Goal: Task Accomplishment & Management: Use online tool/utility

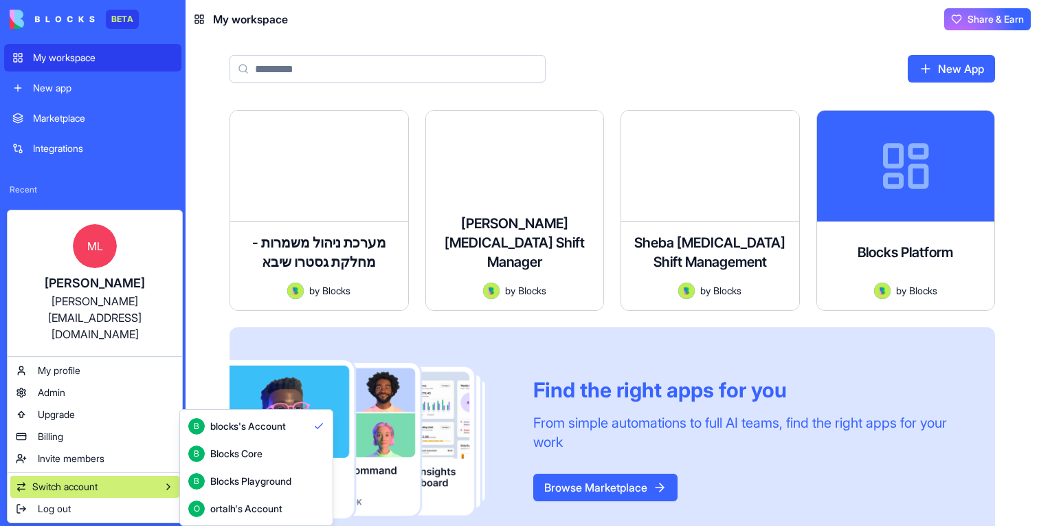
click at [94, 480] on span "Switch account" at bounding box center [64, 487] width 65 height 14
click at [206, 455] on div "B Blocks Core" at bounding box center [225, 453] width 74 height 16
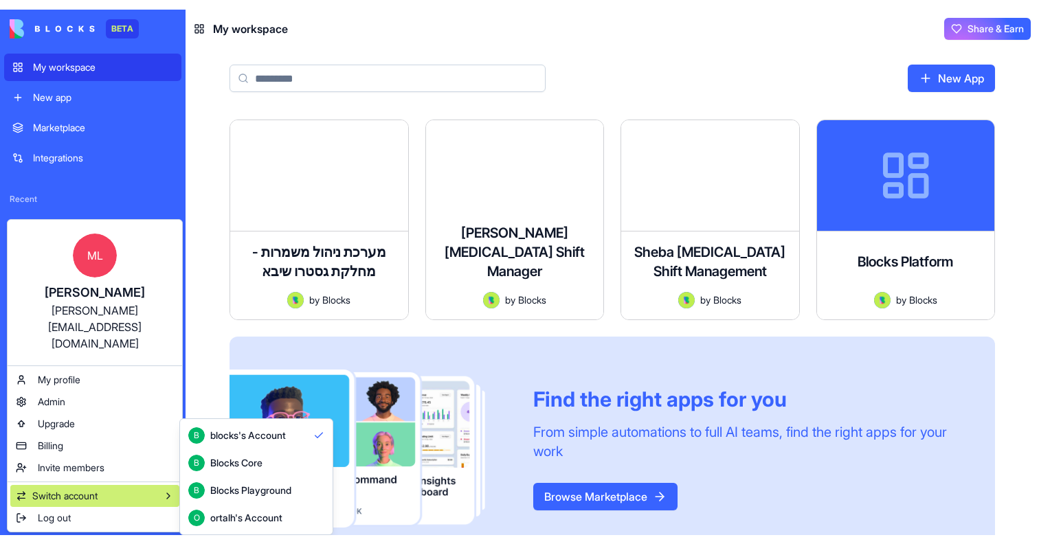
scroll to position [36, 0]
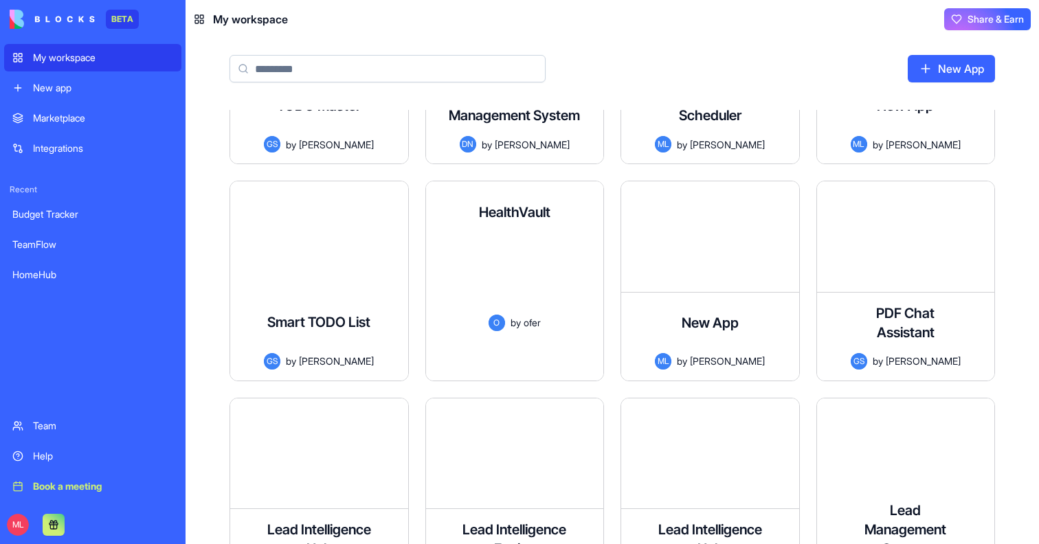
scroll to position [5258, 0]
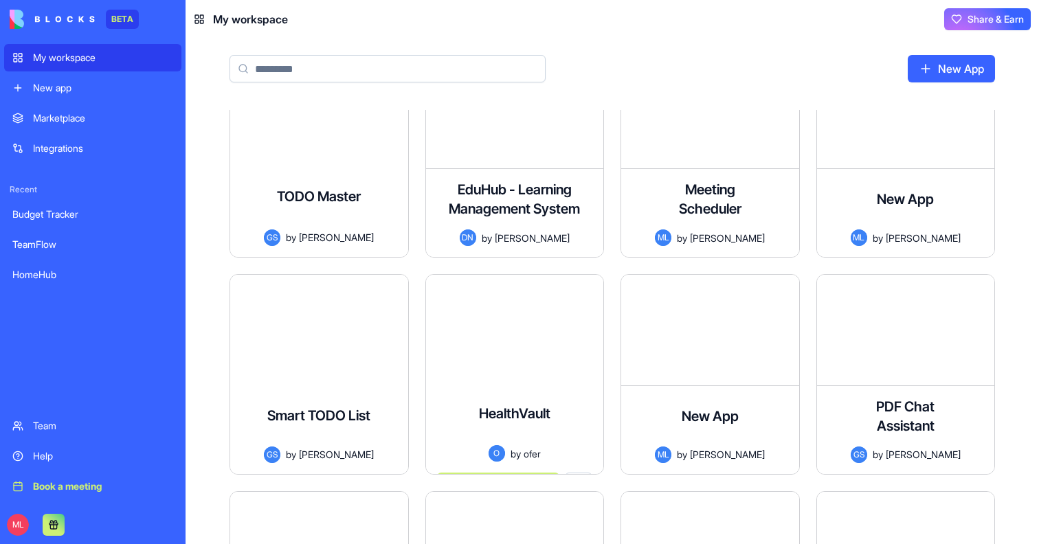
click at [341, 64] on input at bounding box center [388, 68] width 316 height 27
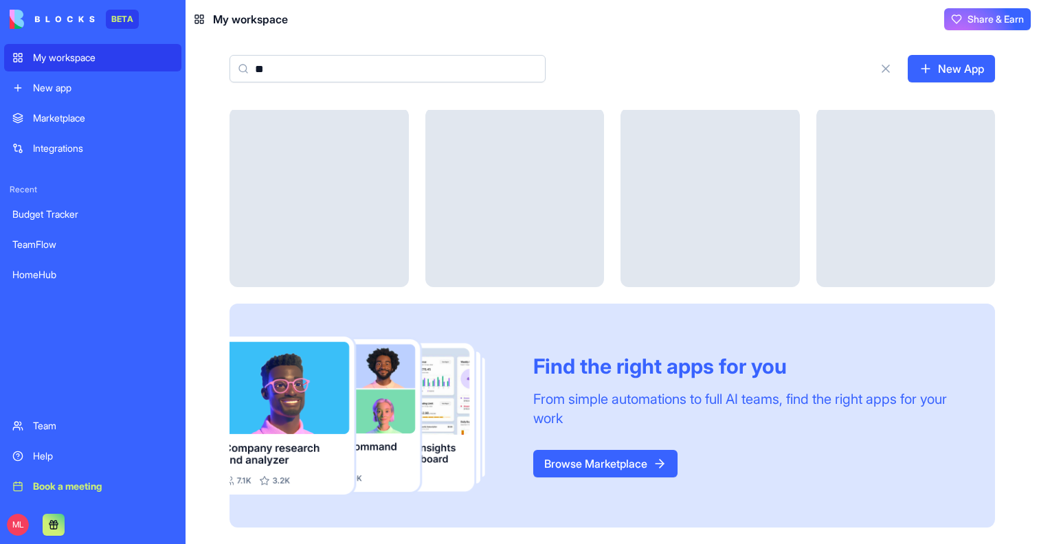
scroll to position [0, 0]
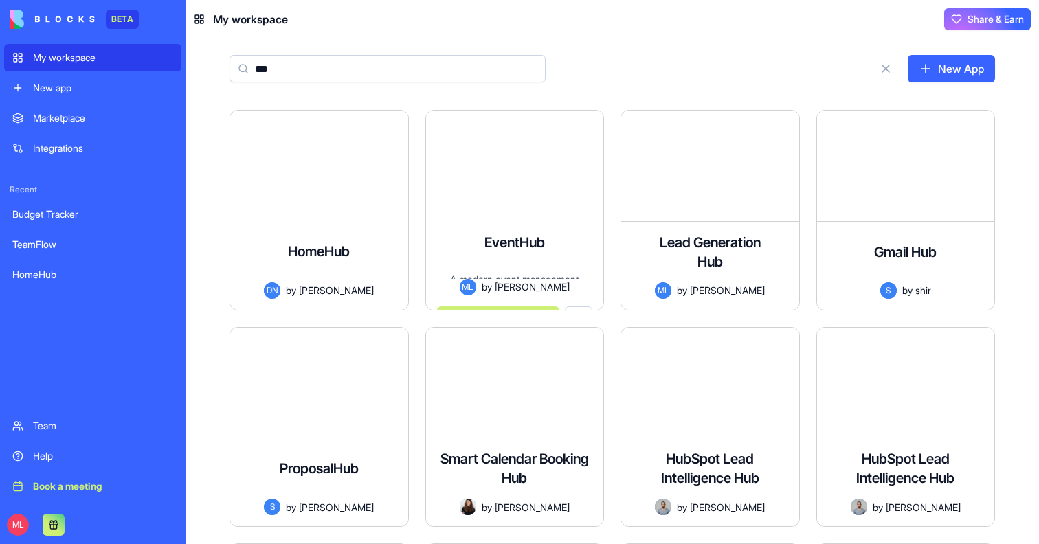
click at [311, 67] on input "***" at bounding box center [388, 68] width 316 height 27
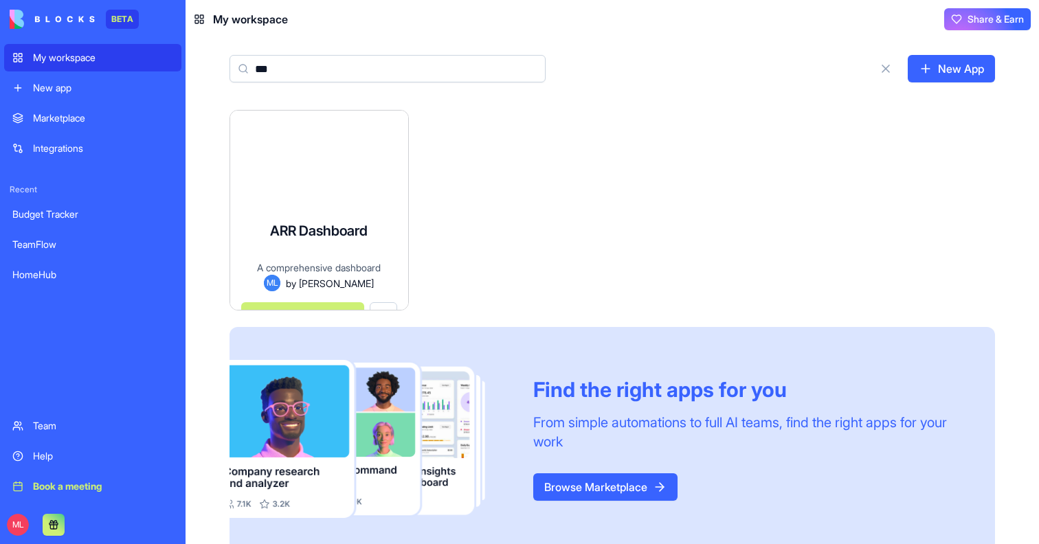
type input "***"
click at [328, 201] on div "ARR Dashboard A comprehensive dashboard displaying key business metrics includi…" at bounding box center [319, 255] width 178 height 109
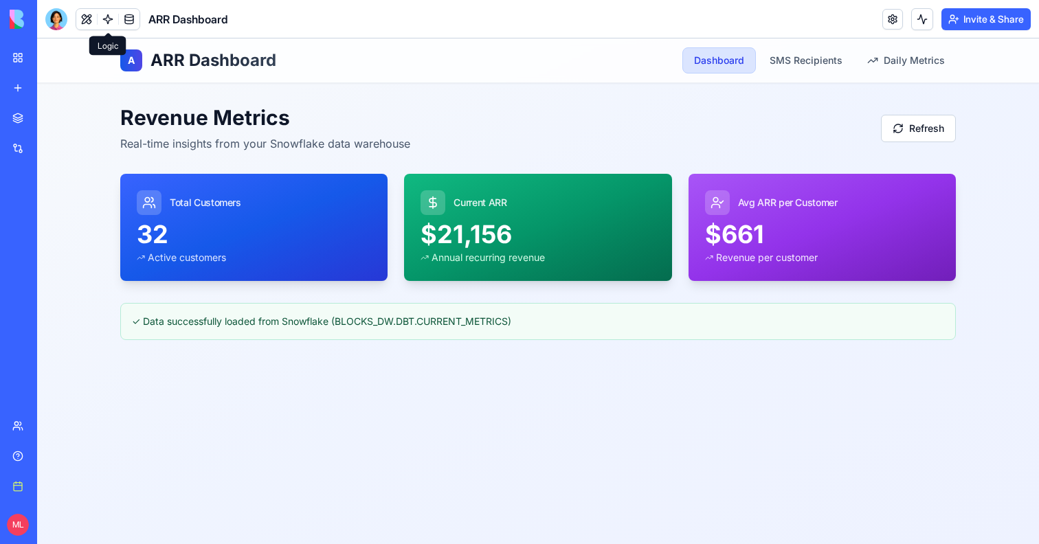
click at [113, 16] on link at bounding box center [108, 19] width 21 height 21
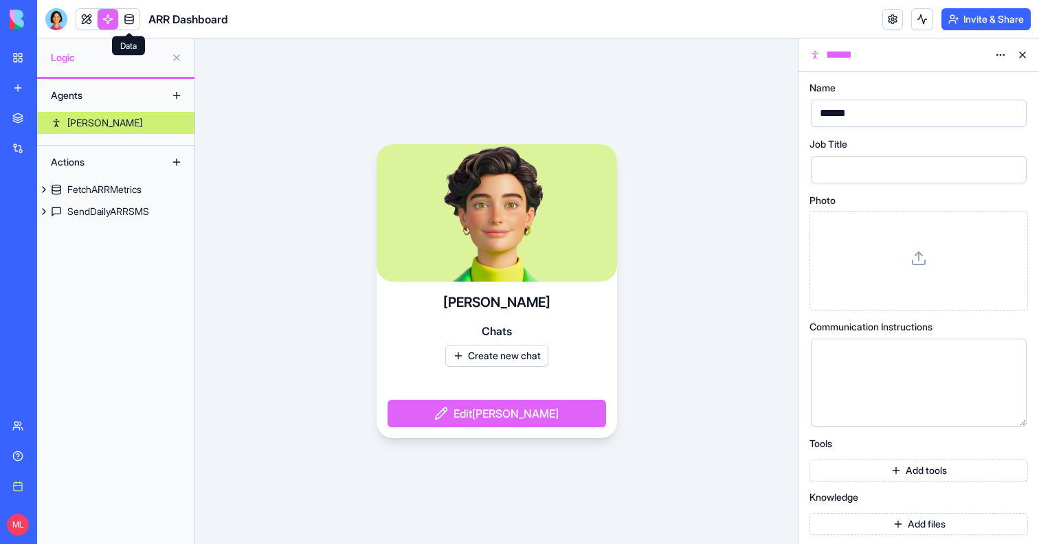
click at [121, 23] on link at bounding box center [129, 19] width 21 height 21
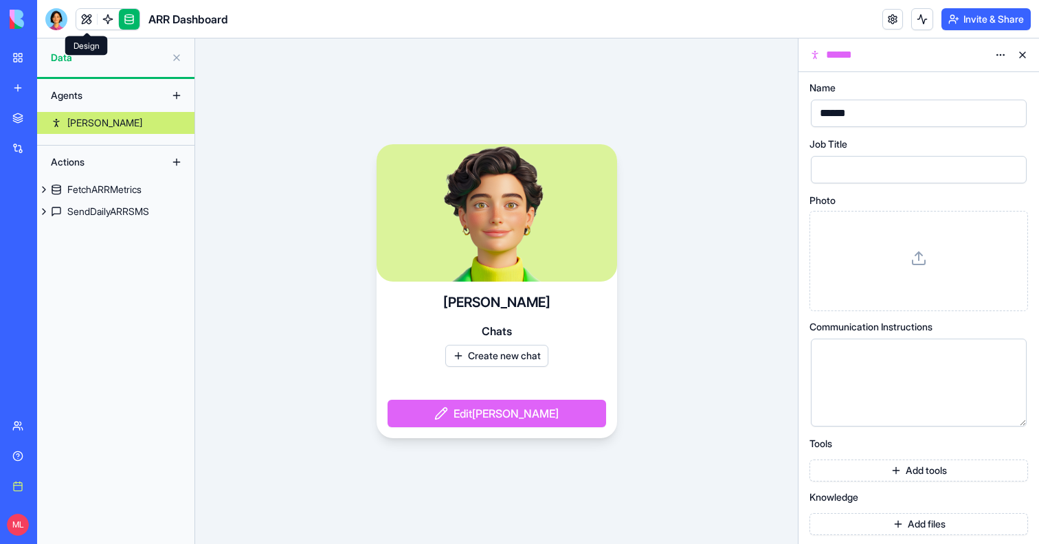
click at [80, 18] on link at bounding box center [86, 19] width 21 height 21
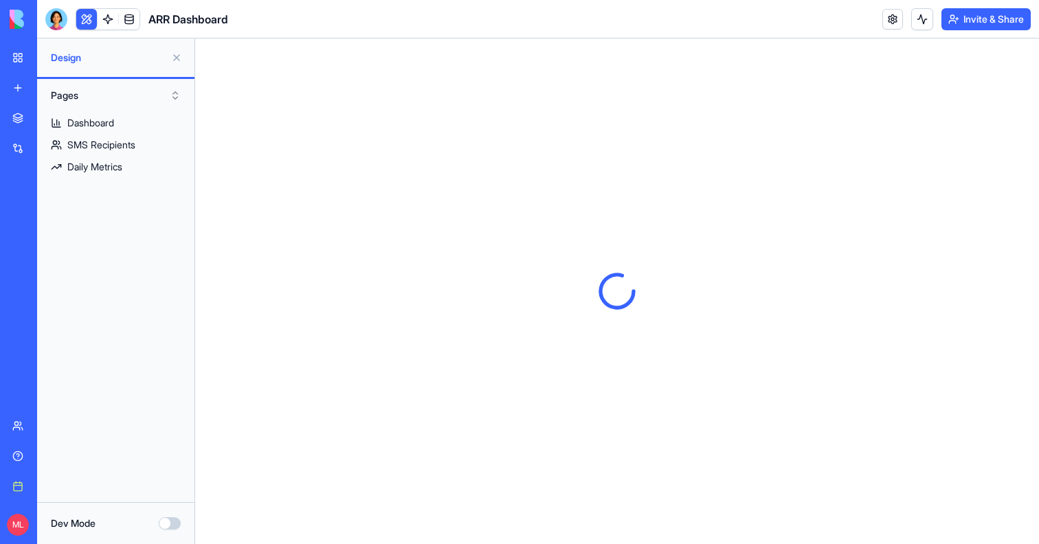
click at [176, 57] on button at bounding box center [177, 58] width 22 height 22
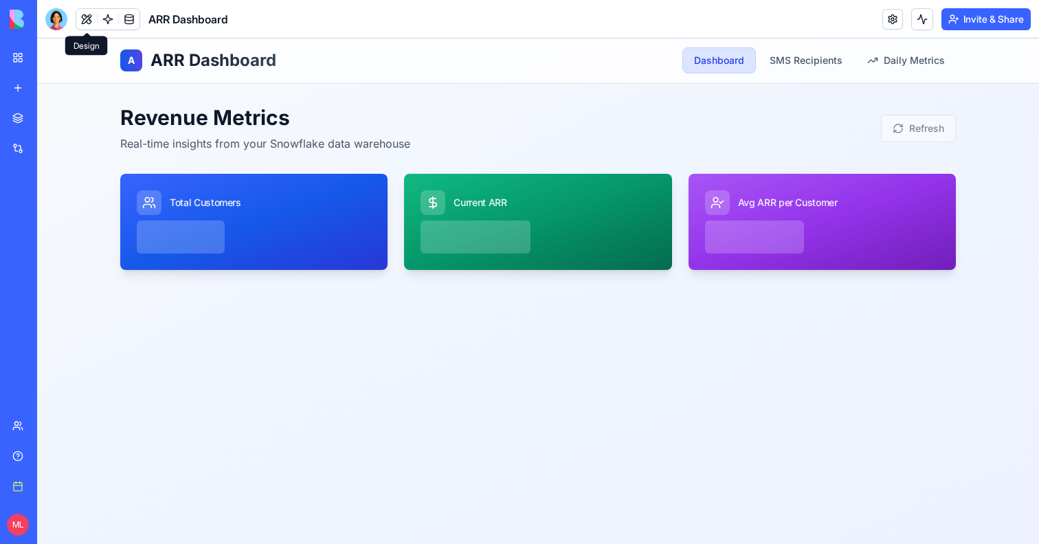
click at [85, 9] on button at bounding box center [86, 19] width 21 height 21
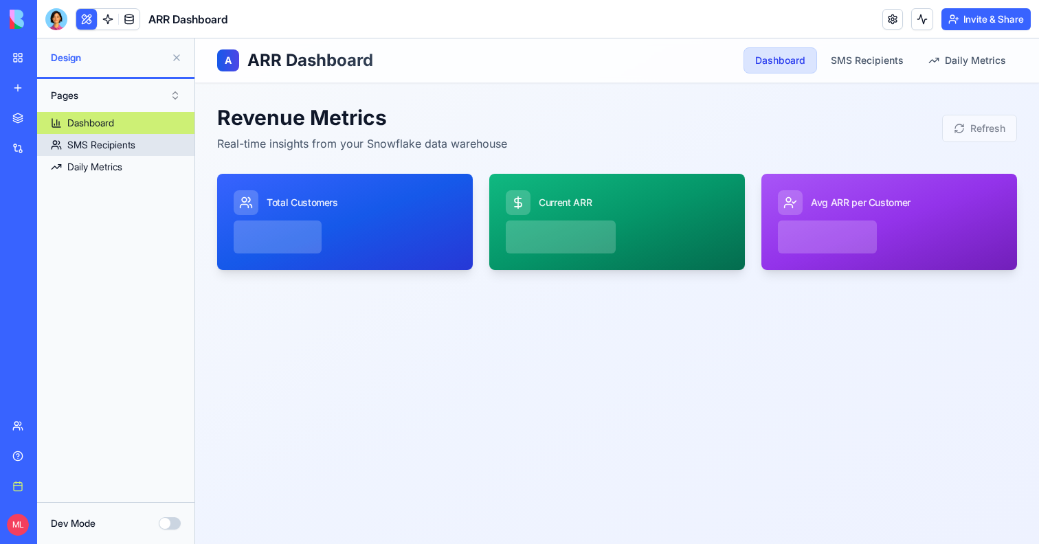
click at [148, 151] on link "SMS Recipients" at bounding box center [115, 145] width 157 height 22
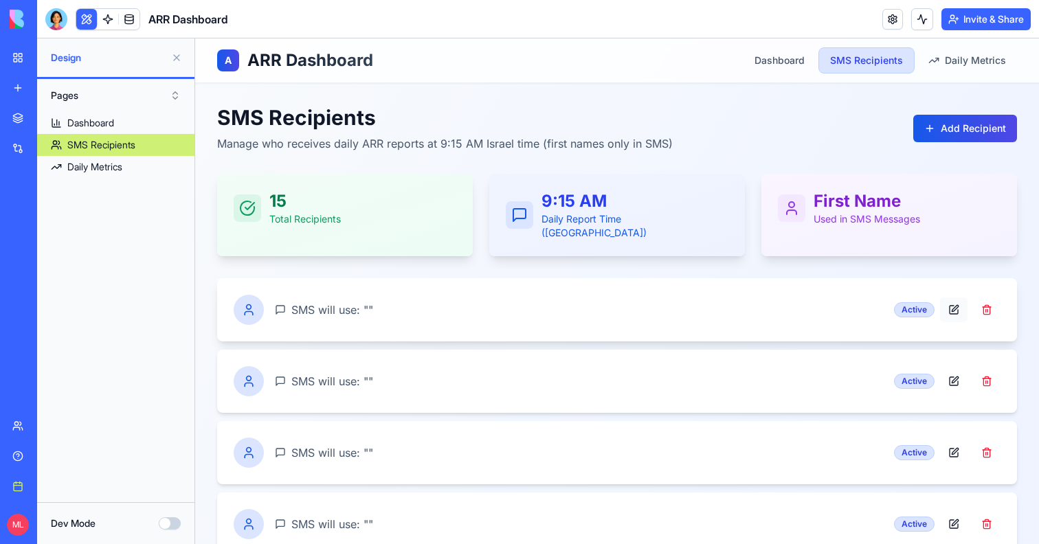
click at [957, 298] on button at bounding box center [953, 310] width 27 height 25
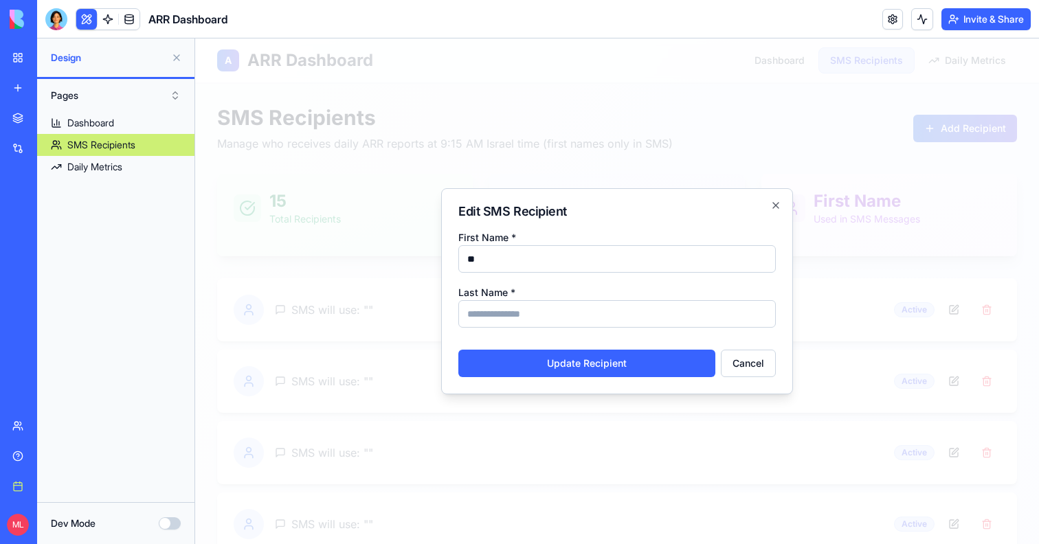
type input "*"
click at [635, 270] on input "******" at bounding box center [617, 258] width 318 height 27
type input "******"
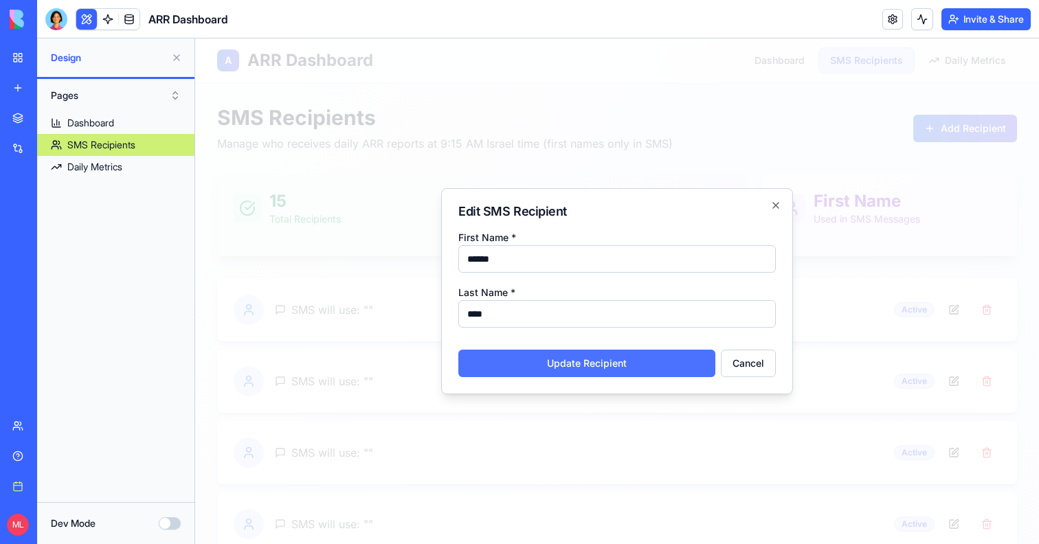
type input "****"
click at [580, 370] on button "Update Recipient" at bounding box center [586, 363] width 257 height 27
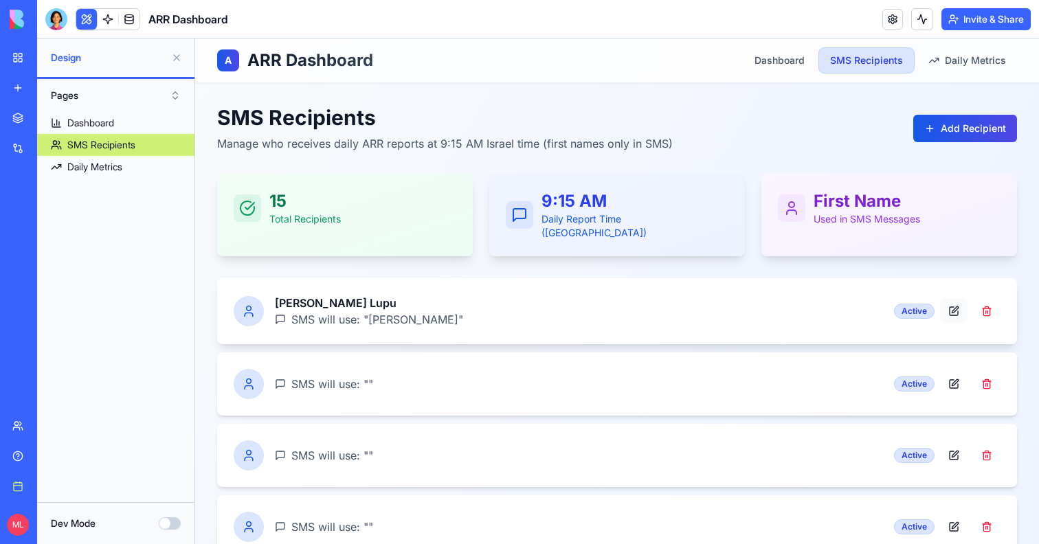
click at [946, 299] on button at bounding box center [953, 311] width 27 height 25
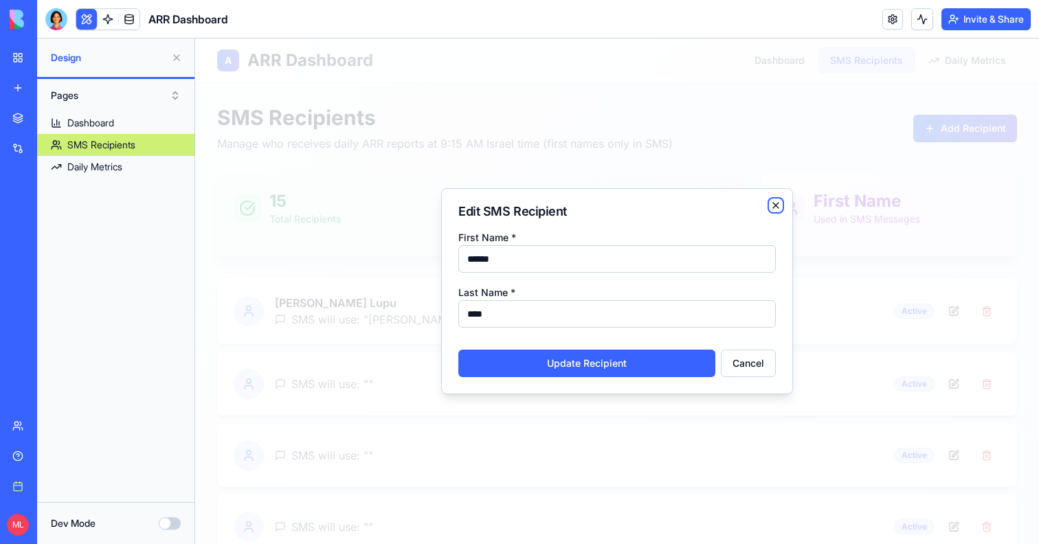
click at [777, 210] on icon "button" at bounding box center [775, 205] width 11 height 11
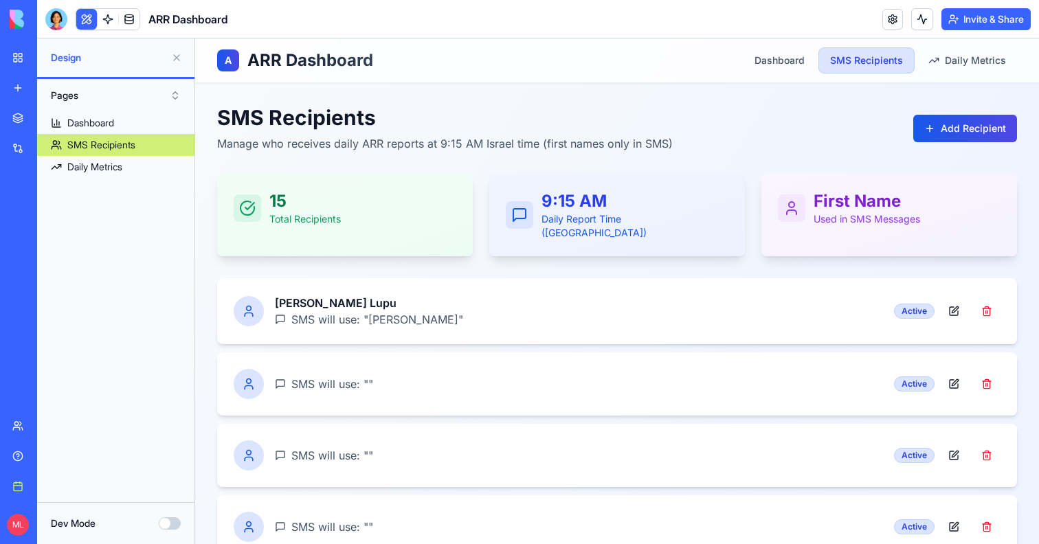
click at [462, 295] on div "Michal Lupu SMS will use: " Michal " Active" at bounding box center [617, 311] width 767 height 33
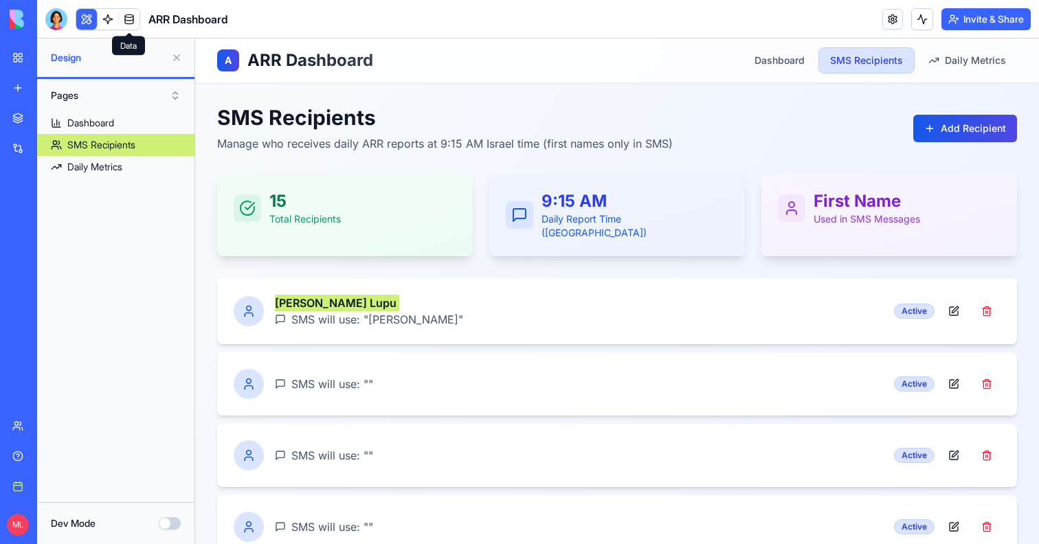
click at [124, 16] on link at bounding box center [129, 19] width 21 height 21
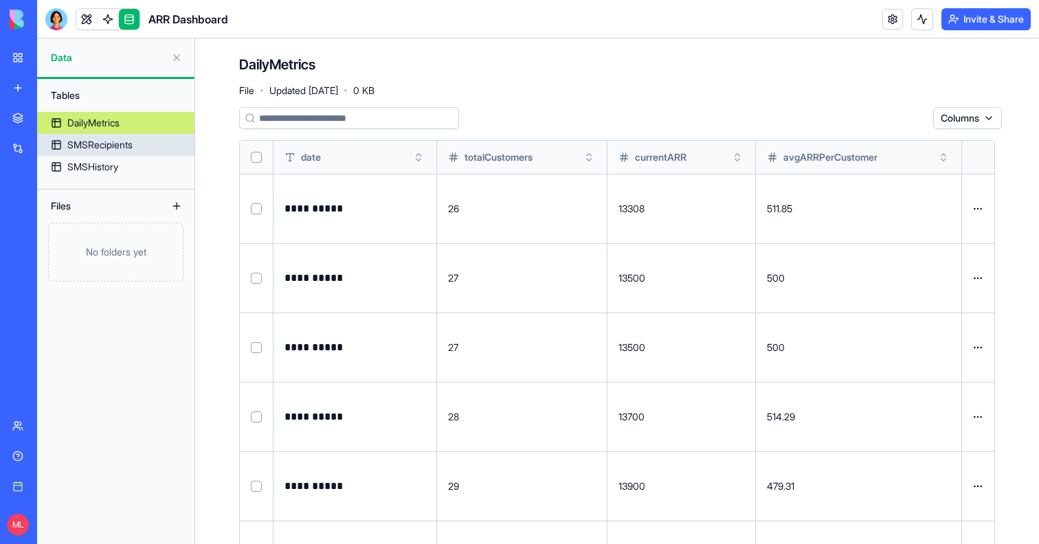
click at [122, 144] on div "SMSRecipients" at bounding box center [99, 145] width 65 height 14
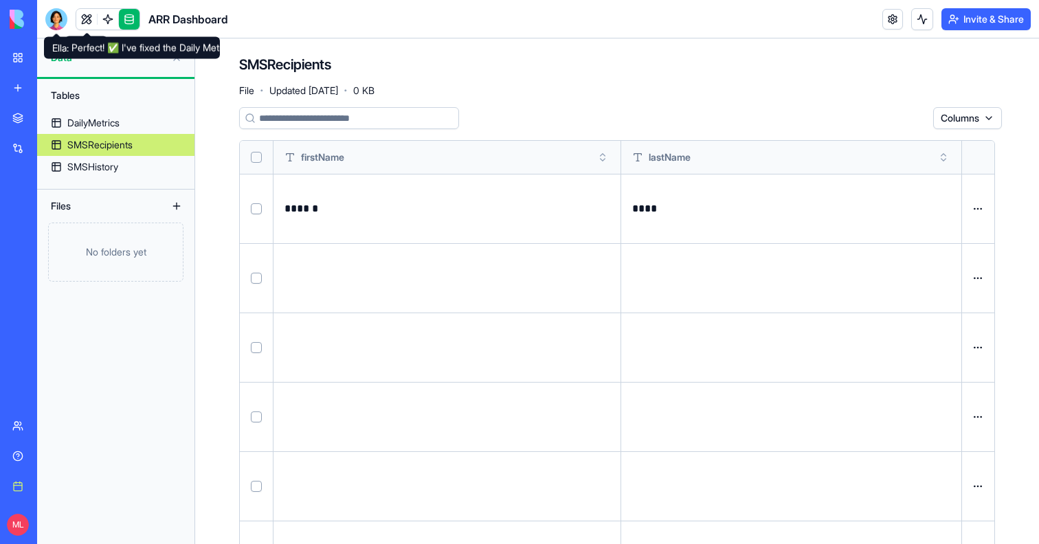
click at [55, 15] on div at bounding box center [56, 19] width 22 height 22
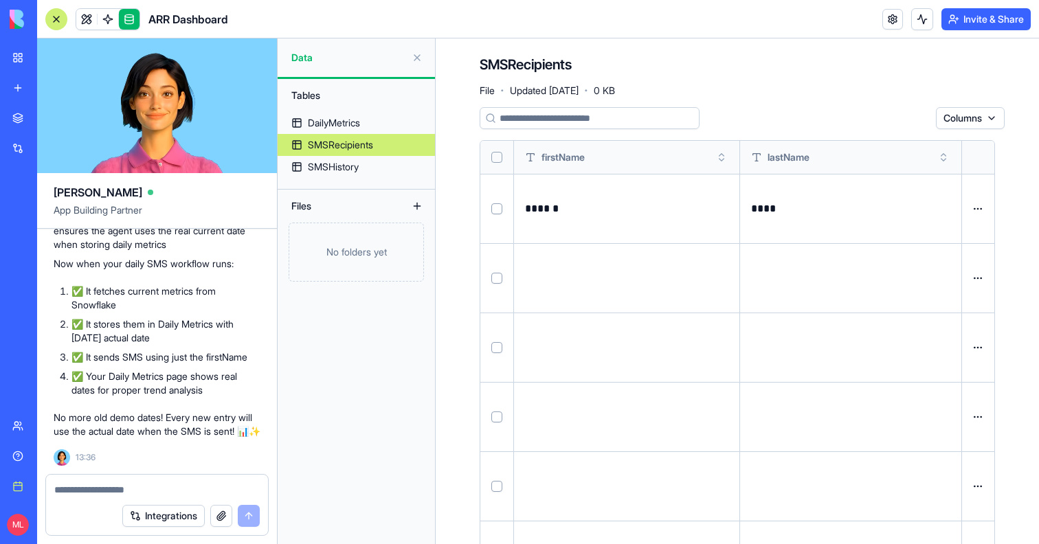
scroll to position [5909, 0]
click at [100, 490] on textarea at bounding box center [157, 490] width 206 height 14
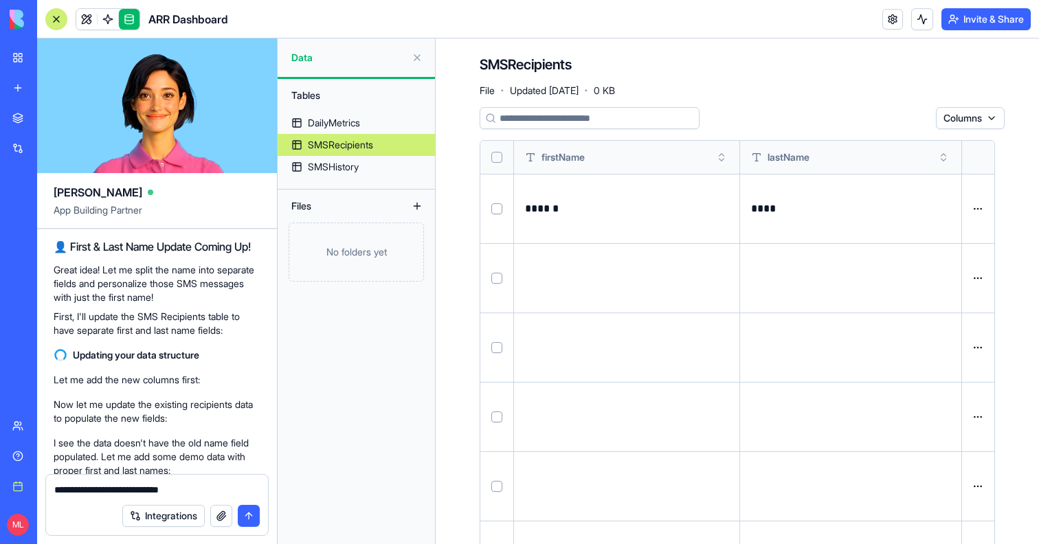
scroll to position [2972, 0]
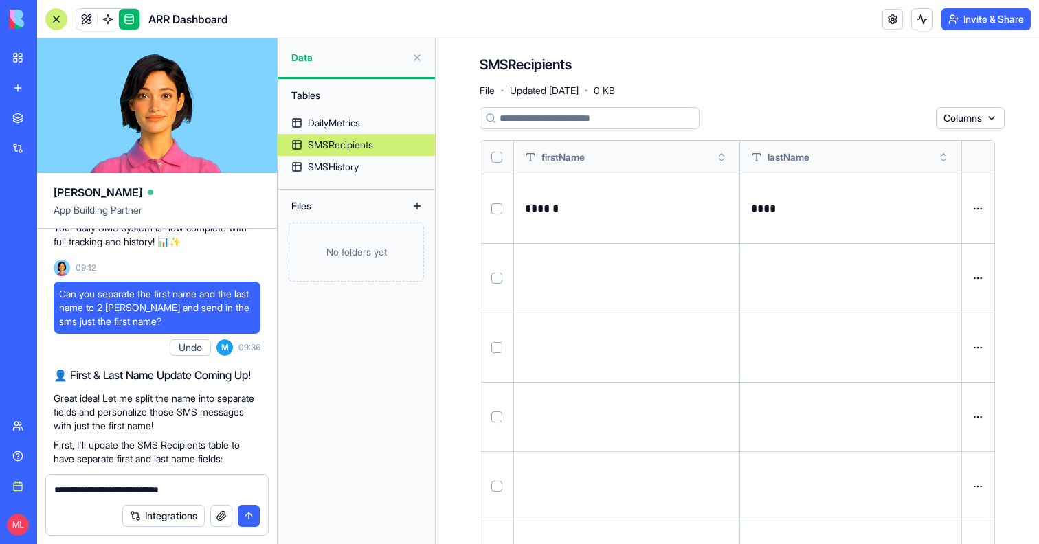
type textarea "**********"
click at [186, 356] on button "Undo" at bounding box center [190, 348] width 41 height 16
click at [86, 23] on span at bounding box center [86, 19] width 38 height 38
click at [86, 23] on button at bounding box center [86, 19] width 21 height 21
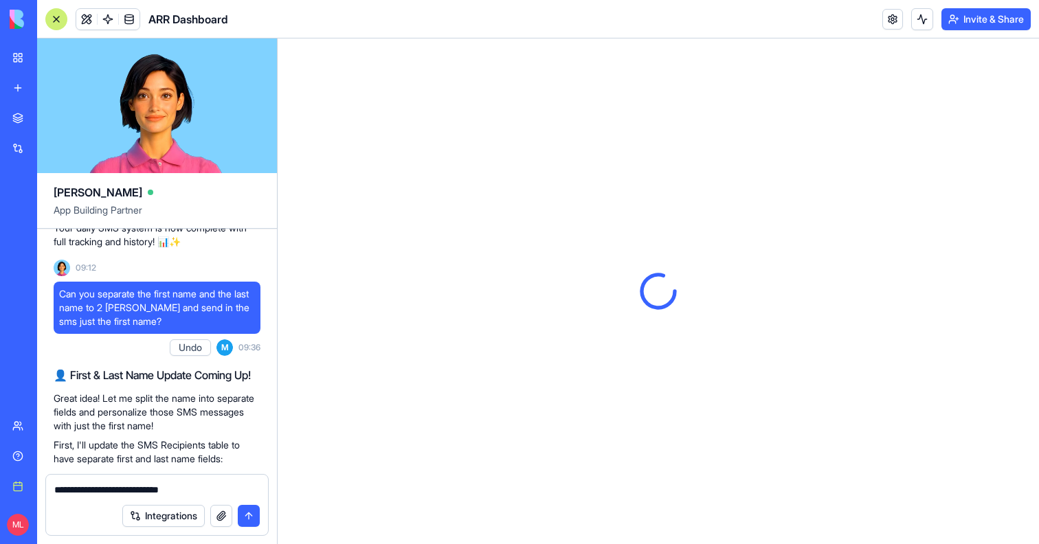
click at [62, 20] on div at bounding box center [56, 19] width 22 height 22
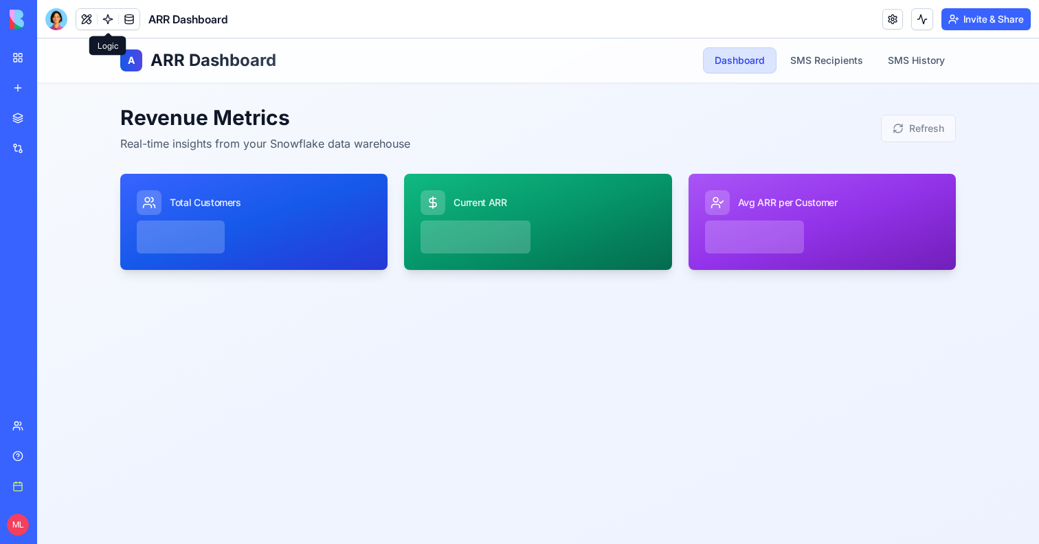
click at [117, 12] on span at bounding box center [108, 19] width 38 height 38
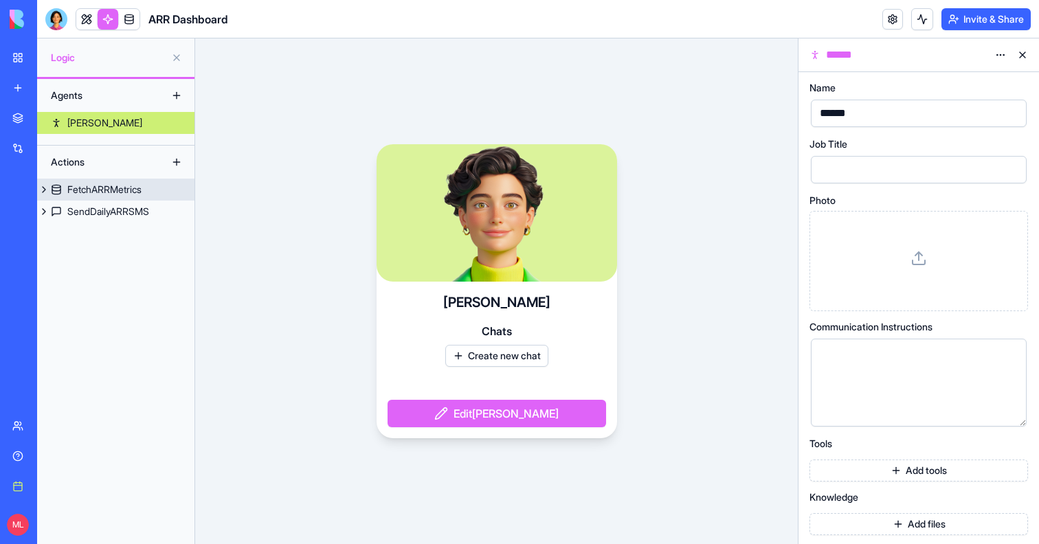
click at [76, 197] on link "FetchARRMetrics" at bounding box center [115, 190] width 157 height 22
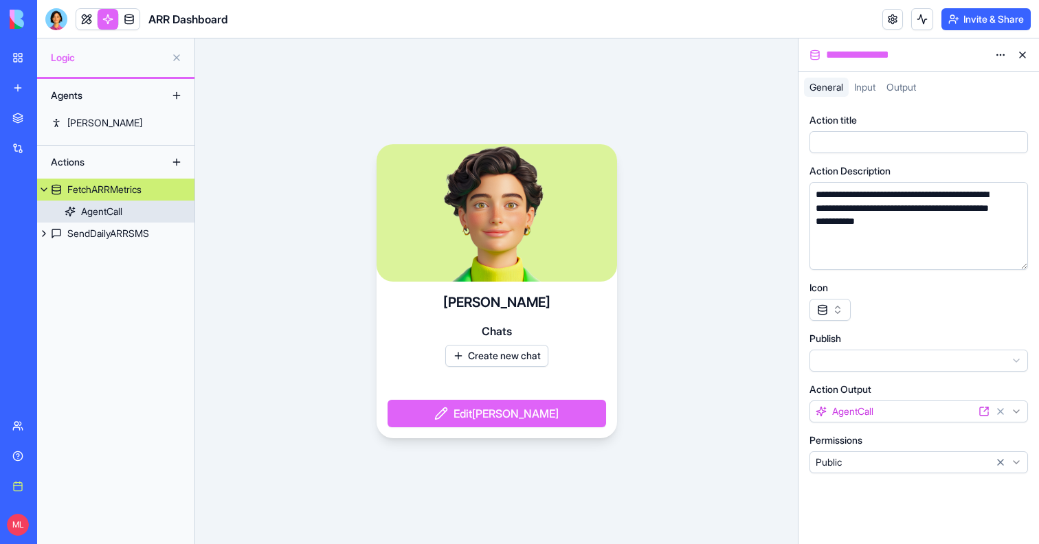
click at [81, 210] on div "AgentCall" at bounding box center [101, 212] width 41 height 14
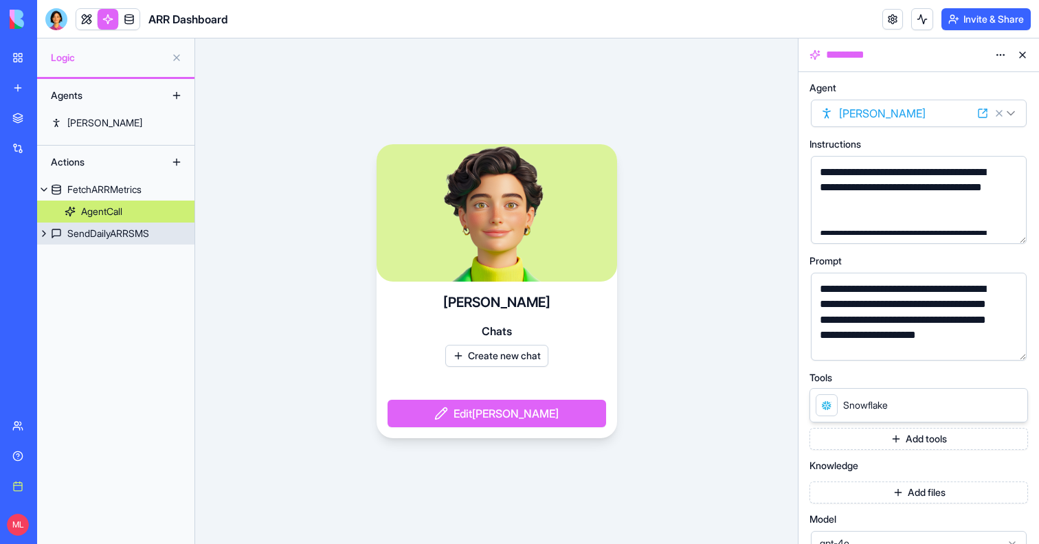
click at [85, 228] on div "SendDailyARRSMS" at bounding box center [108, 234] width 82 height 14
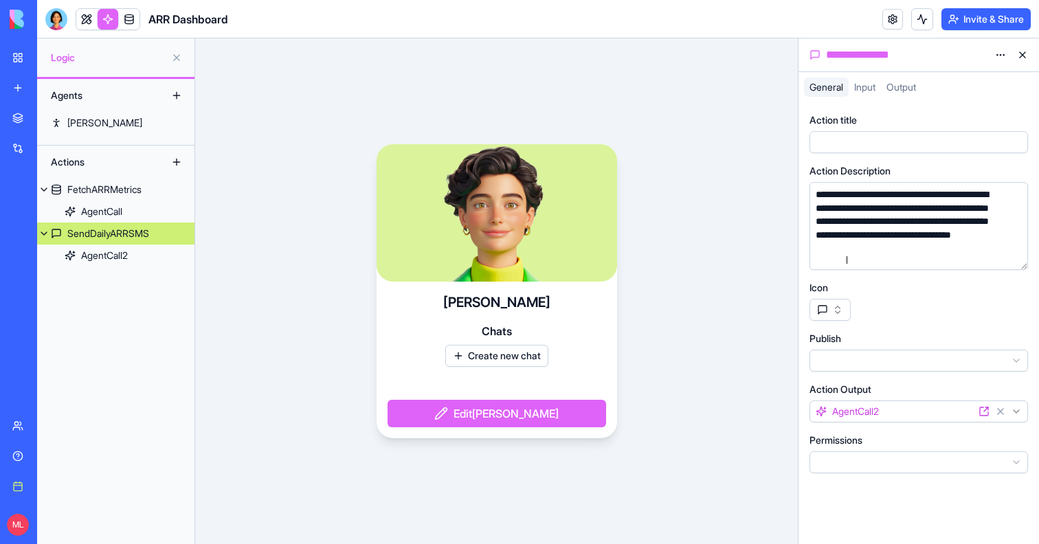
drag, startPoint x: 1023, startPoint y: 267, endPoint x: 1028, endPoint y: 303, distance: 36.8
click at [1028, 302] on div "**********" at bounding box center [919, 293] width 219 height 360
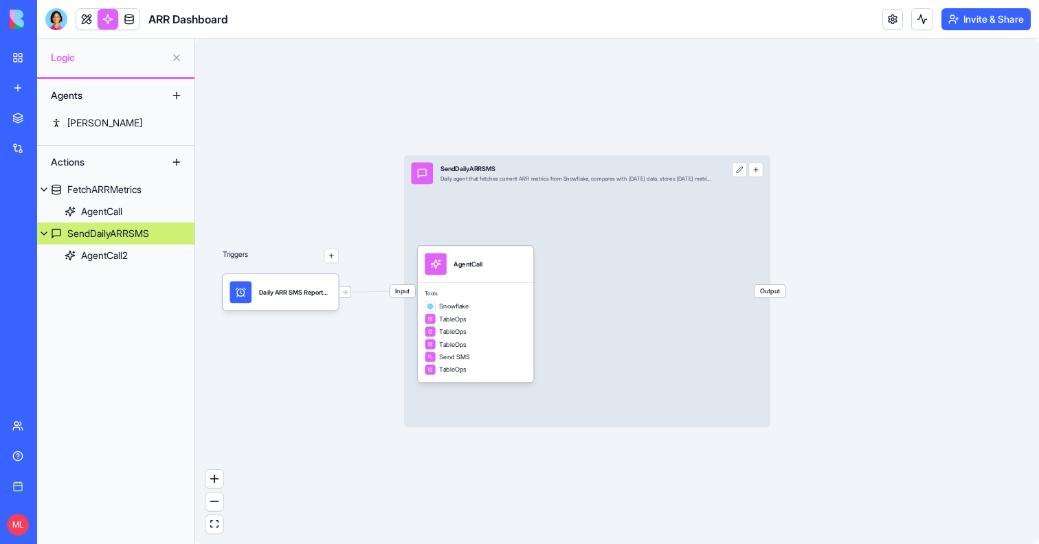
click at [115, 236] on div "SendDailyARRSMS" at bounding box center [108, 234] width 82 height 14
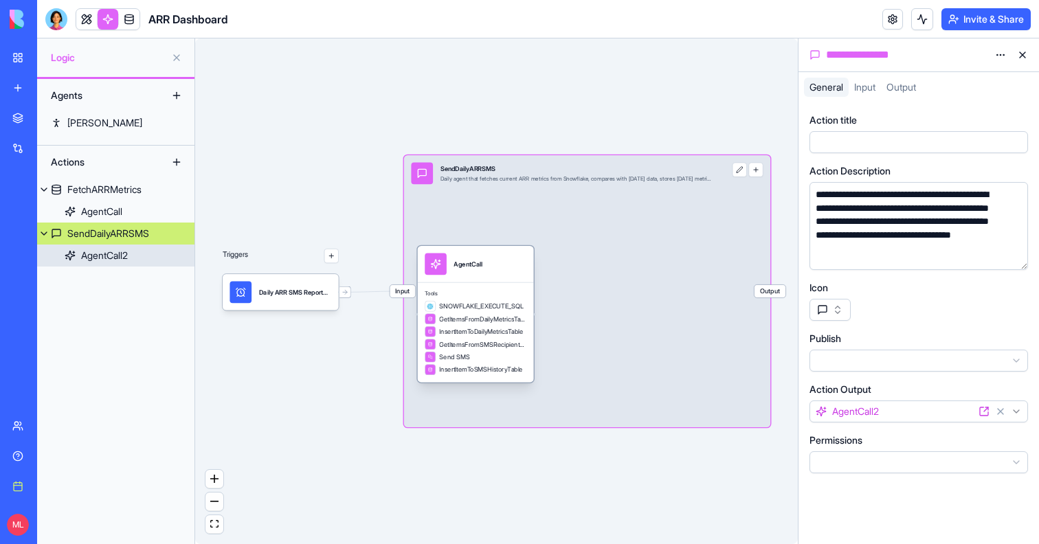
drag, startPoint x: 507, startPoint y: 279, endPoint x: 520, endPoint y: 279, distance: 12.4
click at [520, 279] on div "AgentCall" at bounding box center [476, 264] width 116 height 36
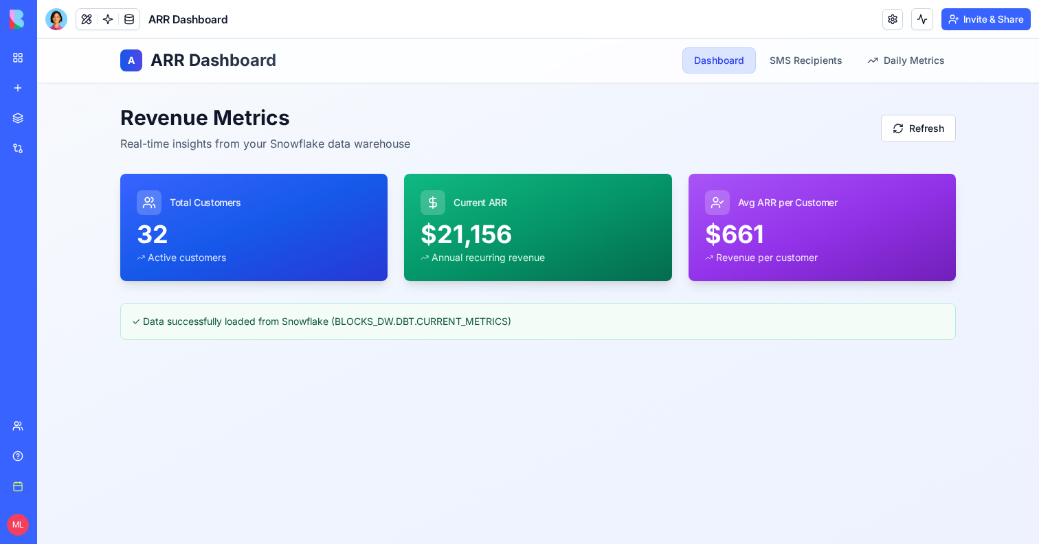
click at [28, 62] on link "My workspace" at bounding box center [31, 57] width 55 height 27
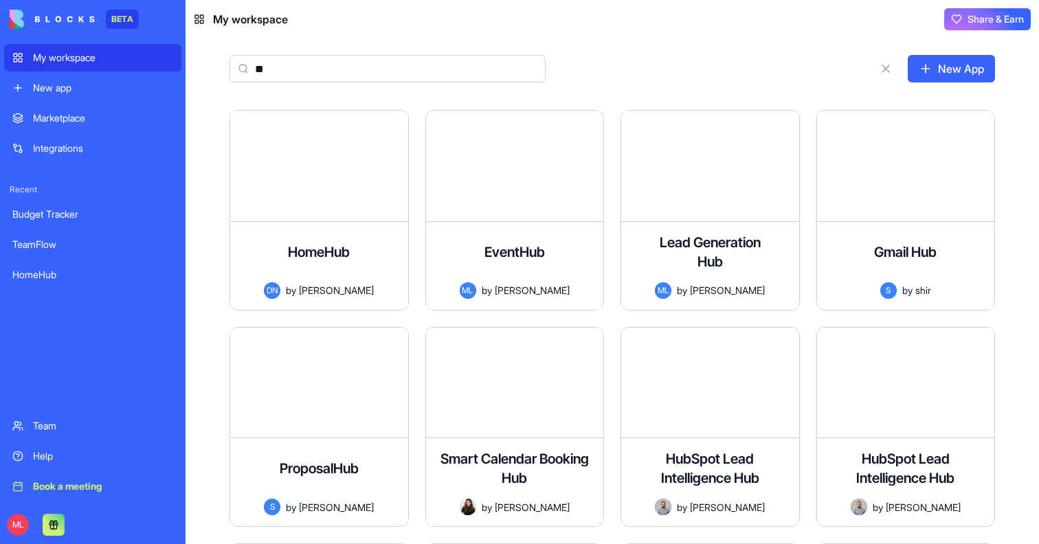
type input "*"
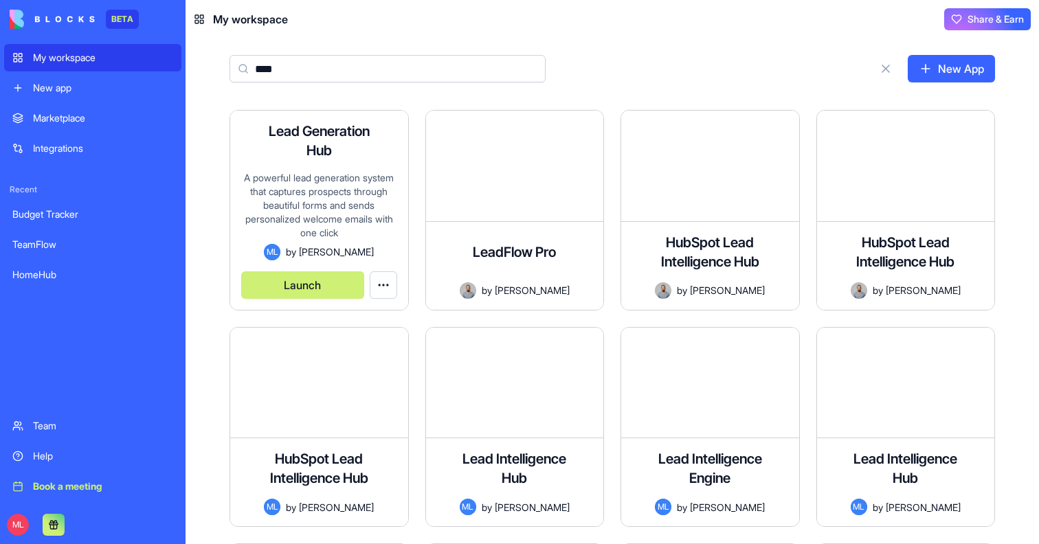
type input "****"
click at [341, 158] on h4 "Lead Generation Hub" at bounding box center [319, 141] width 110 height 38
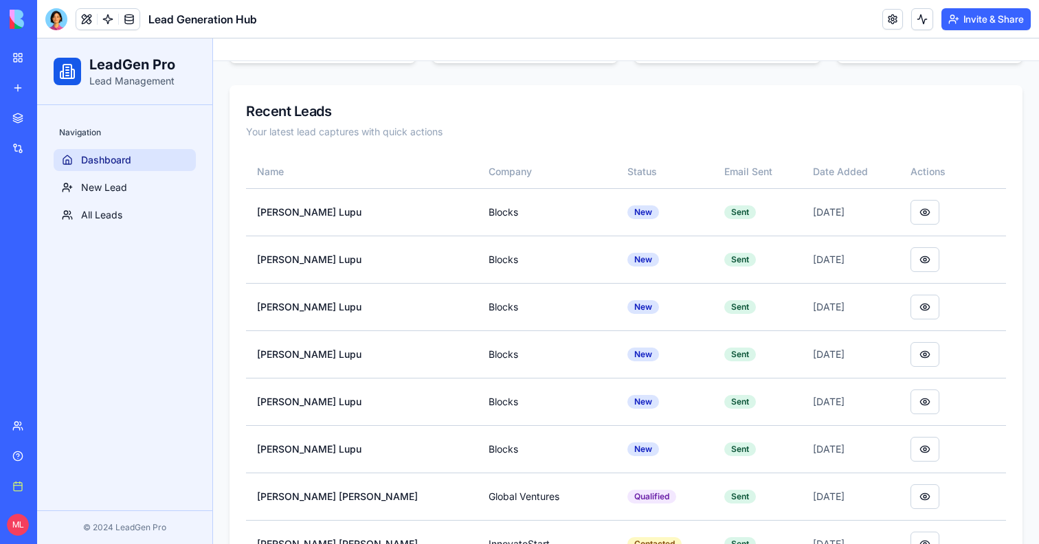
scroll to position [318, 0]
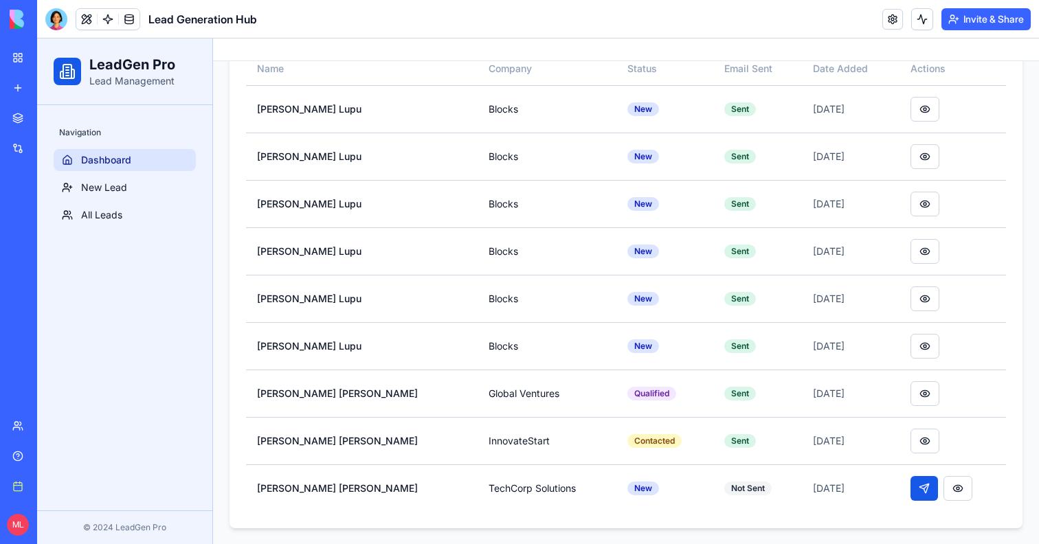
click at [45, 76] on link "New app" at bounding box center [31, 87] width 55 height 27
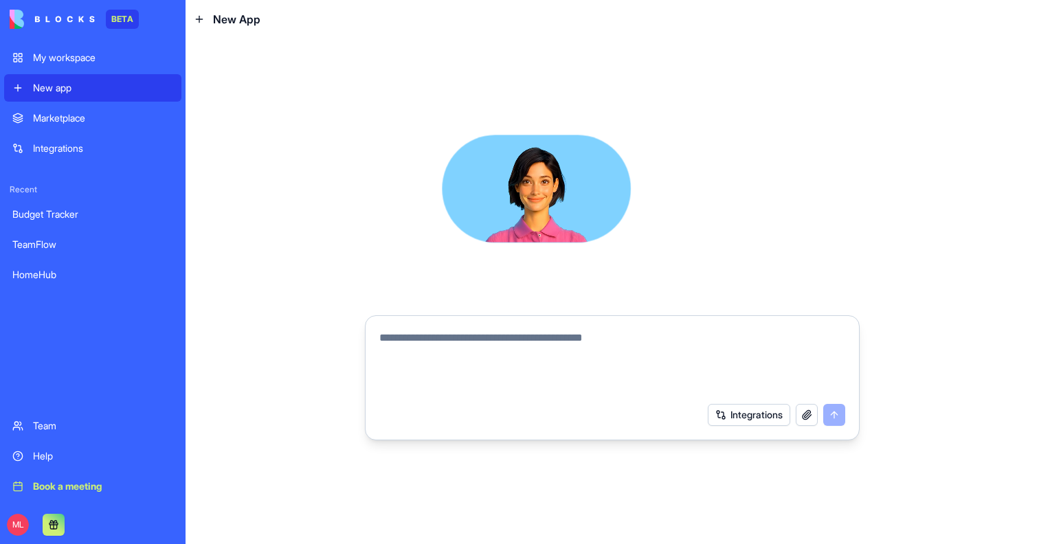
click at [45, 63] on div "My workspace" at bounding box center [103, 58] width 140 height 14
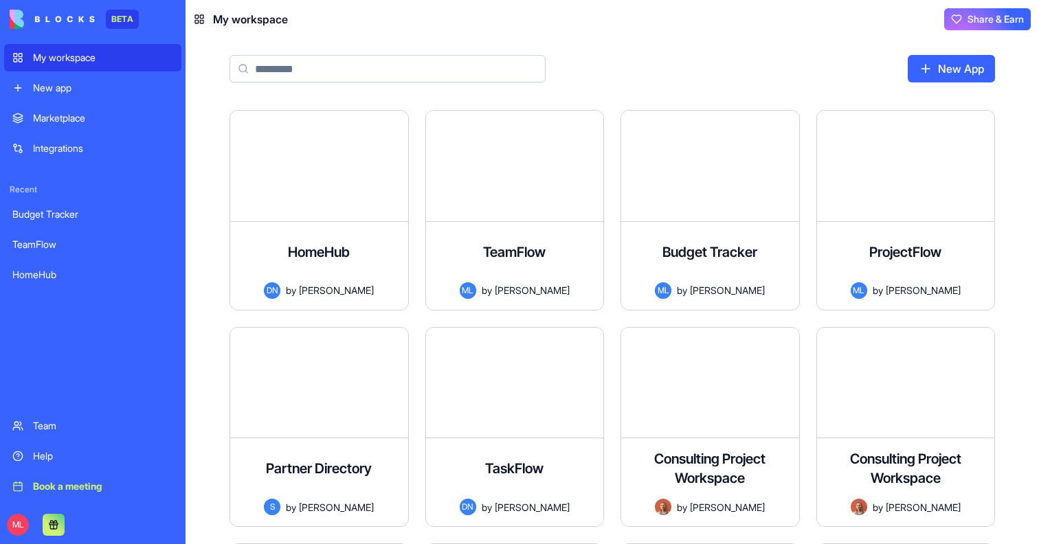
type input "*"
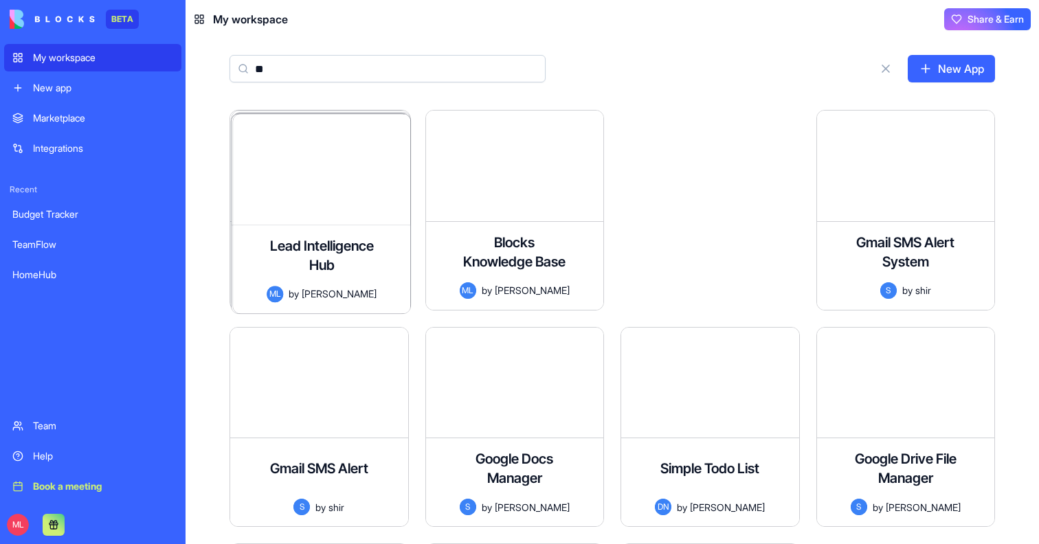
type input "*"
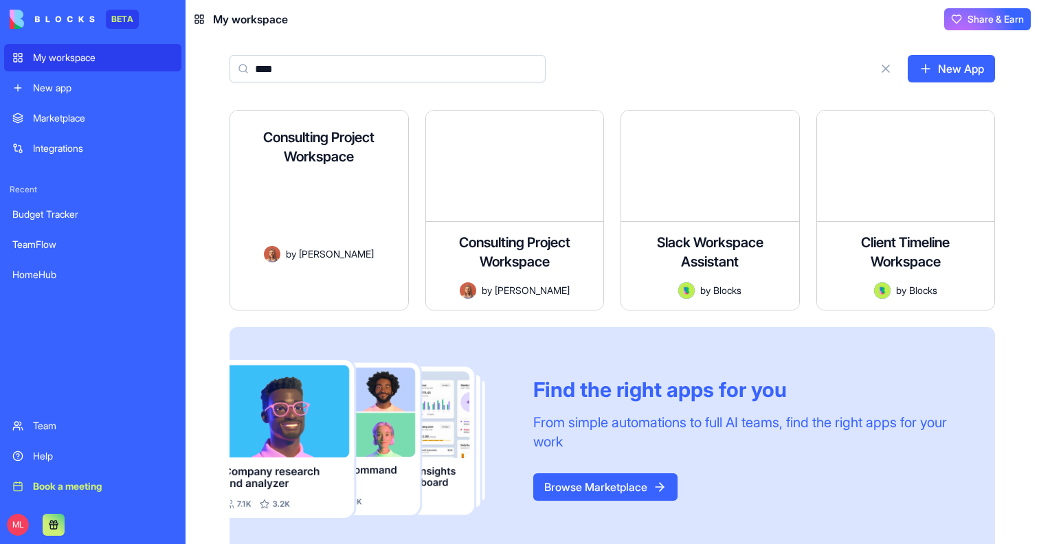
click at [359, 78] on input "****" at bounding box center [388, 68] width 316 height 27
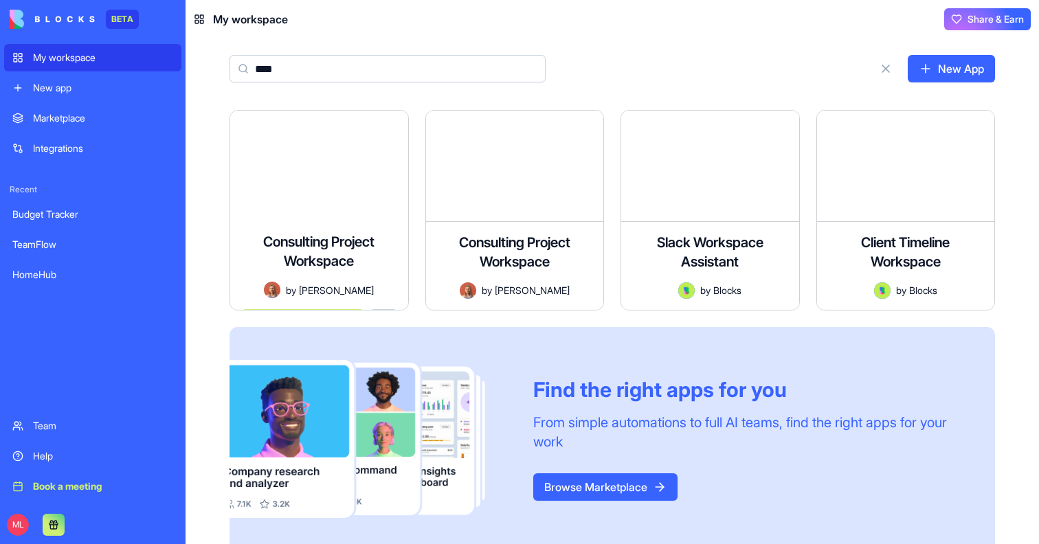
click at [359, 78] on input "****" at bounding box center [388, 68] width 316 height 27
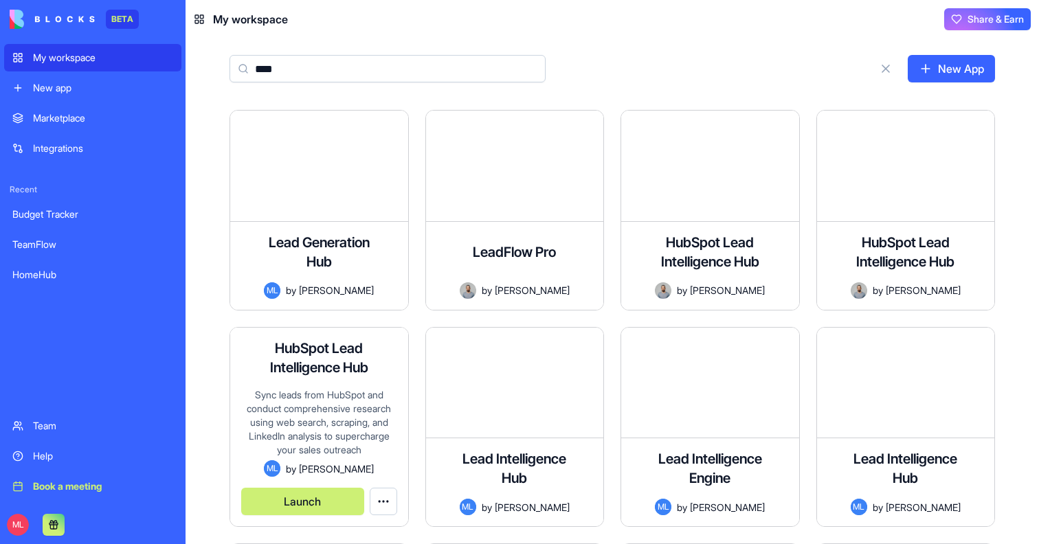
type input "****"
click at [354, 424] on div "Sync leads from HubSpot and conduct comprehensive research using web search, sc…" at bounding box center [319, 424] width 156 height 73
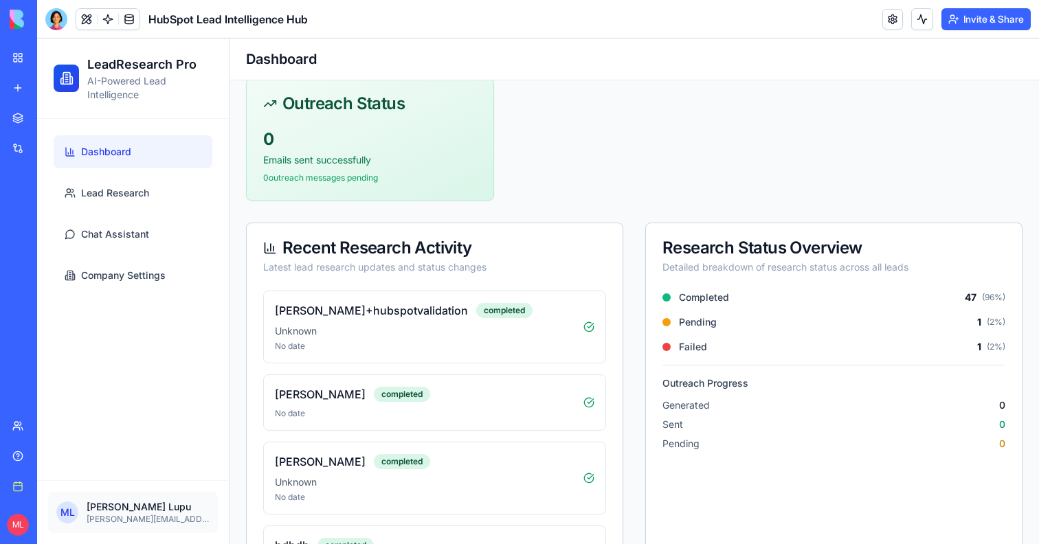
scroll to position [1043, 0]
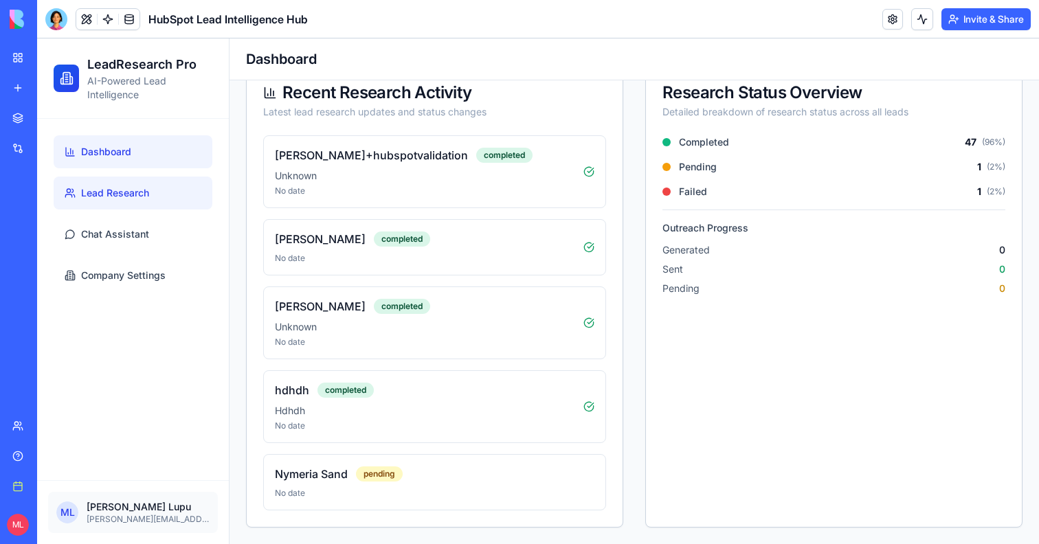
click at [108, 202] on link "Lead Research" at bounding box center [133, 193] width 159 height 33
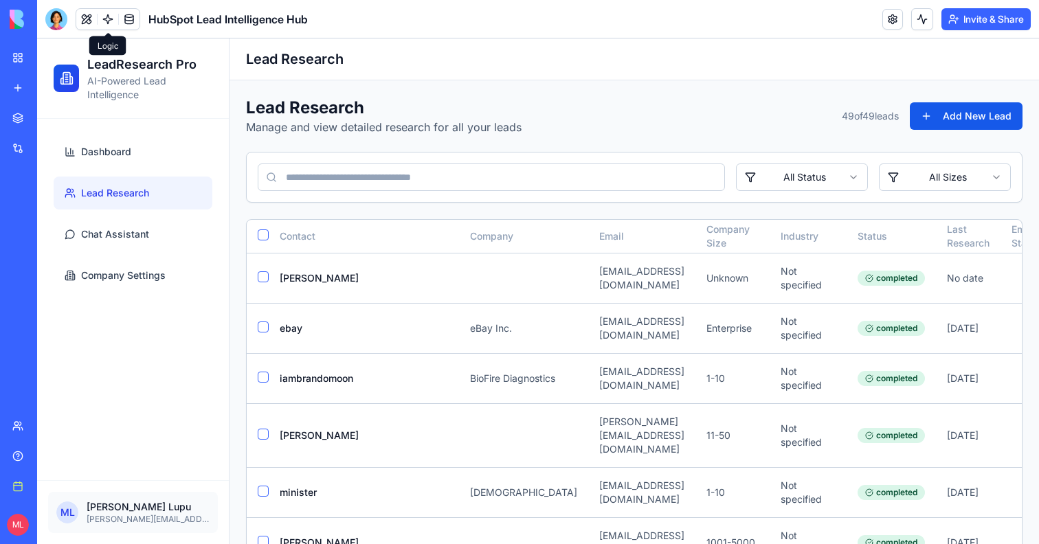
click at [105, 16] on link at bounding box center [108, 19] width 21 height 21
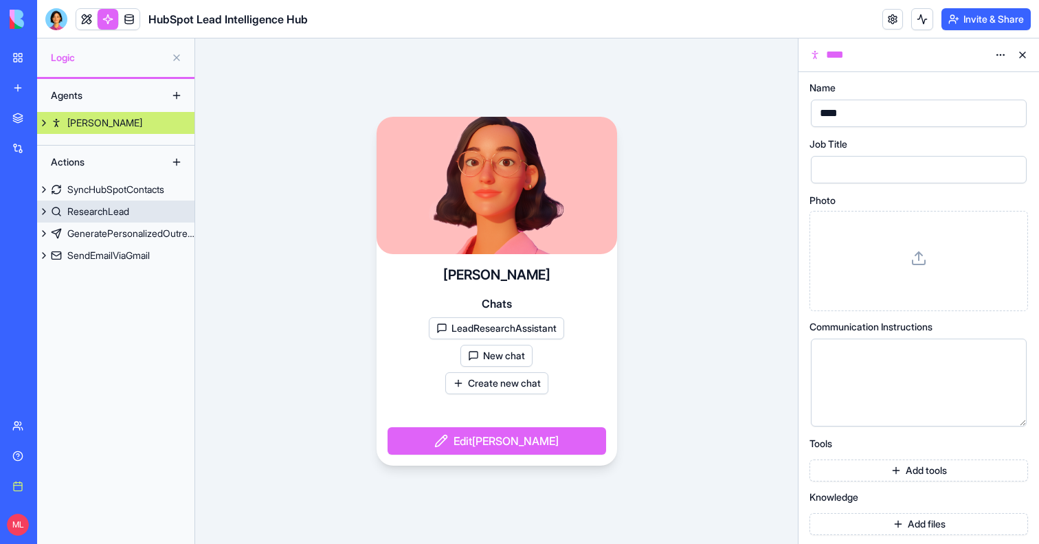
click at [111, 210] on div "ResearchLead" at bounding box center [98, 212] width 62 height 14
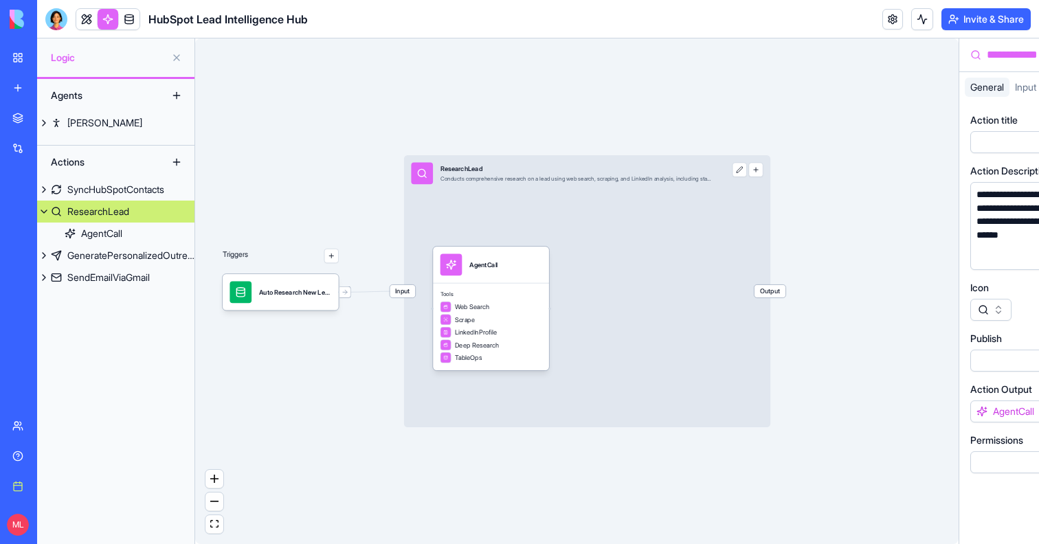
click at [108, 188] on div "SyncHubSpotContacts" at bounding box center [115, 190] width 97 height 14
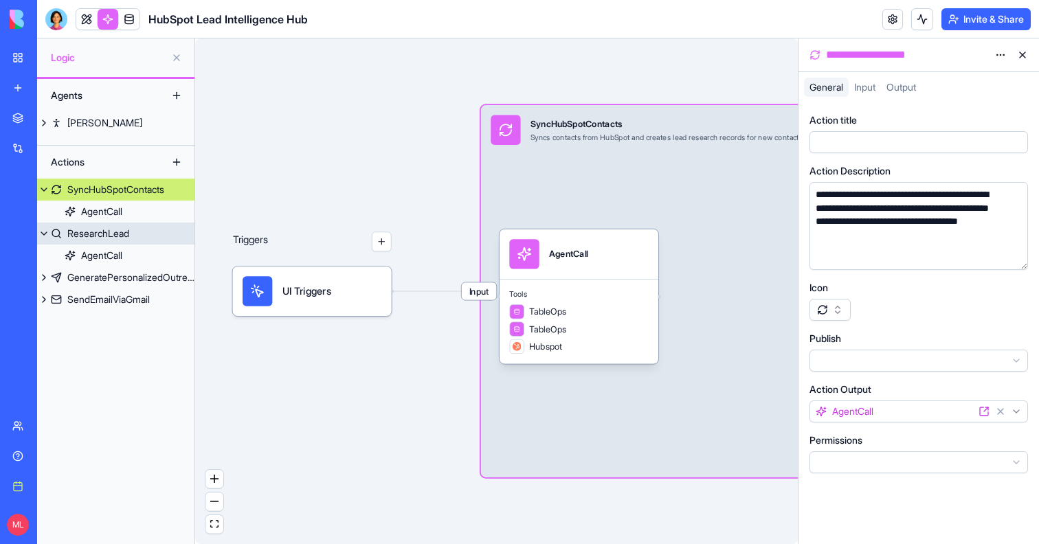
click at [103, 236] on div "ResearchLead" at bounding box center [98, 234] width 62 height 14
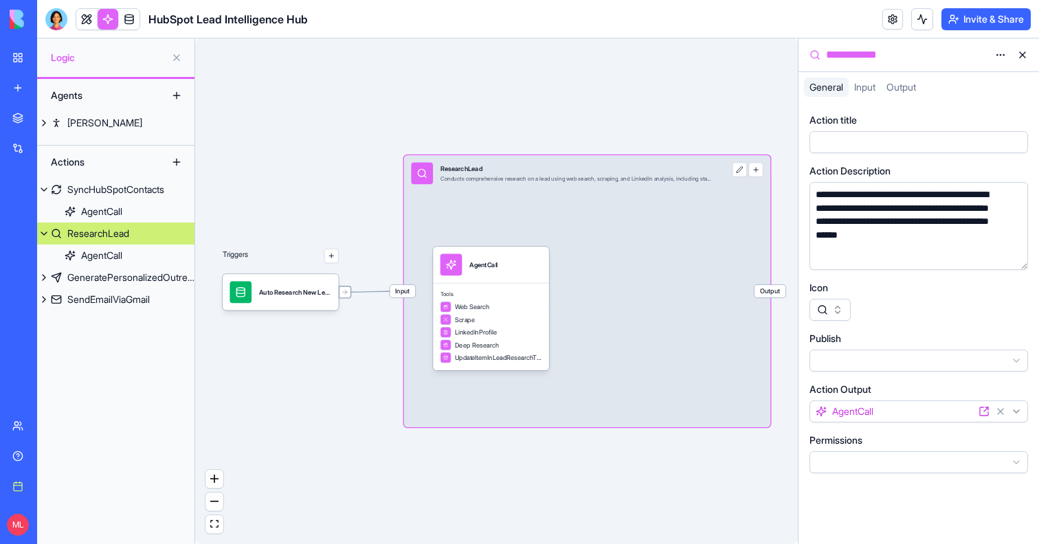
click at [341, 290] on div at bounding box center [345, 292] width 12 height 12
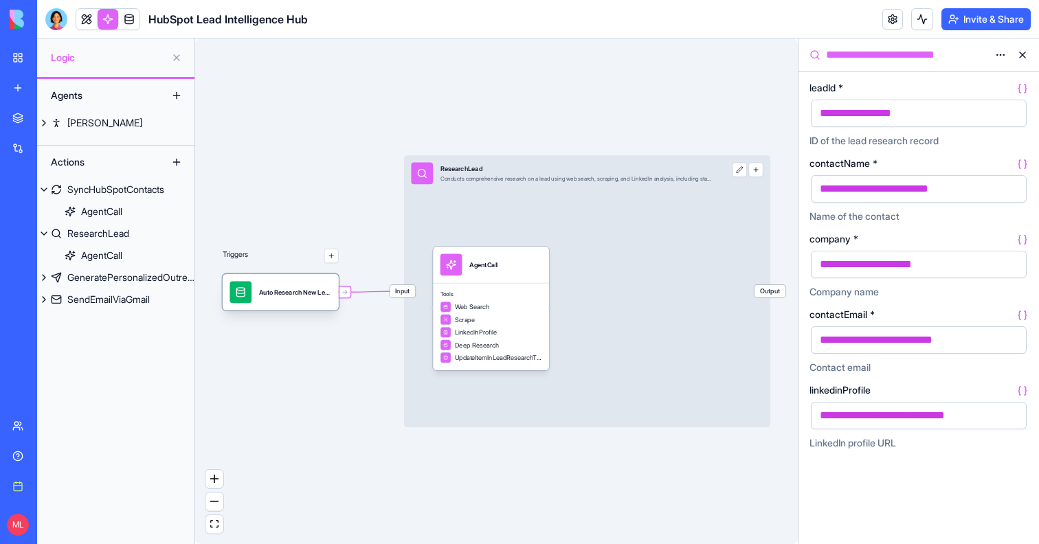
click at [310, 281] on div "Auto Research New LeadsTrigger" at bounding box center [295, 292] width 73 height 22
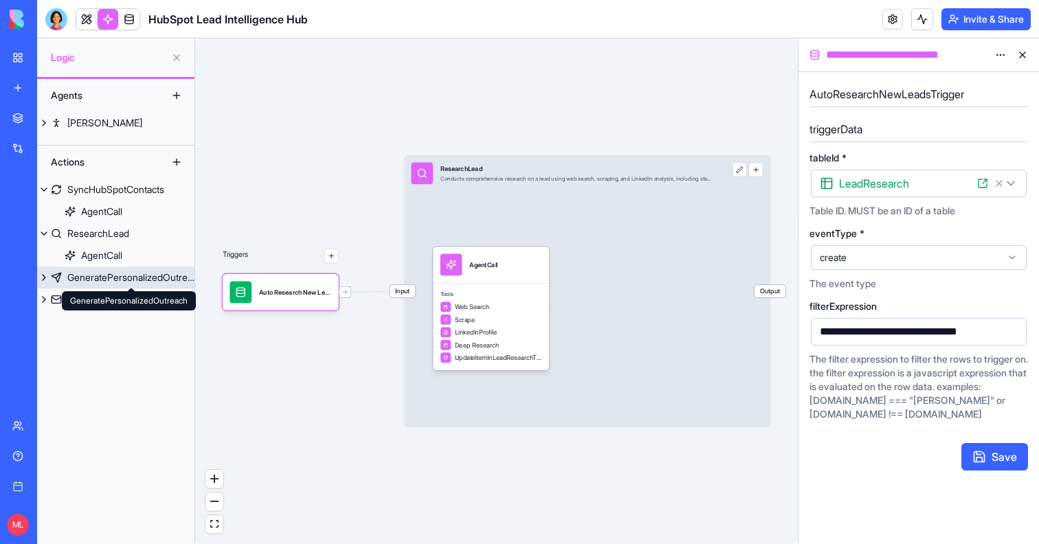
click at [164, 280] on div "GeneratePersonalizedOutreach" at bounding box center [130, 278] width 127 height 14
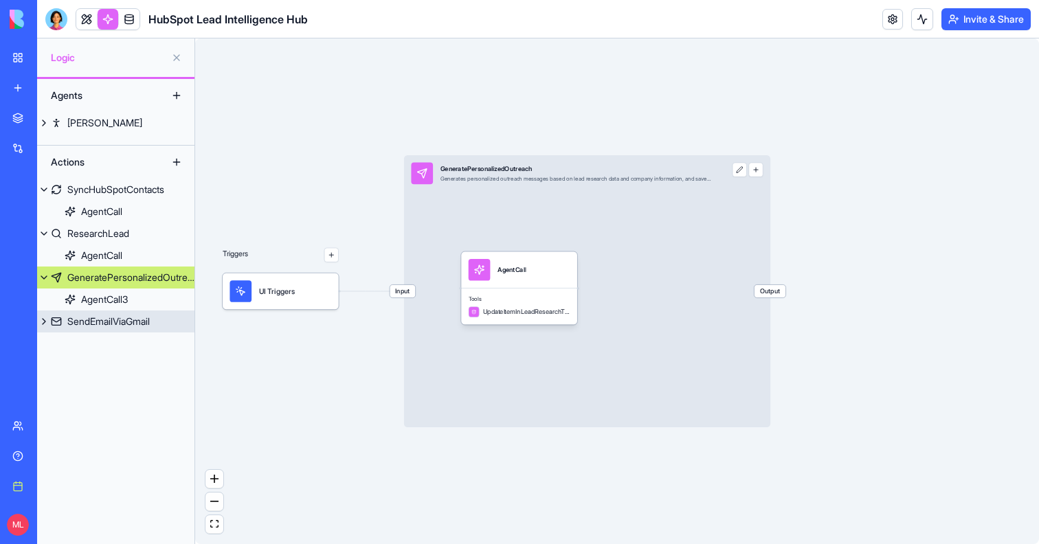
click at [139, 323] on div "SendEmailViaGmail" at bounding box center [108, 322] width 82 height 14
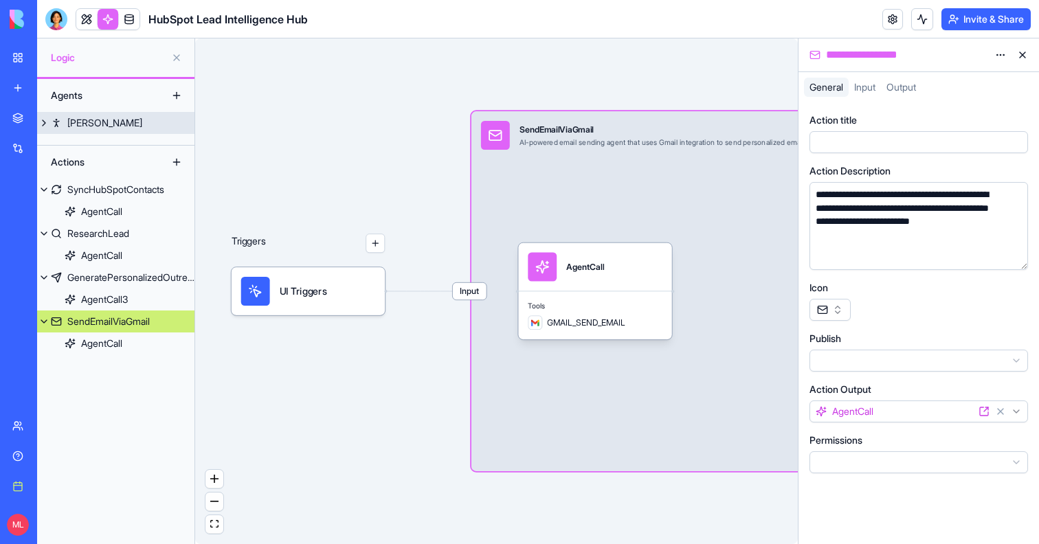
click at [45, 126] on button at bounding box center [44, 123] width 14 height 22
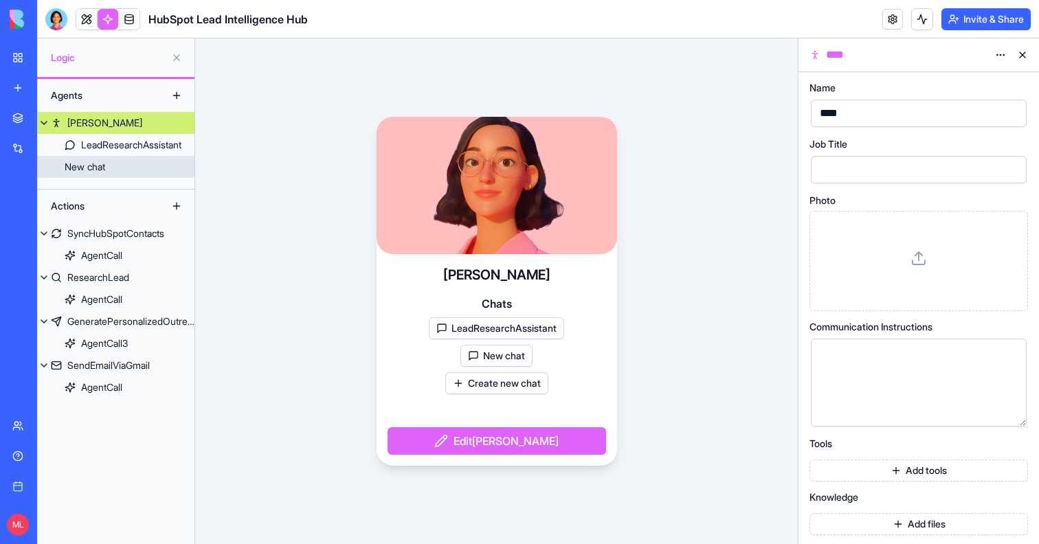
click at [91, 162] on div "New chat" at bounding box center [85, 167] width 41 height 14
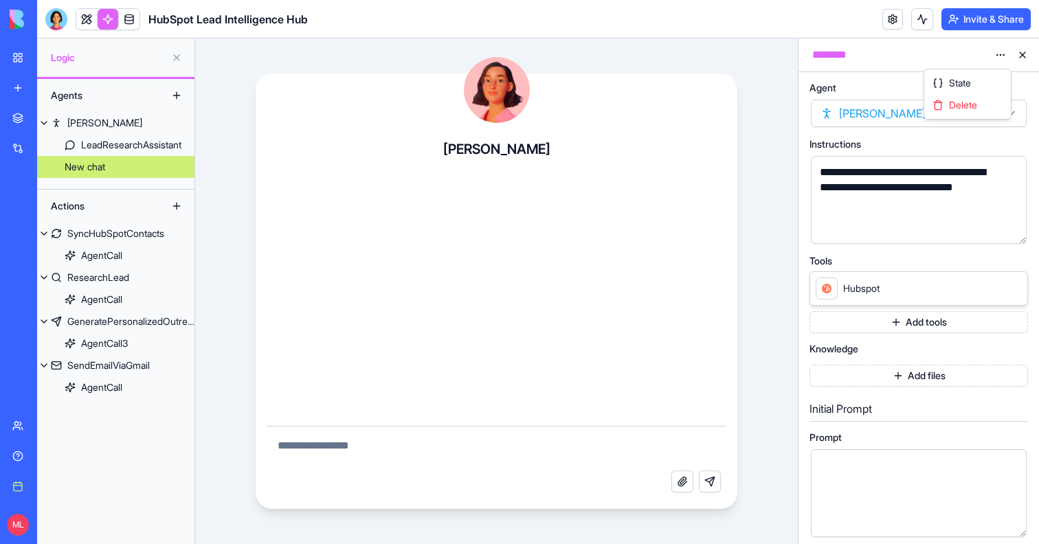
click at [997, 56] on html "**********" at bounding box center [519, 272] width 1039 height 544
click at [977, 107] on span "Delete" at bounding box center [963, 105] width 28 height 14
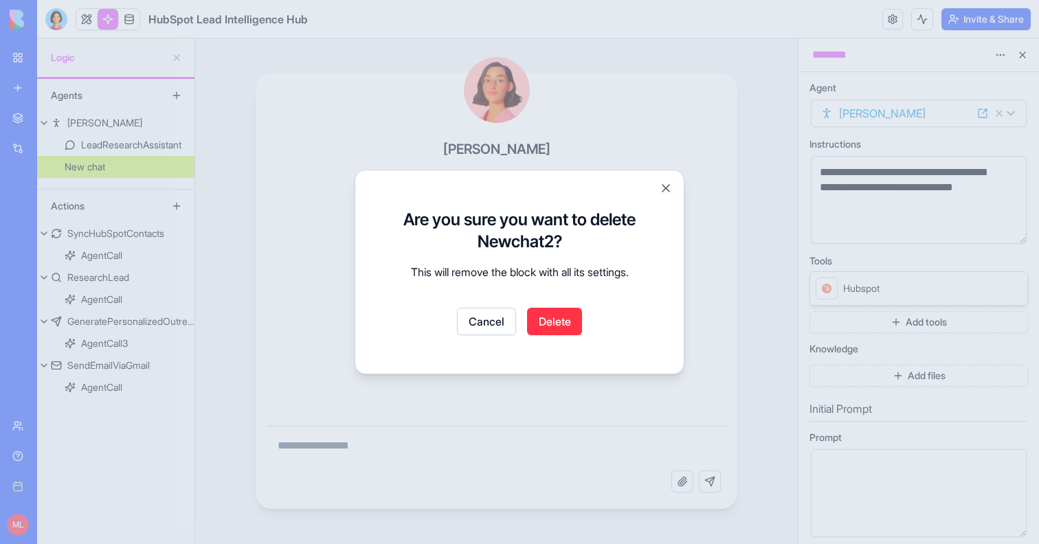
click at [562, 322] on button "Delete" at bounding box center [554, 321] width 55 height 27
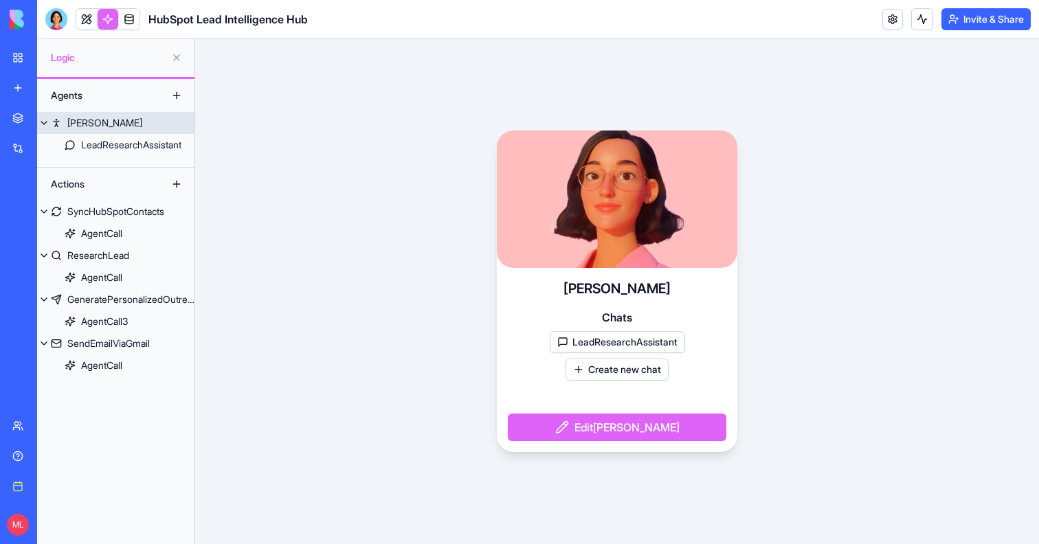
click at [95, 146] on div "LeadResearchAssistant" at bounding box center [131, 145] width 100 height 14
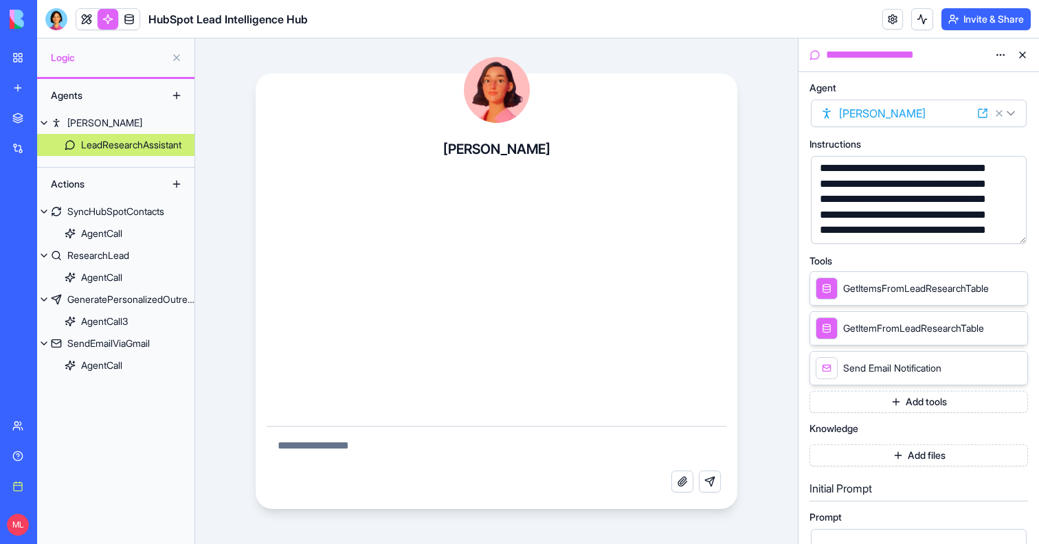
scroll to position [21, 0]
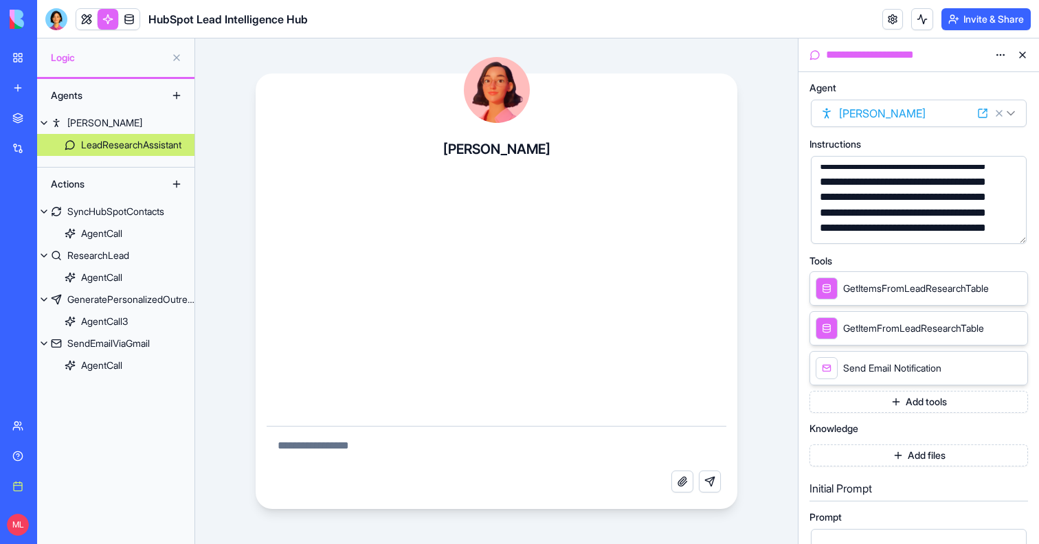
click at [89, 29] on div at bounding box center [108, 19] width 65 height 22
click at [89, 23] on link at bounding box center [86, 19] width 21 height 21
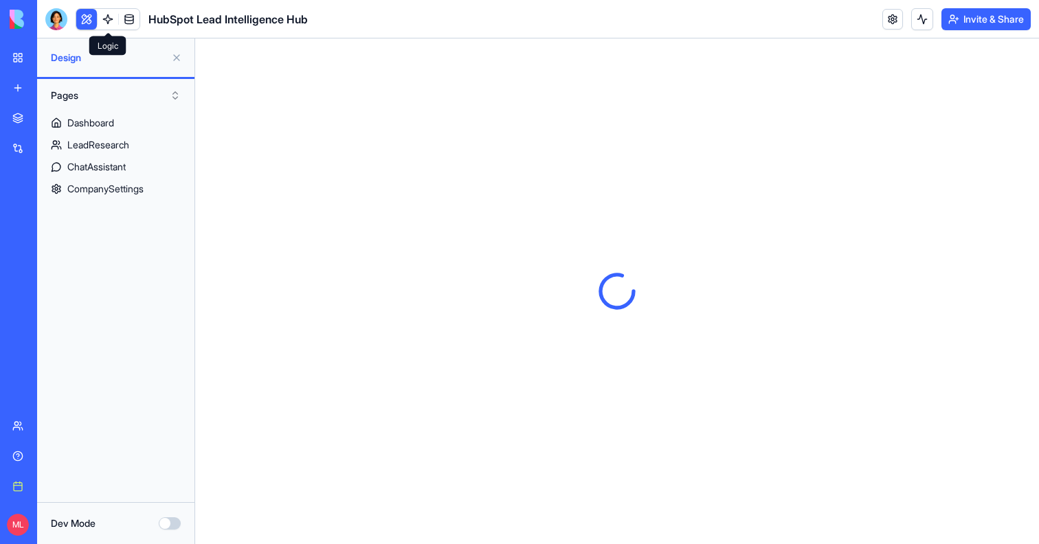
click at [173, 58] on button at bounding box center [177, 58] width 22 height 22
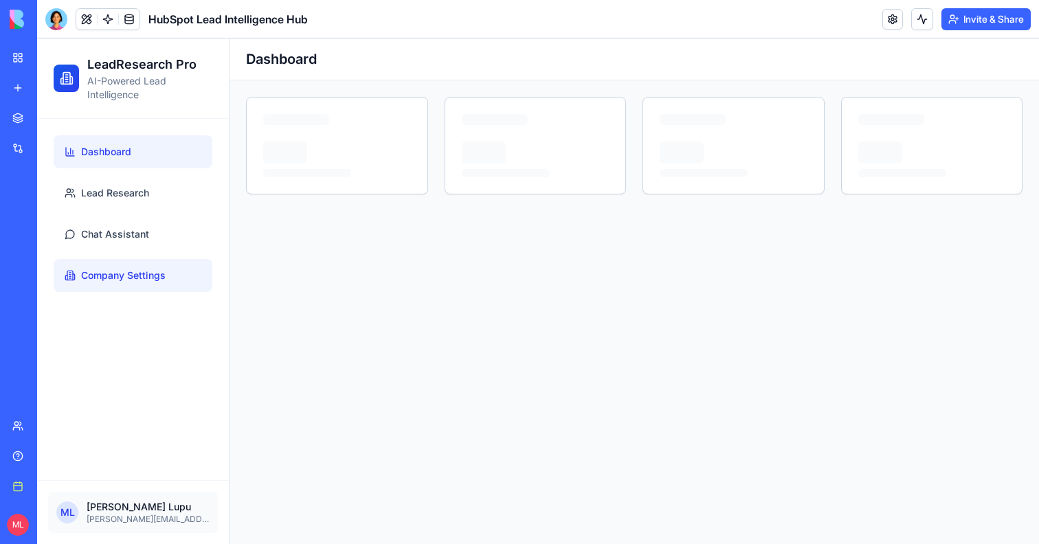
click at [122, 262] on link "Company Settings" at bounding box center [133, 275] width 159 height 33
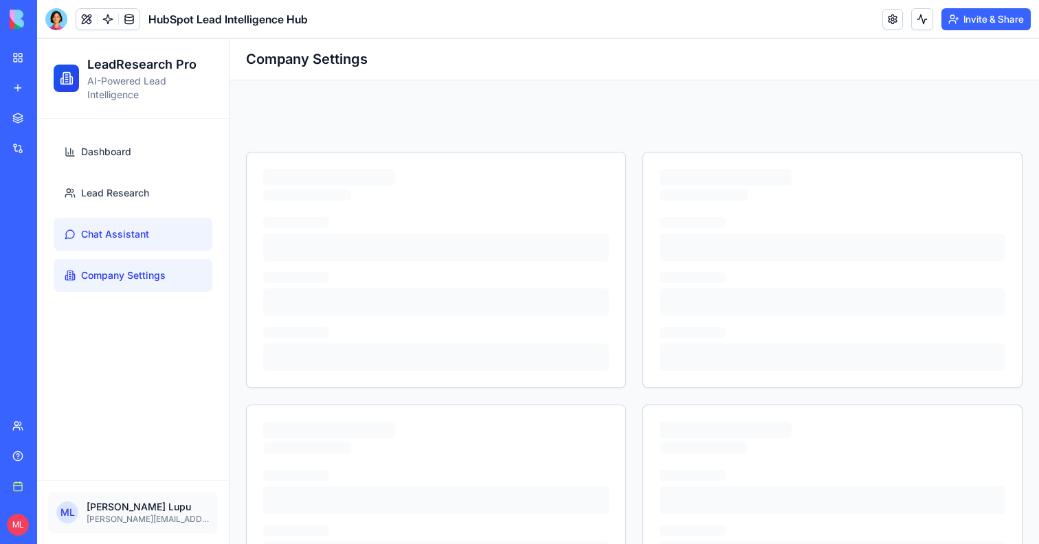
click at [130, 235] on span "Chat Assistant" at bounding box center [115, 235] width 68 height 14
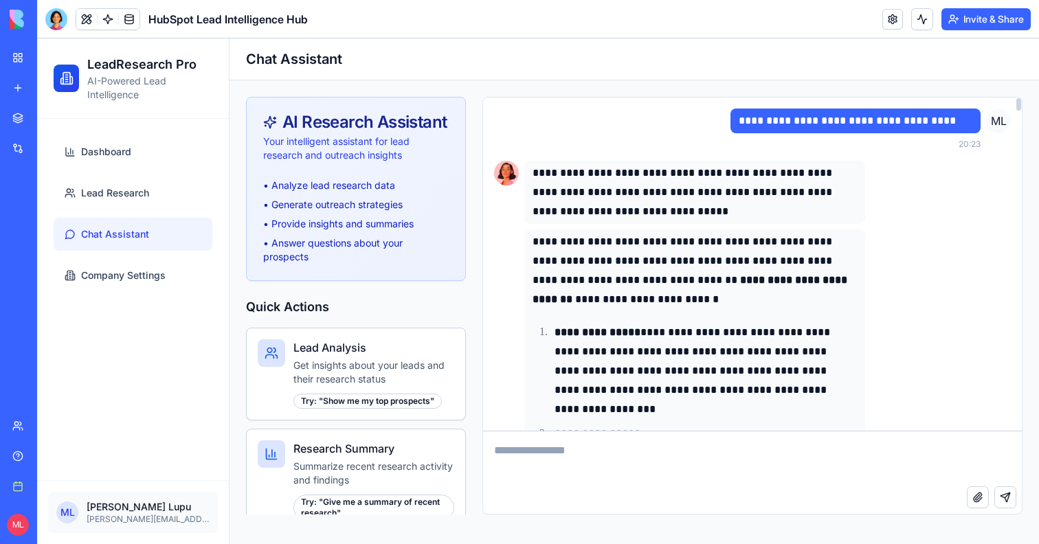
scroll to position [8902, 0]
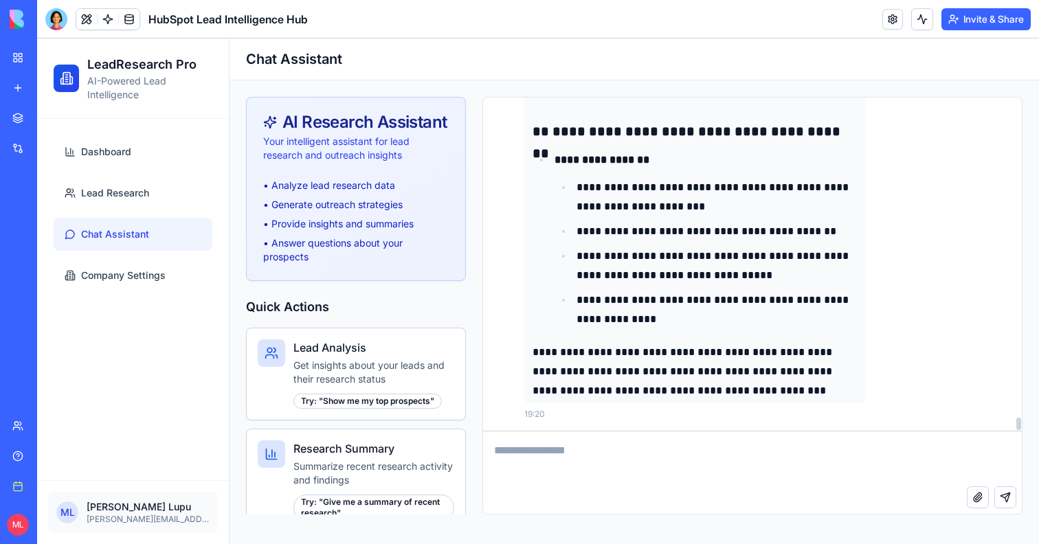
drag, startPoint x: 1017, startPoint y: 289, endPoint x: 1013, endPoint y: 588, distance: 299.7
click at [1017, 430] on div at bounding box center [1019, 424] width 5 height 12
click at [586, 462] on textarea at bounding box center [752, 459] width 539 height 55
type textarea "**********"
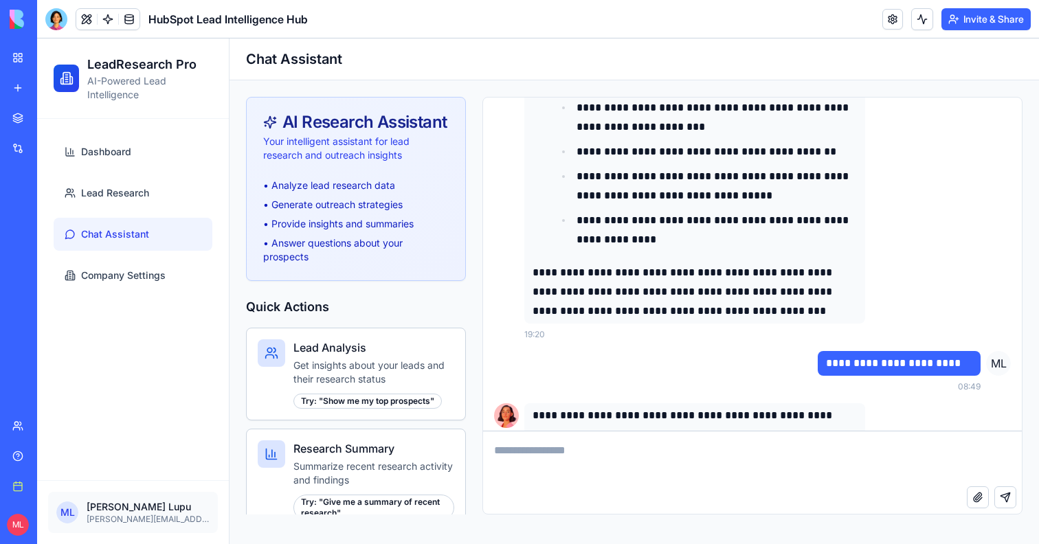
scroll to position [9924, 0]
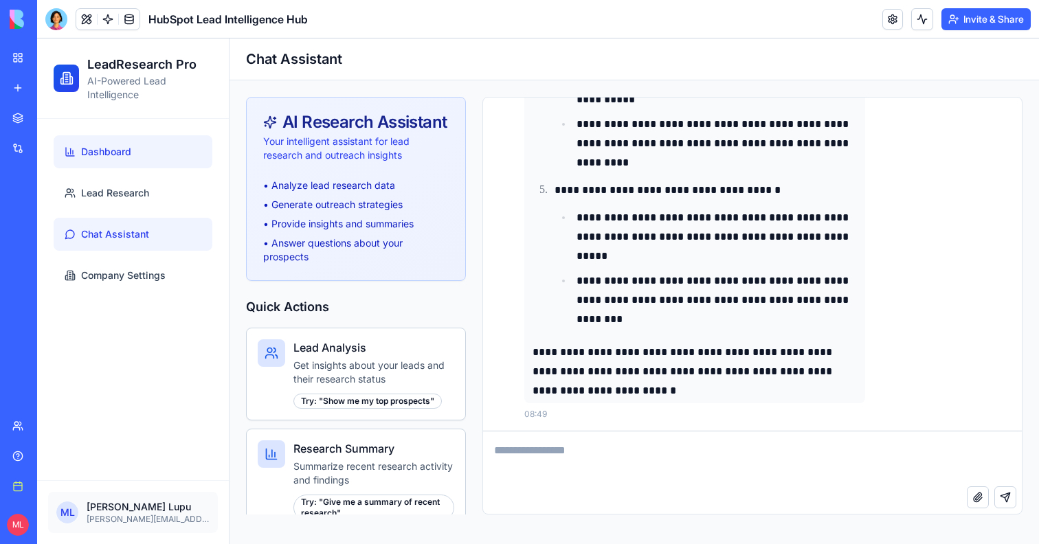
click at [127, 154] on span "Dashboard" at bounding box center [106, 152] width 50 height 14
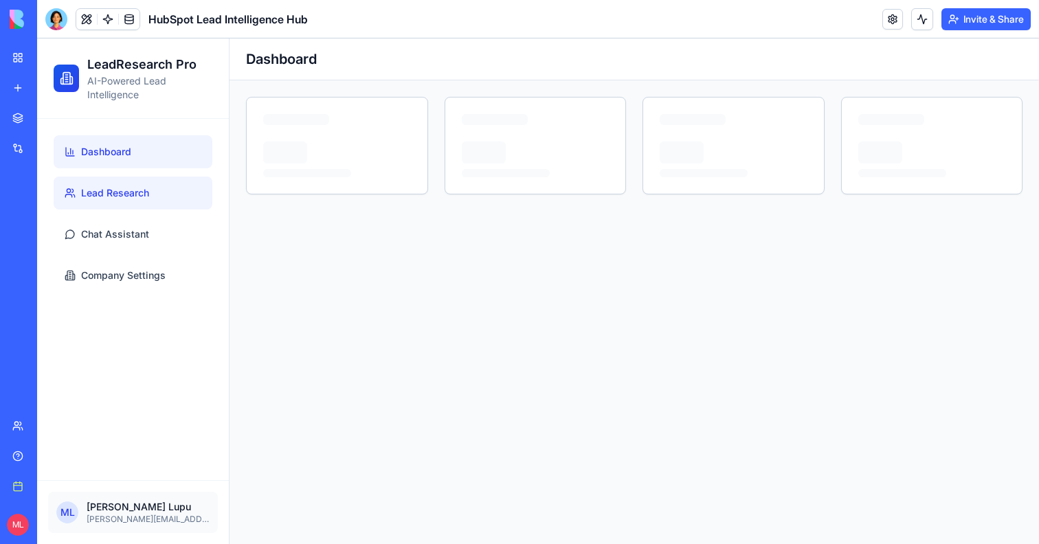
click at [136, 190] on span "Lead Research" at bounding box center [115, 193] width 68 height 14
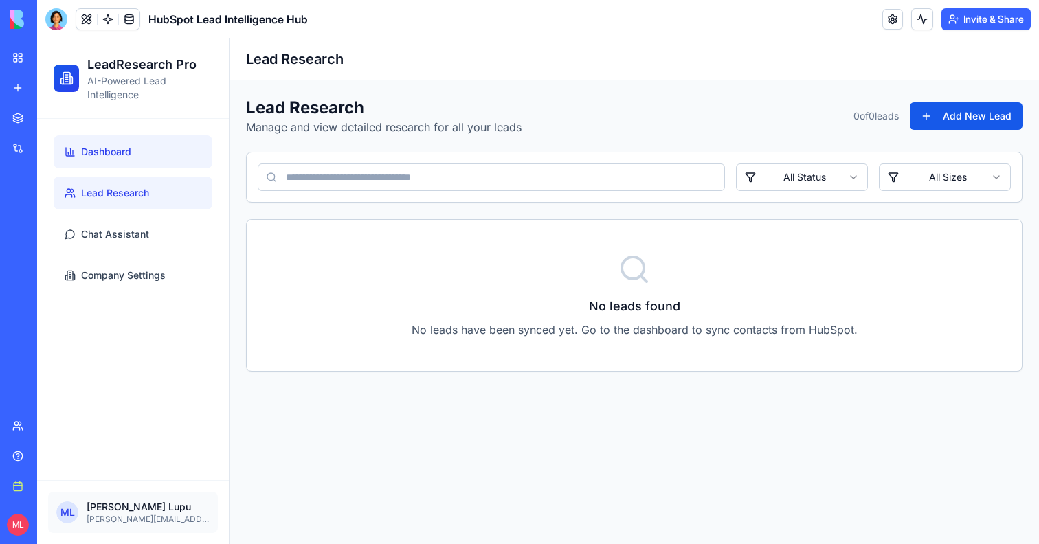
click at [142, 162] on link "Dashboard" at bounding box center [133, 151] width 159 height 33
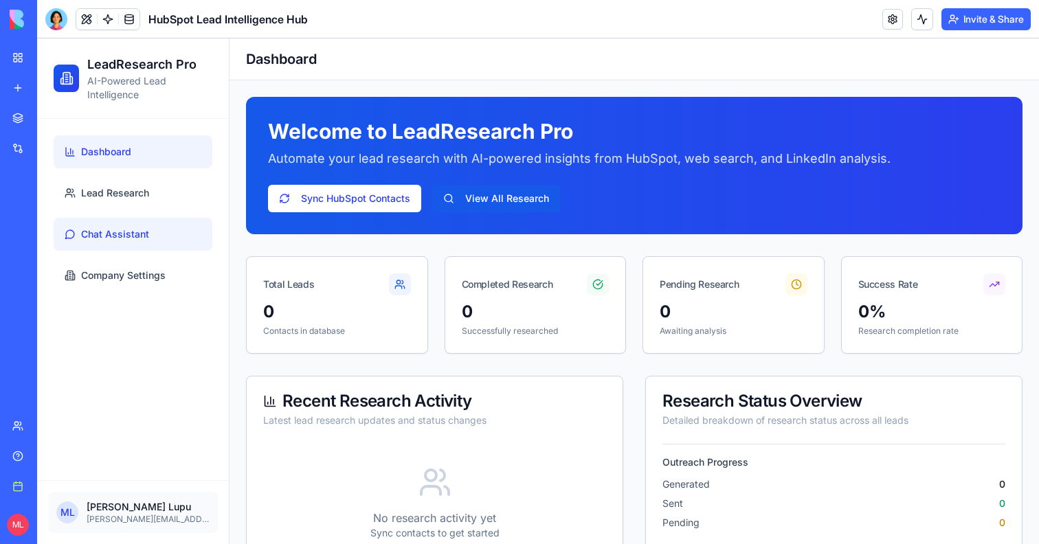
click at [138, 221] on link "Chat Assistant" at bounding box center [133, 234] width 159 height 33
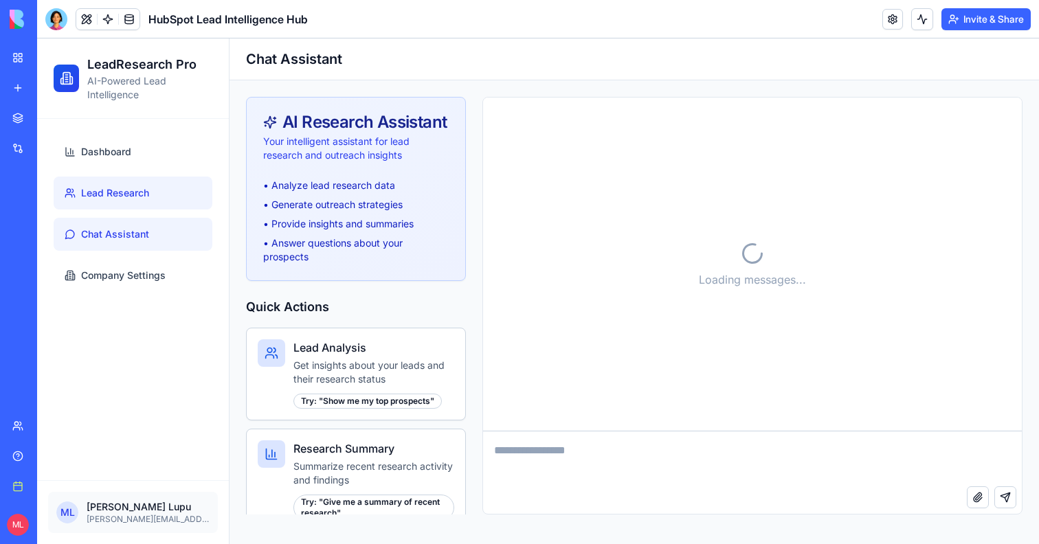
click at [135, 201] on link "Lead Research" at bounding box center [133, 193] width 159 height 33
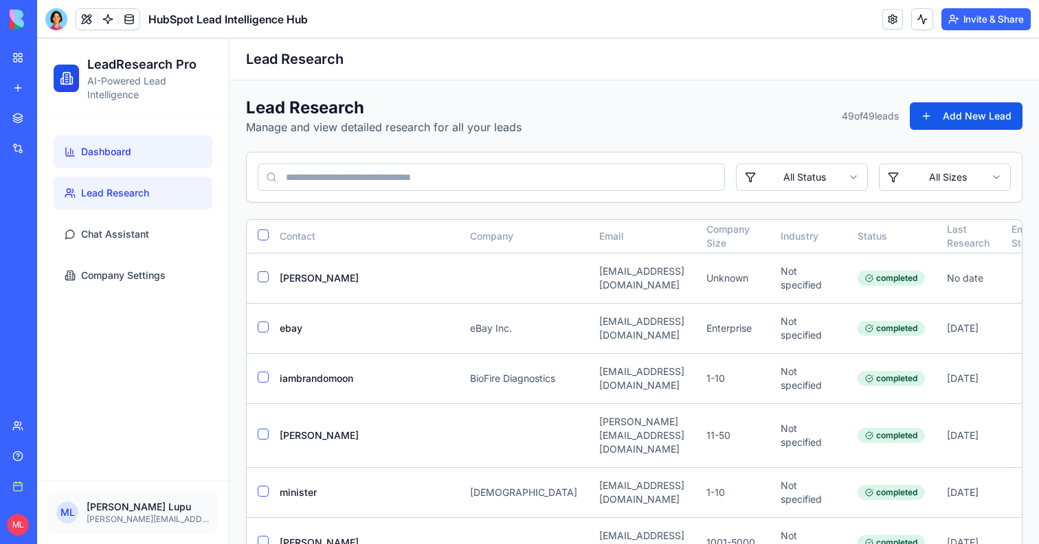
click at [125, 166] on link "Dashboard" at bounding box center [133, 151] width 159 height 33
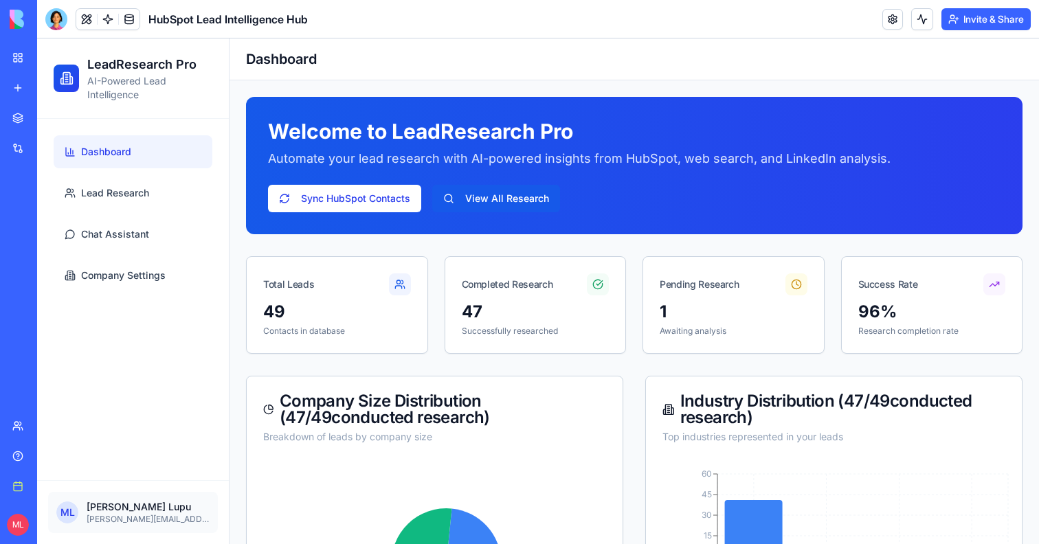
click at [87, 21] on button at bounding box center [86, 19] width 21 height 21
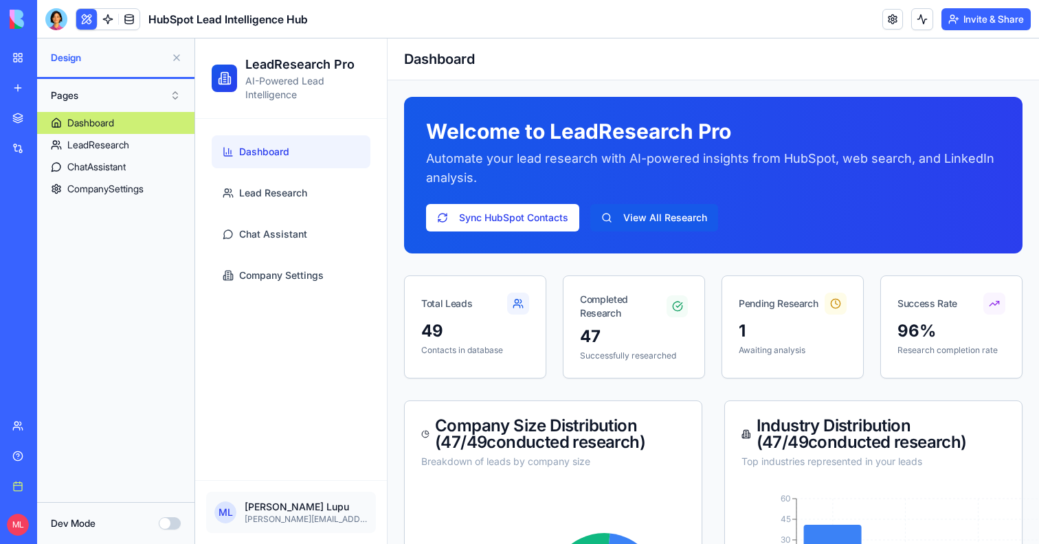
click at [83, 19] on button at bounding box center [86, 19] width 21 height 21
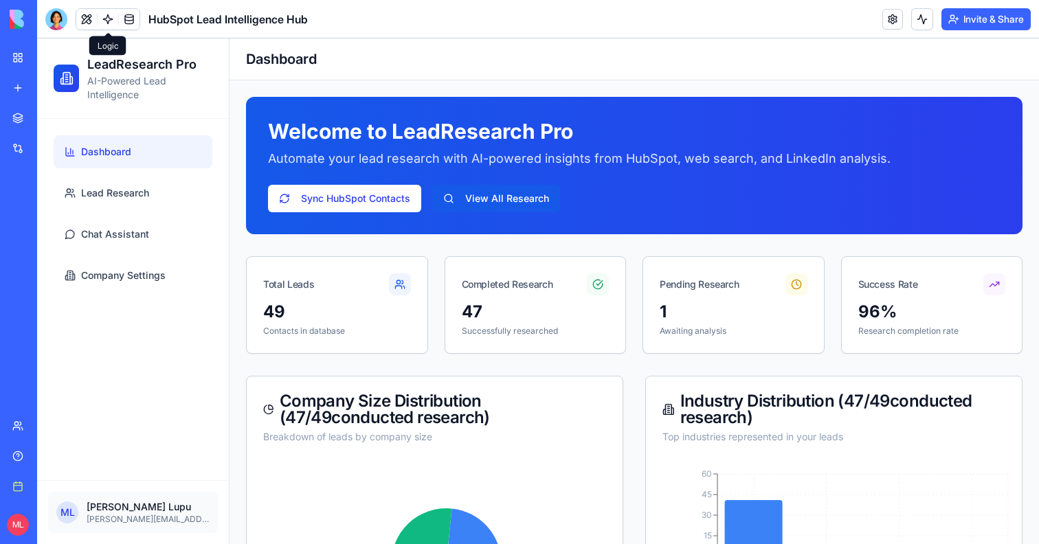
click at [112, 22] on link at bounding box center [108, 19] width 21 height 21
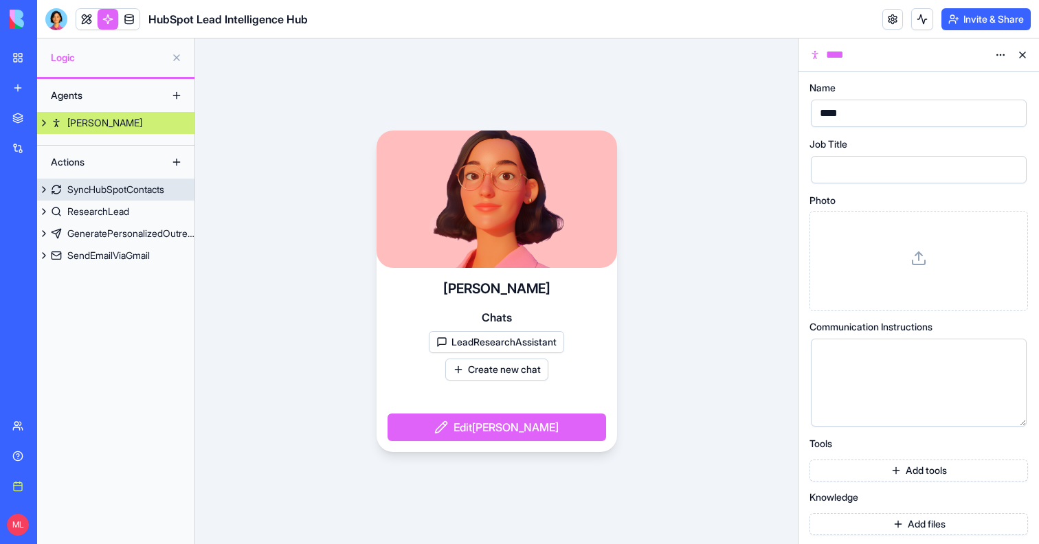
click at [108, 195] on div "SyncHubSpotContacts" at bounding box center [115, 190] width 97 height 14
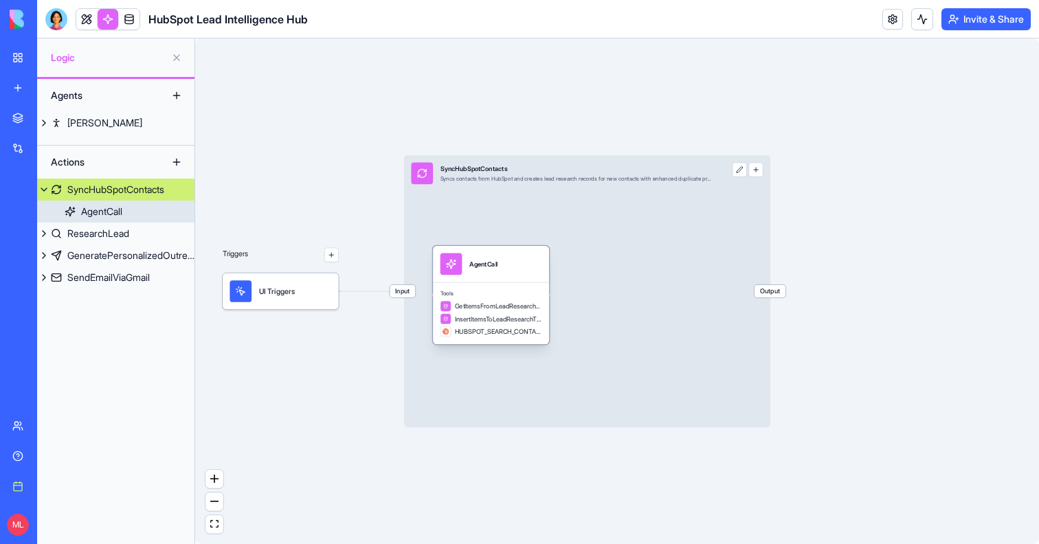
drag, startPoint x: 469, startPoint y: 278, endPoint x: 482, endPoint y: 278, distance: 13.1
click at [482, 278] on div "AgentCall" at bounding box center [491, 264] width 116 height 36
click at [95, 238] on div "ResearchLead" at bounding box center [98, 234] width 62 height 14
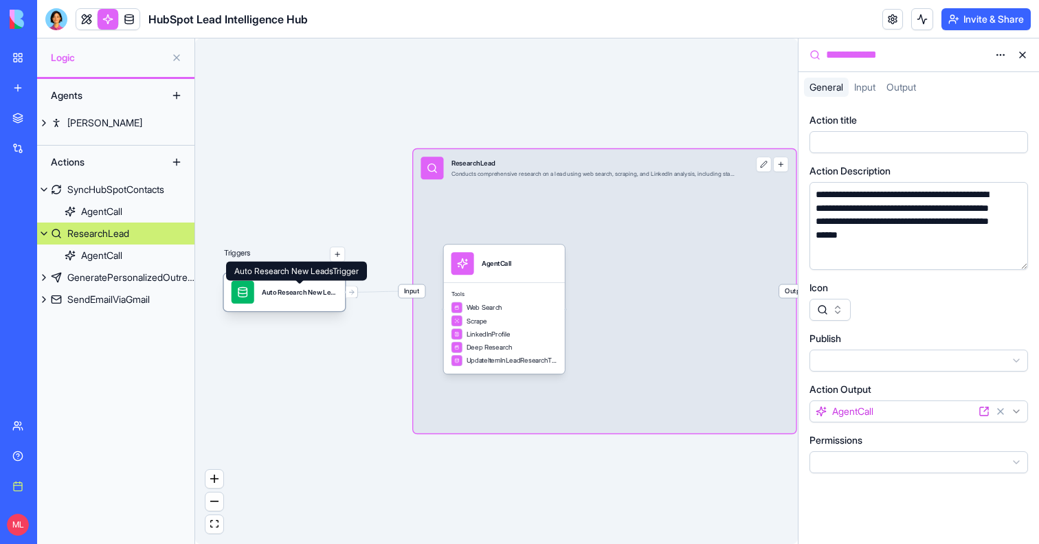
click at [276, 295] on div "Auto Research New LeadsTrigger" at bounding box center [300, 292] width 76 height 10
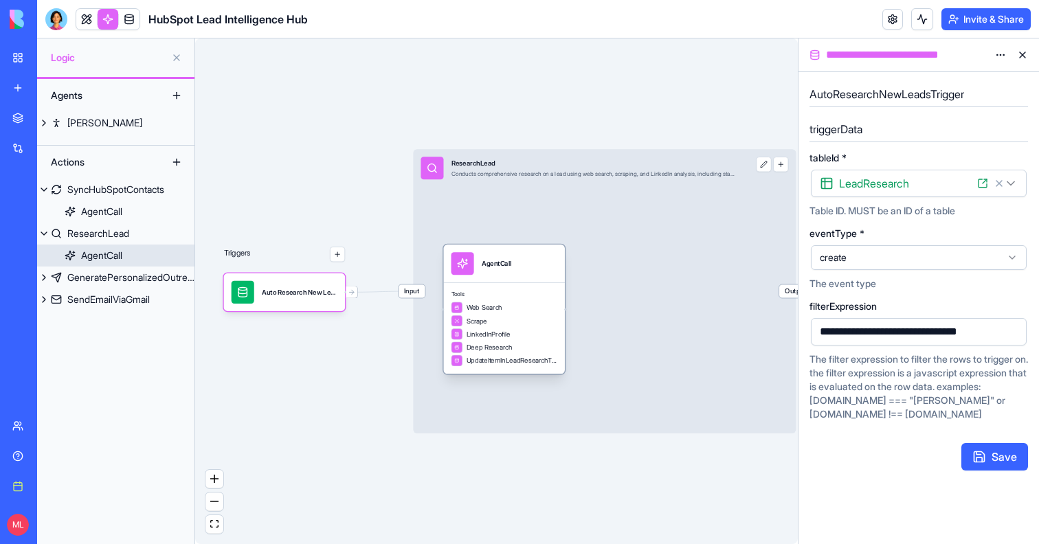
click at [537, 289] on div "Tools Web Search Scrape LinkedInProfile Deep Research UpdateItemInLeadResearchT…" at bounding box center [503, 327] width 121 height 91
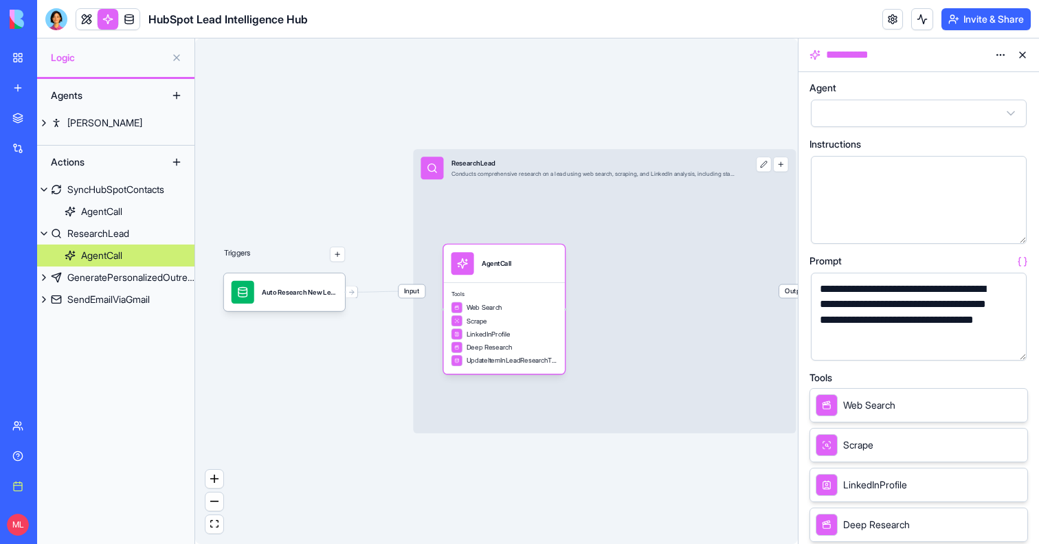
scroll to position [19, 0]
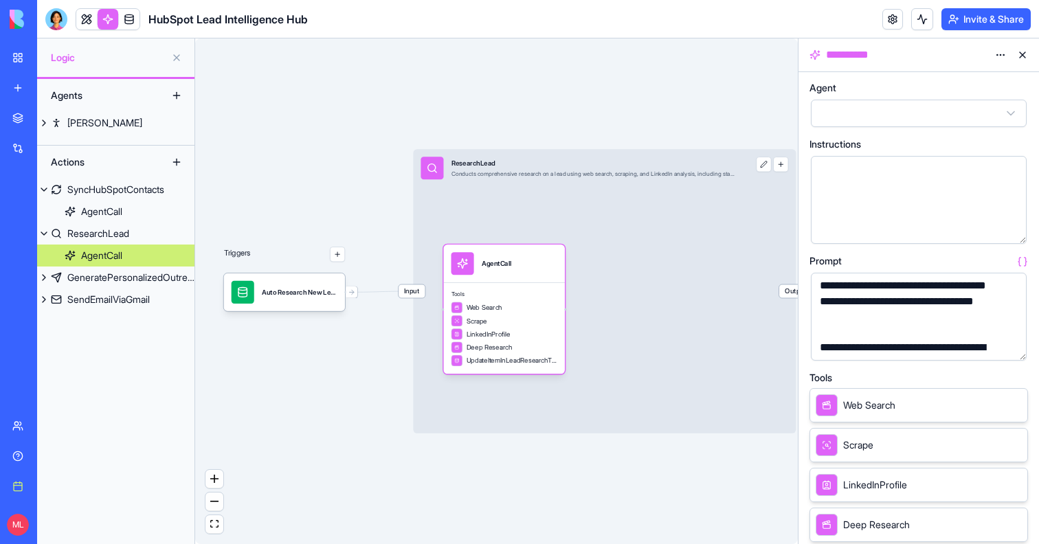
click at [1016, 344] on button "button" at bounding box center [1013, 347] width 22 height 22
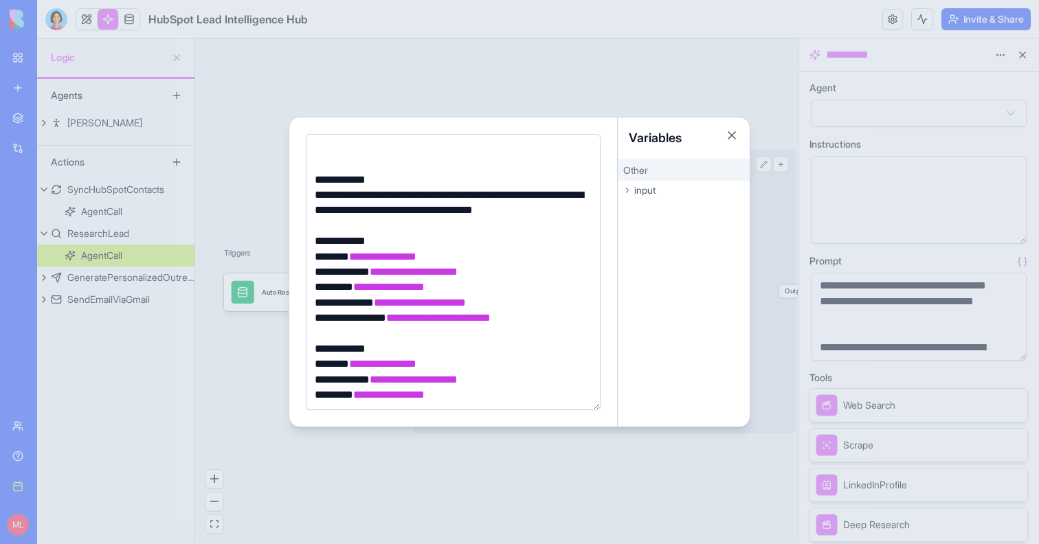
scroll to position [1496, 0]
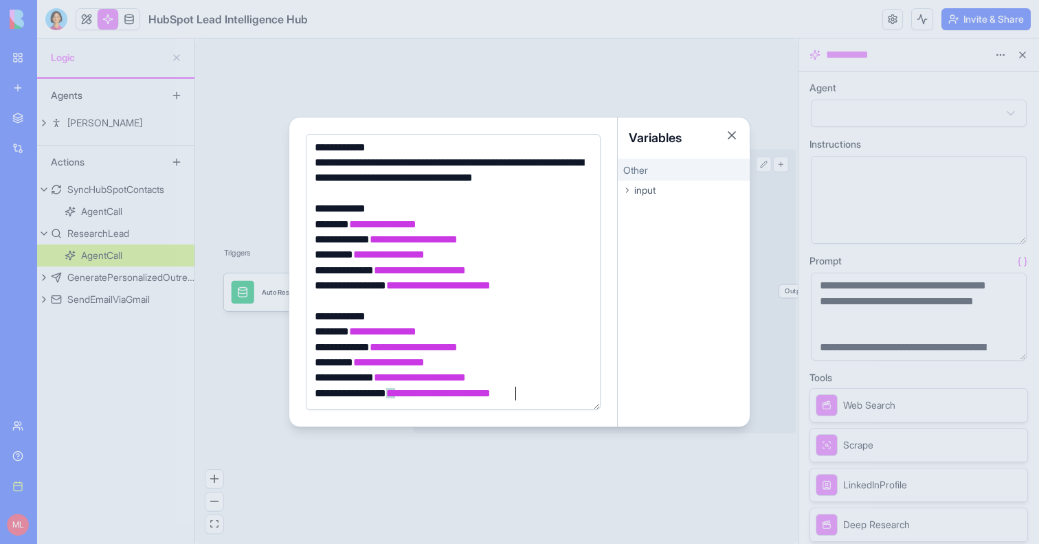
click at [439, 467] on div at bounding box center [519, 272] width 1039 height 544
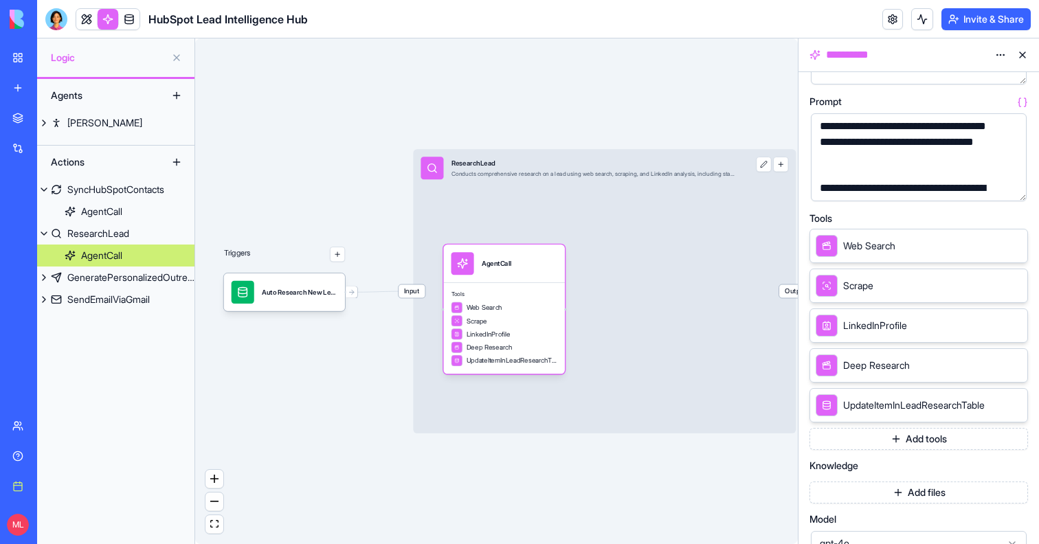
scroll to position [171, 0]
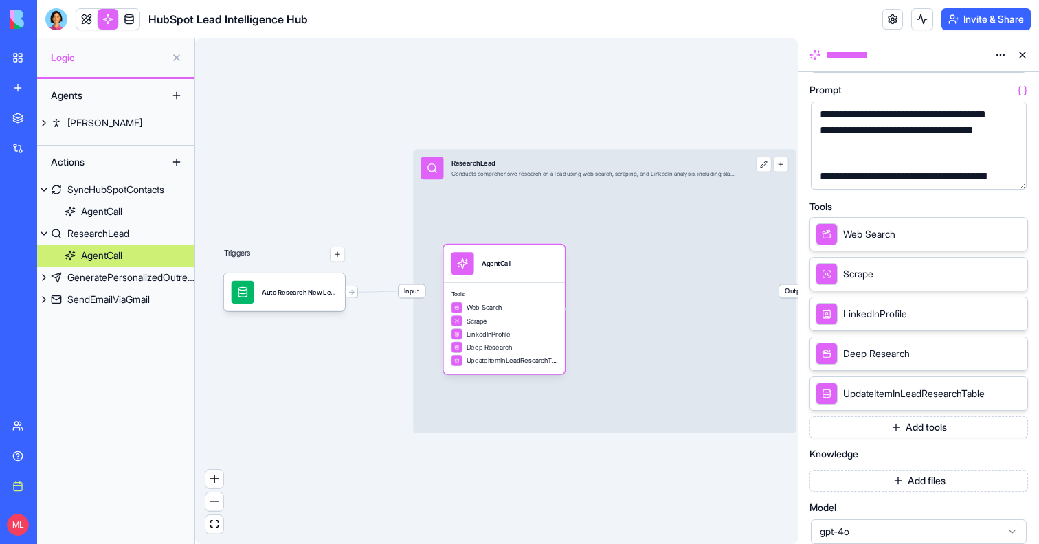
click at [930, 439] on div "**********" at bounding box center [919, 312] width 219 height 800
click at [927, 424] on button "Add tools" at bounding box center [919, 428] width 219 height 22
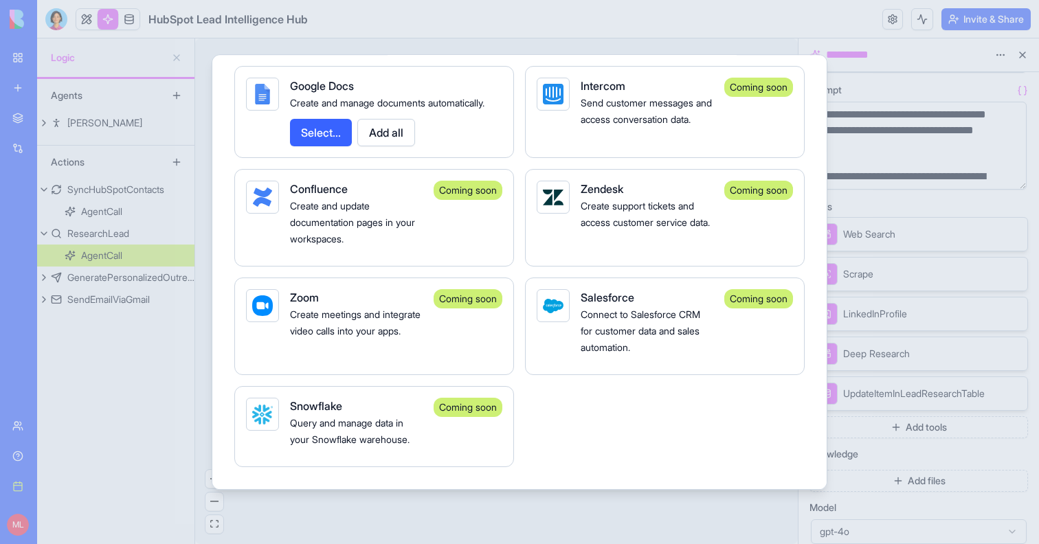
scroll to position [2555, 0]
click at [540, 516] on div at bounding box center [519, 272] width 1039 height 544
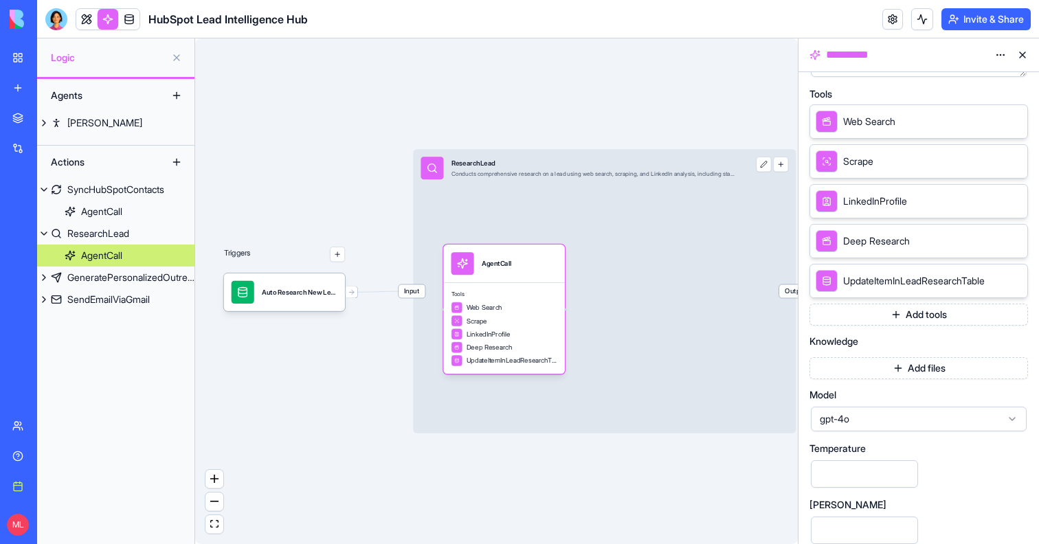
scroll to position [295, 0]
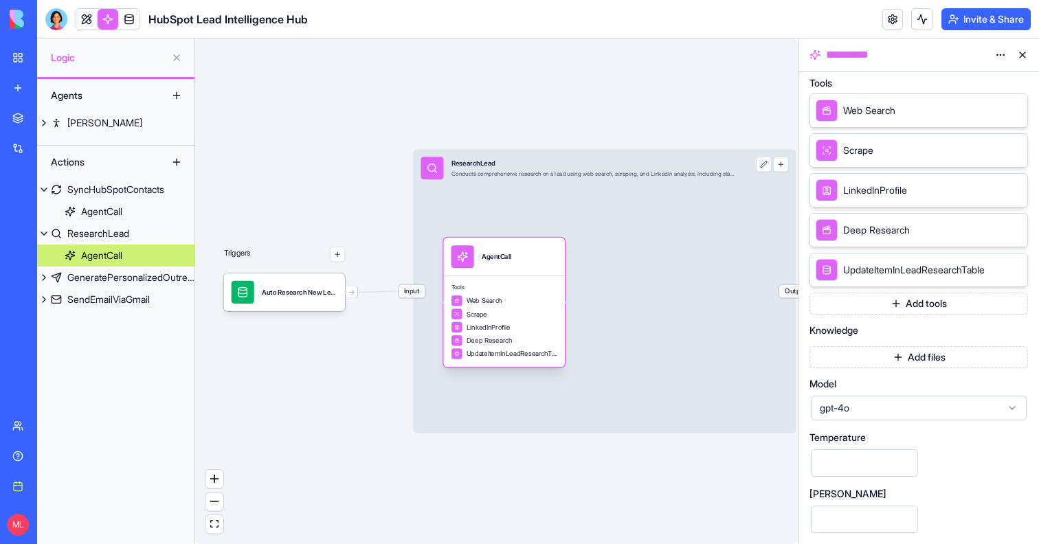
drag, startPoint x: 530, startPoint y: 302, endPoint x: 531, endPoint y: 289, distance: 13.1
click at [531, 296] on div "Web Search" at bounding box center [505, 302] width 106 height 12
click at [918, 357] on button "Add files" at bounding box center [919, 357] width 219 height 22
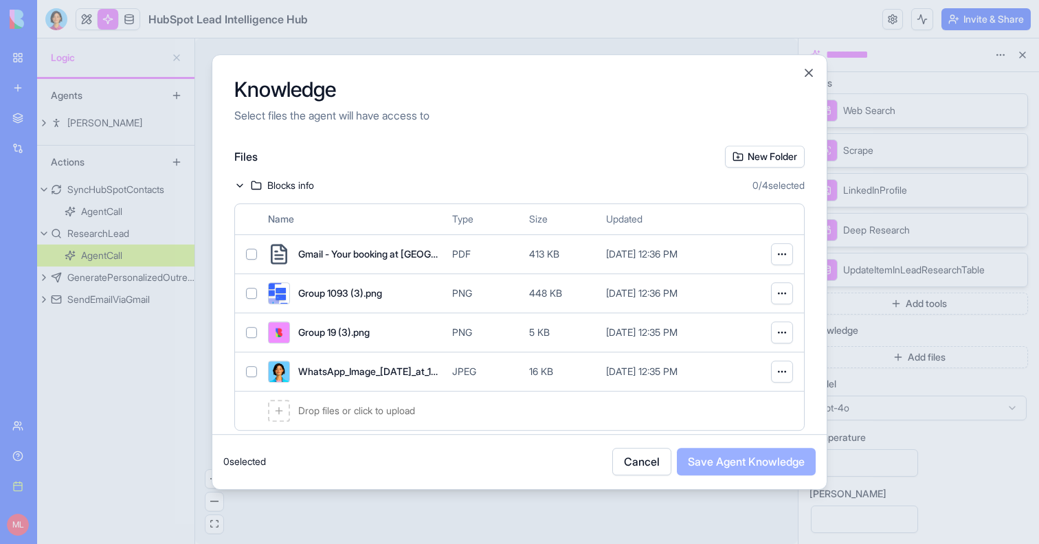
click at [629, 464] on button "Cancel" at bounding box center [641, 461] width 59 height 27
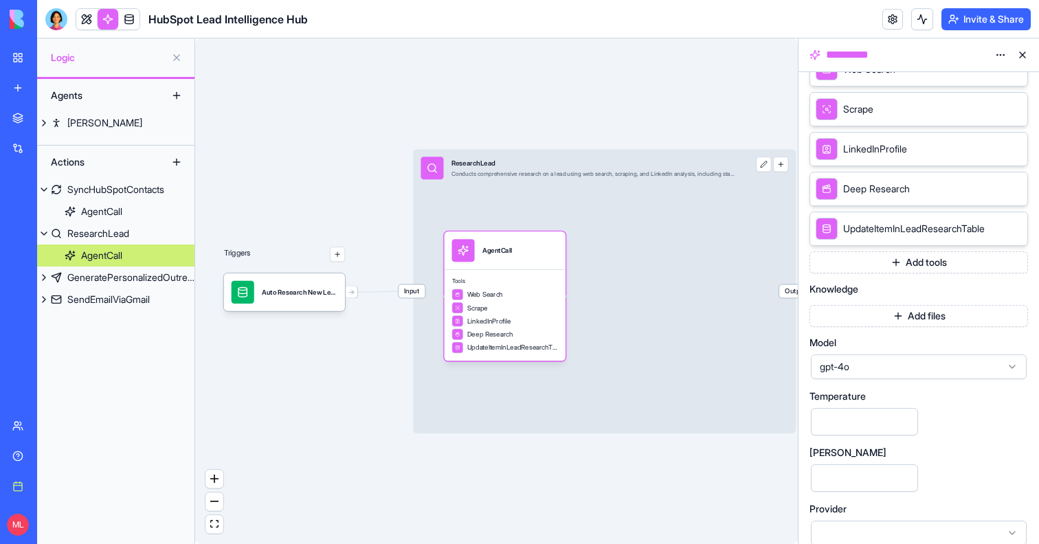
scroll to position [350, 0]
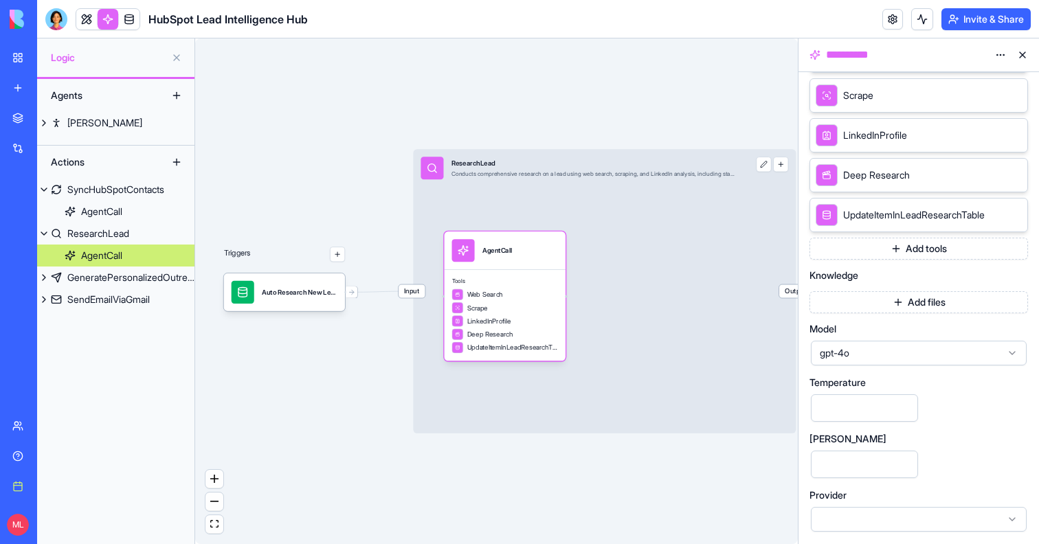
click at [867, 348] on span "gpt-4o" at bounding box center [910, 353] width 181 height 14
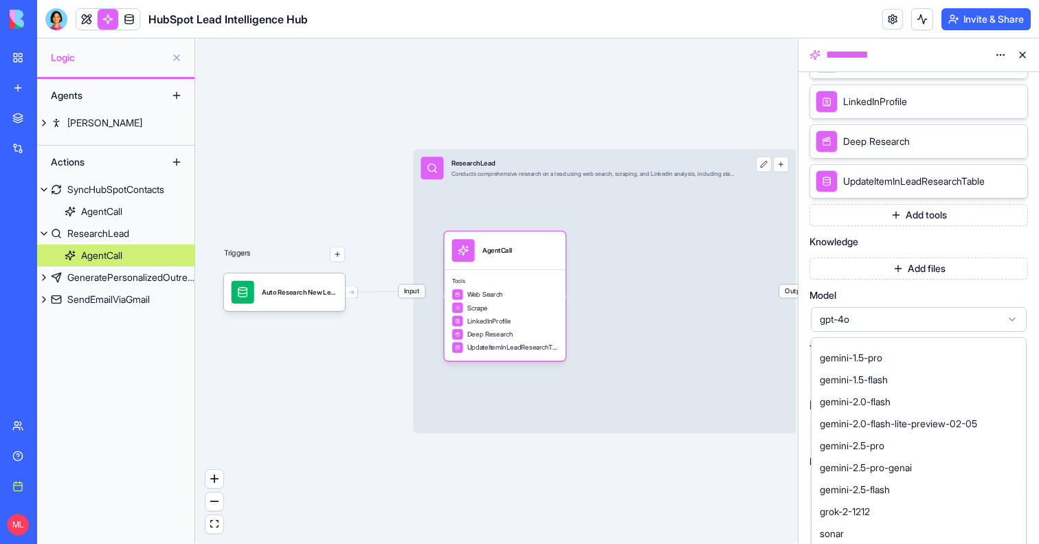
scroll to position [454, 0]
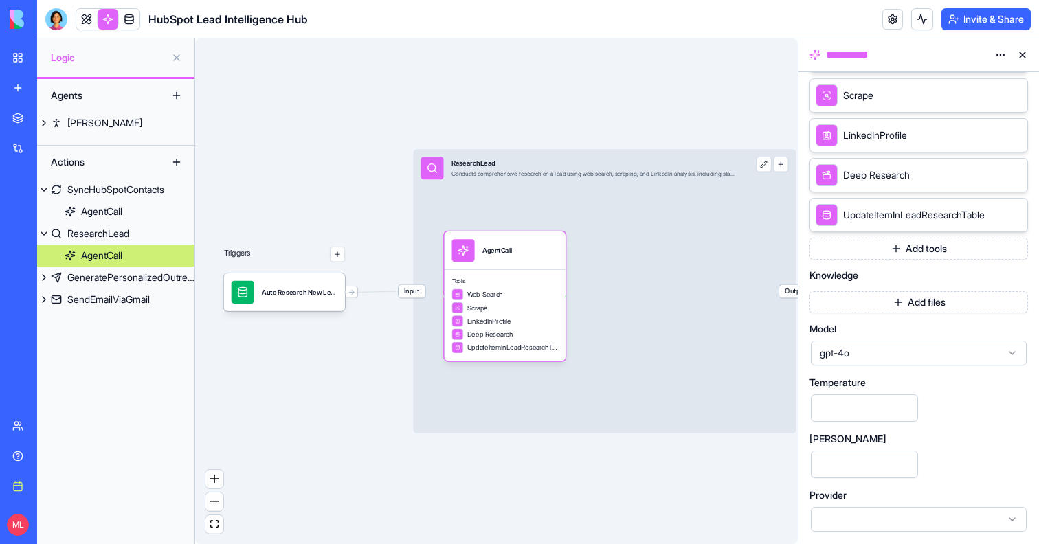
click at [669, 441] on div "Triggers Auto Research New LeadsTrigger Input ResearchLead Conducts comprehensi…" at bounding box center [496, 291] width 603 height 506
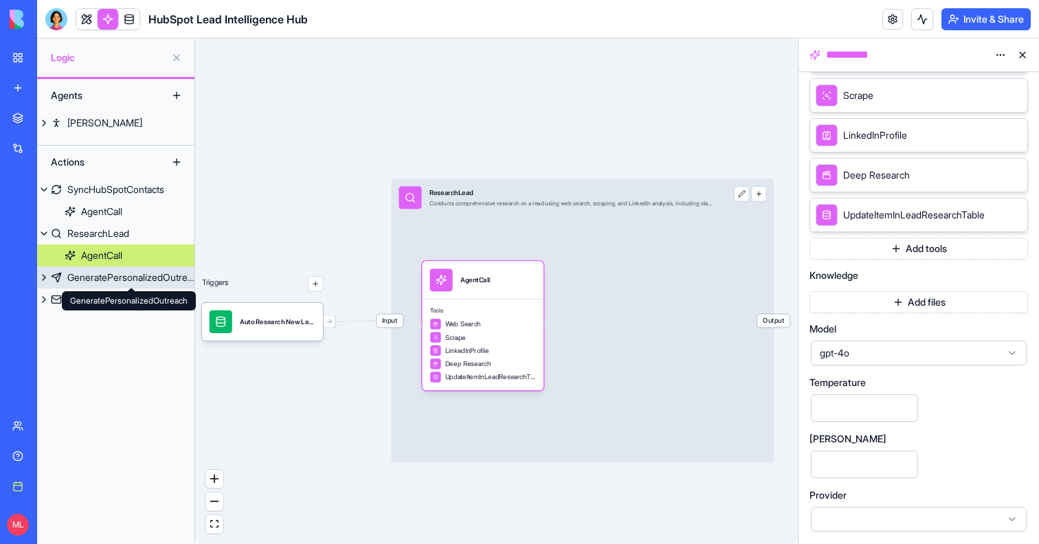
click at [113, 278] on div "GeneratePersonalizedOutreach" at bounding box center [130, 278] width 127 height 14
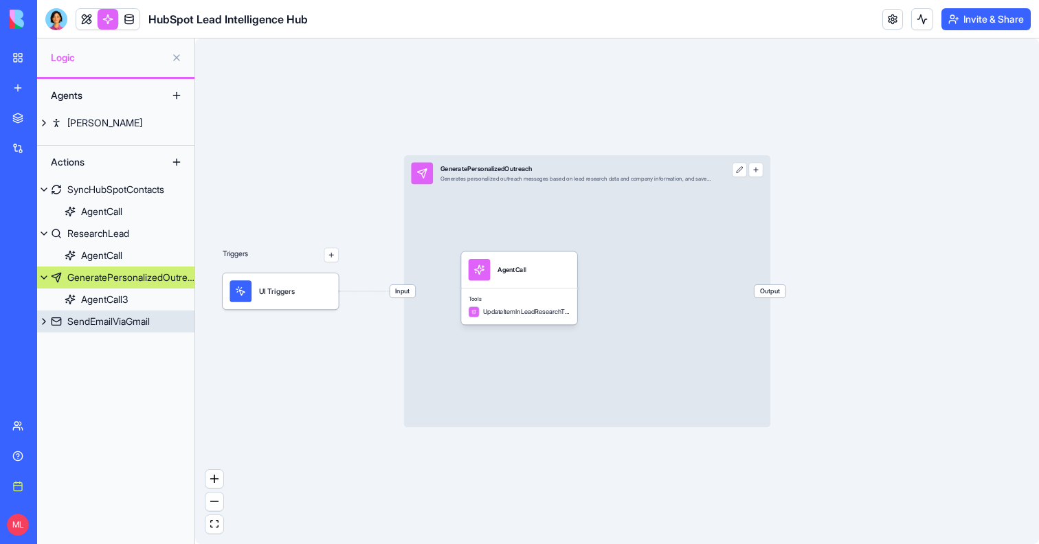
click at [104, 322] on div "SendEmailViaGmail" at bounding box center [108, 322] width 82 height 14
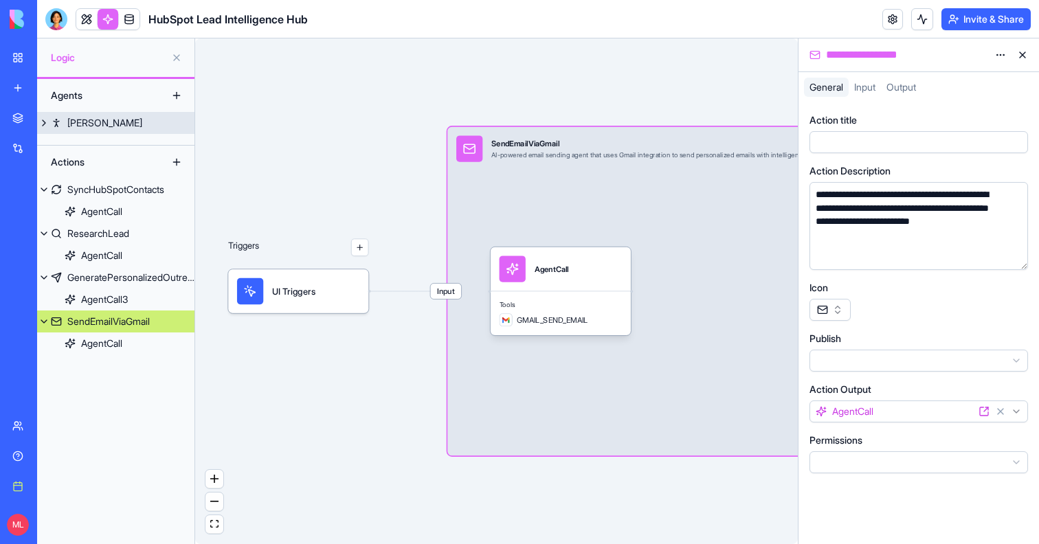
click at [43, 124] on button at bounding box center [44, 123] width 14 height 22
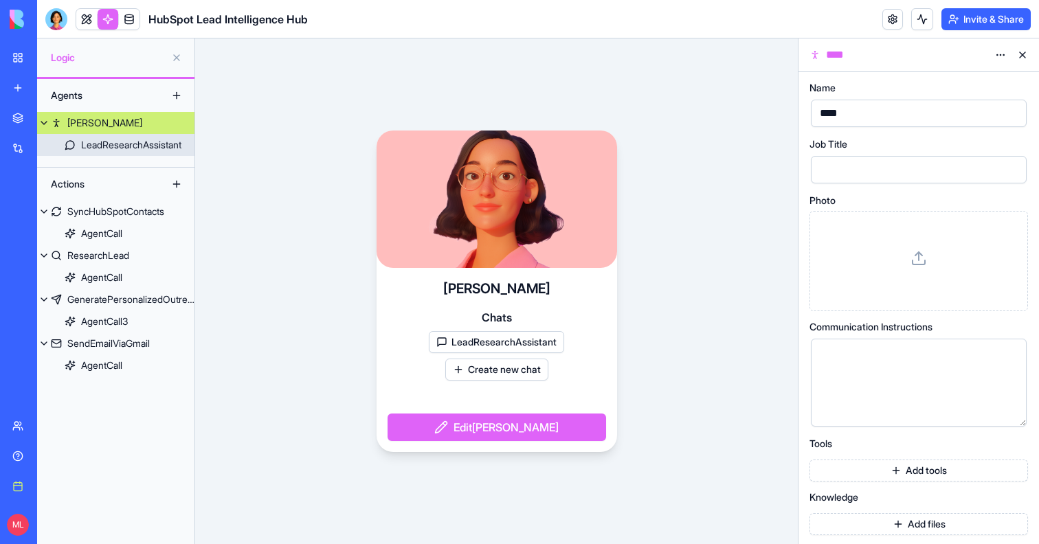
click at [99, 144] on div "LeadResearchAssistant" at bounding box center [131, 145] width 100 height 14
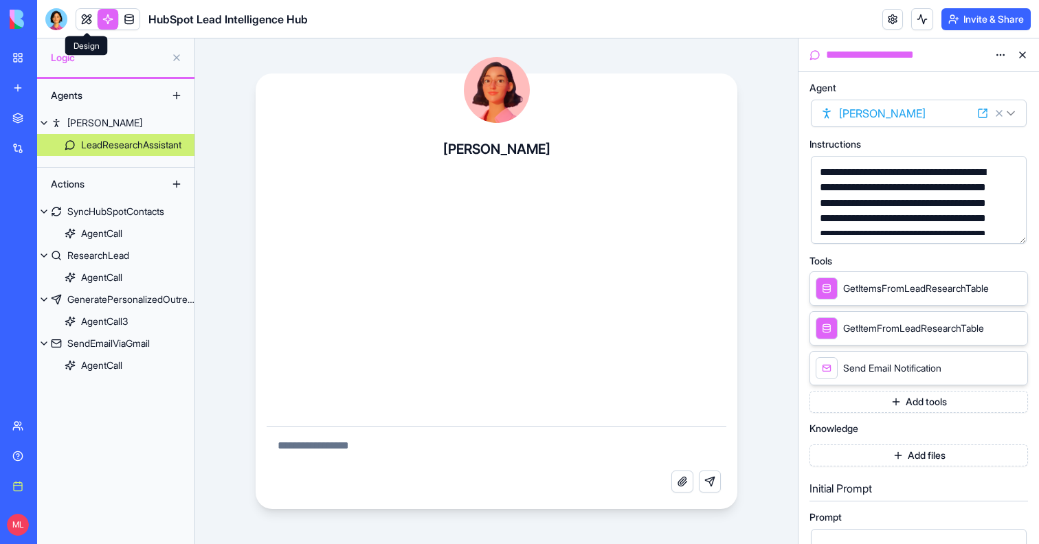
click at [86, 15] on link at bounding box center [86, 19] width 21 height 21
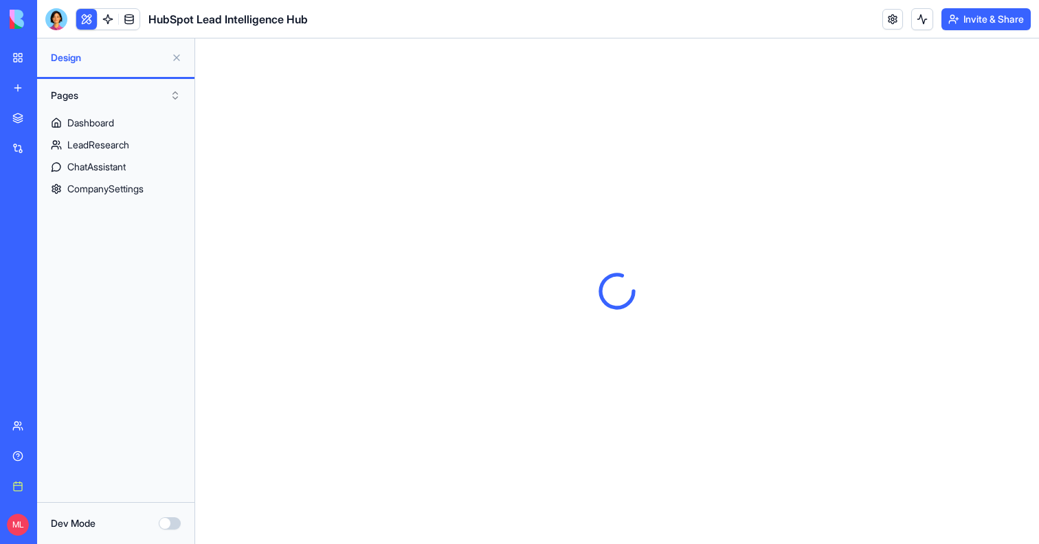
click at [181, 60] on button at bounding box center [177, 58] width 22 height 22
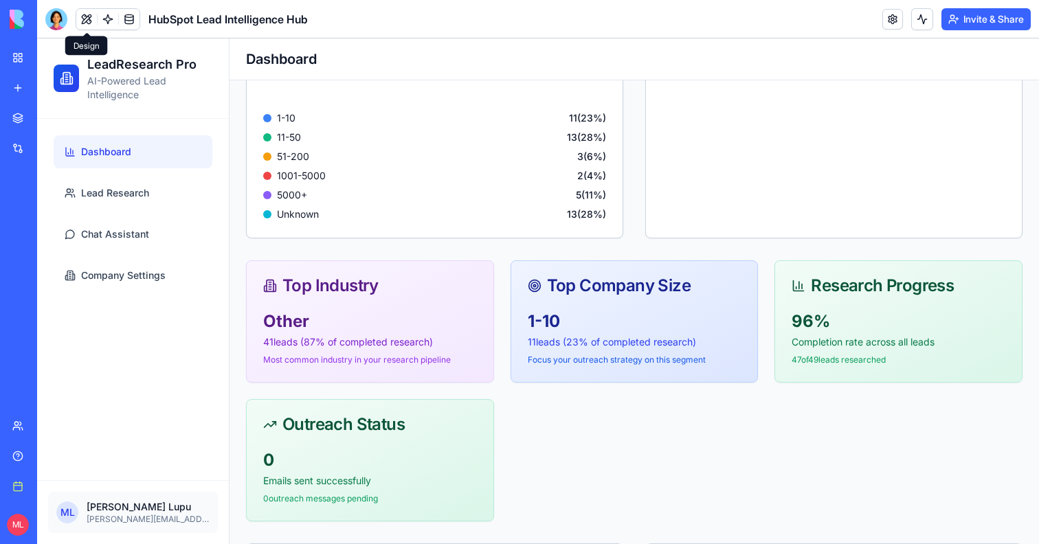
scroll to position [535, 0]
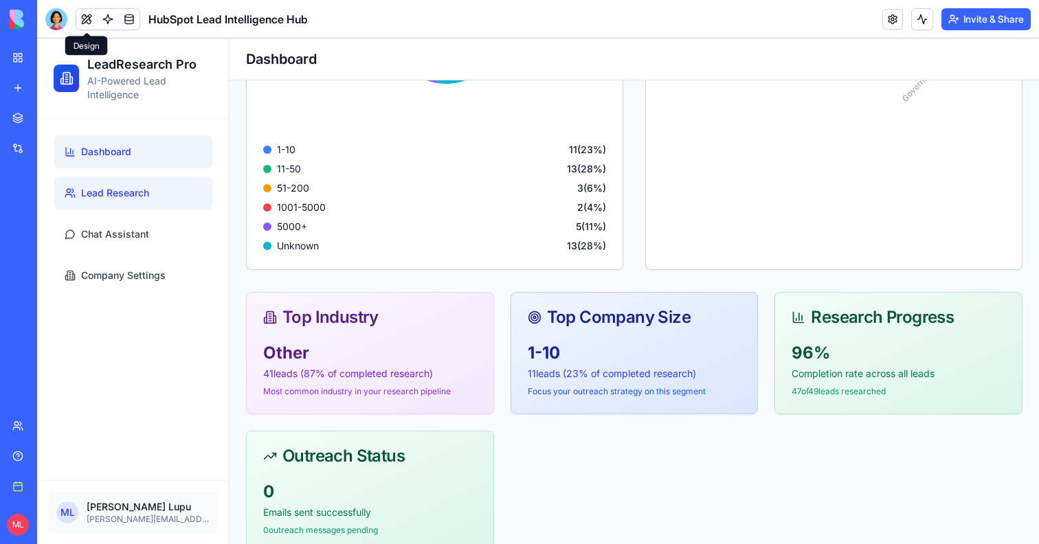
click at [139, 196] on span "Lead Research" at bounding box center [115, 193] width 68 height 14
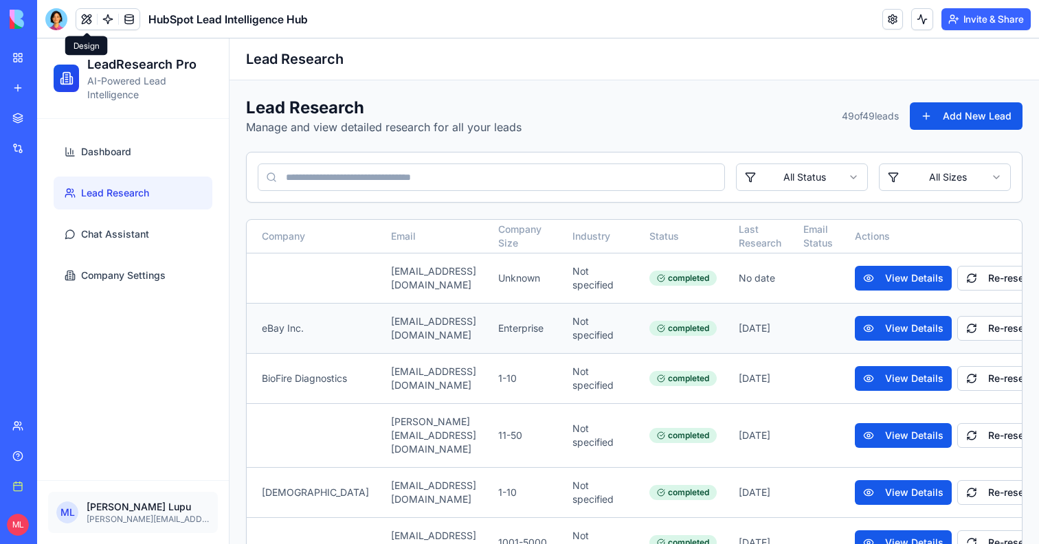
scroll to position [0, 248]
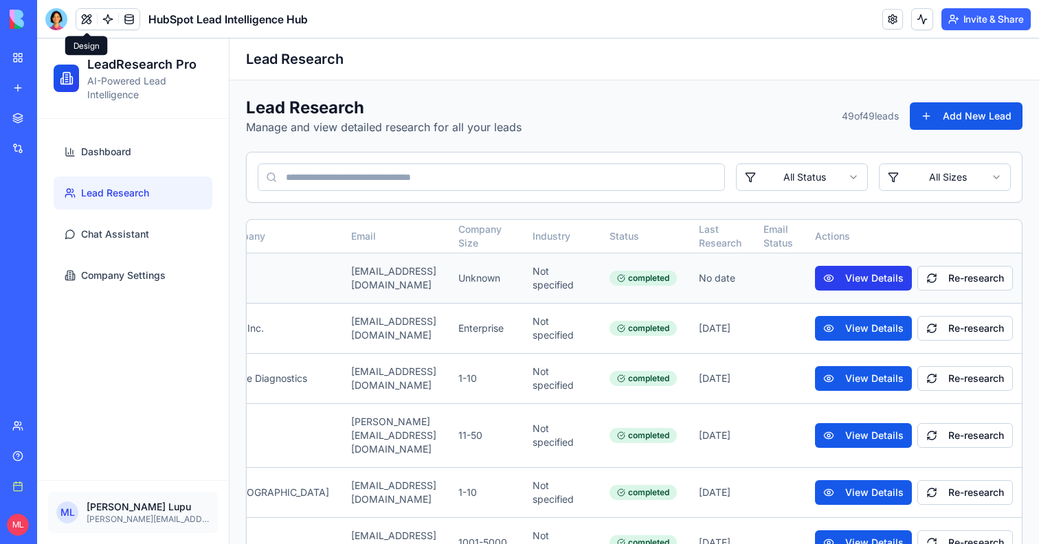
click at [838, 285] on button "View Details" at bounding box center [863, 278] width 97 height 25
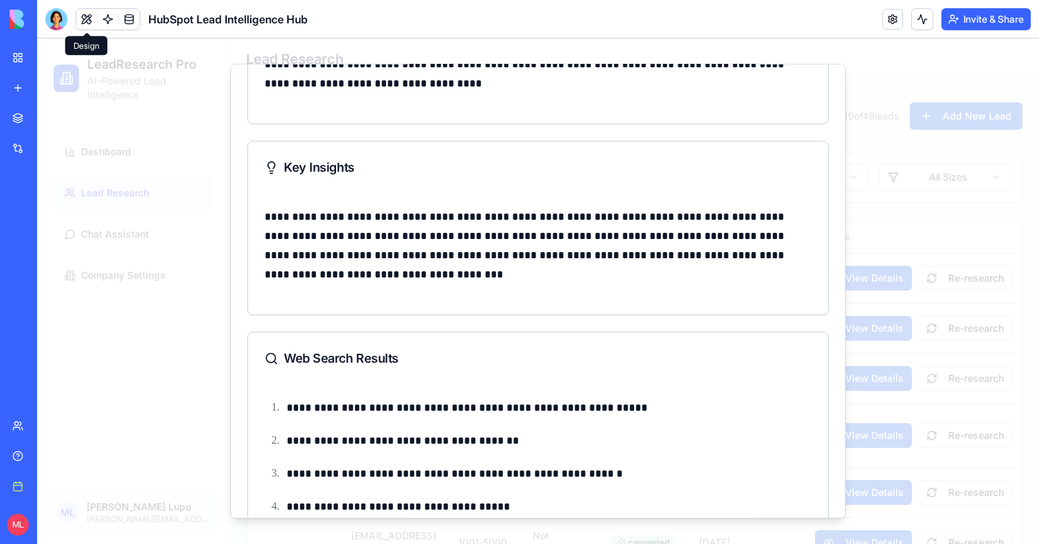
scroll to position [534, 0]
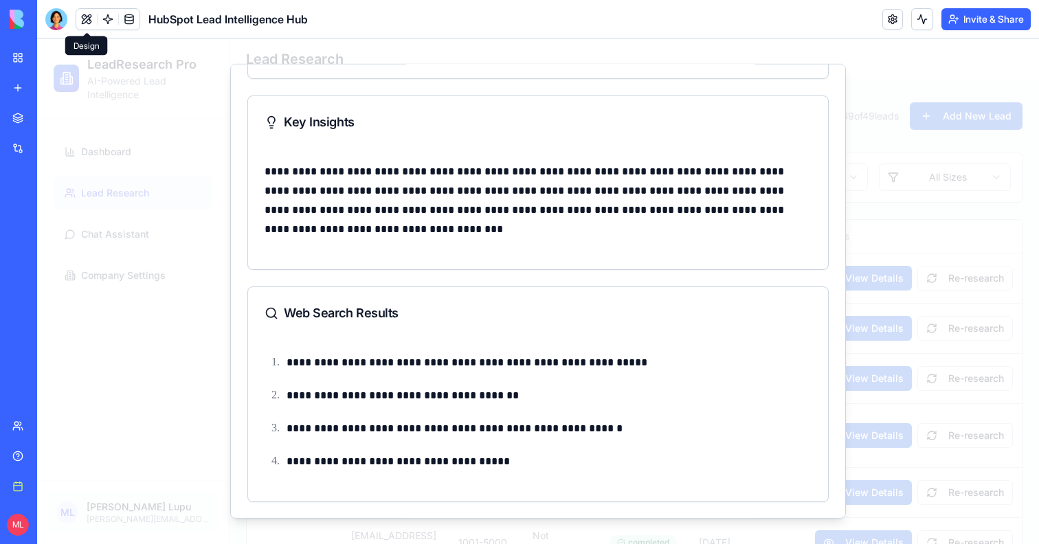
click at [945, 324] on div at bounding box center [538, 291] width 1002 height 506
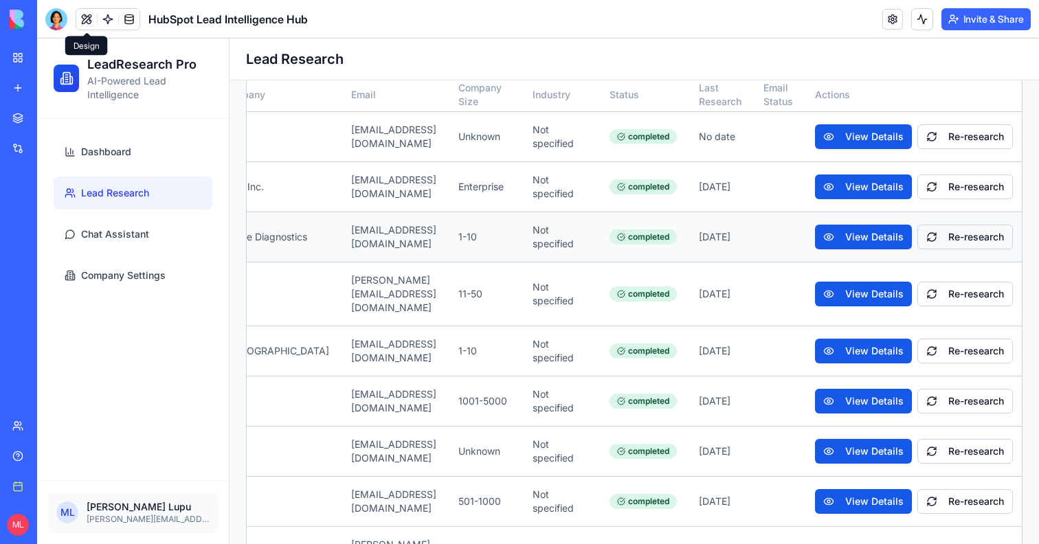
scroll to position [161, 0]
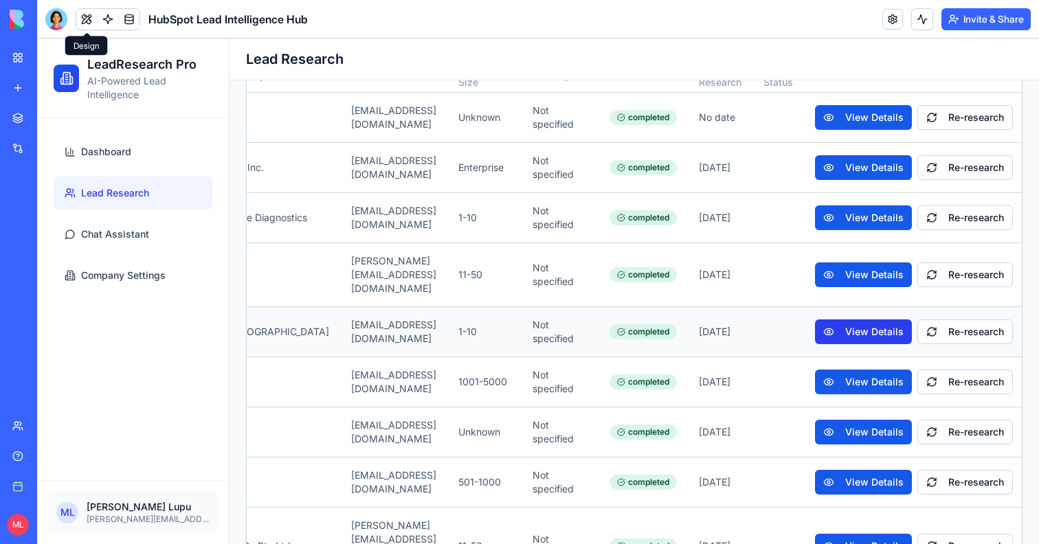
click at [850, 320] on button "View Details" at bounding box center [863, 332] width 97 height 25
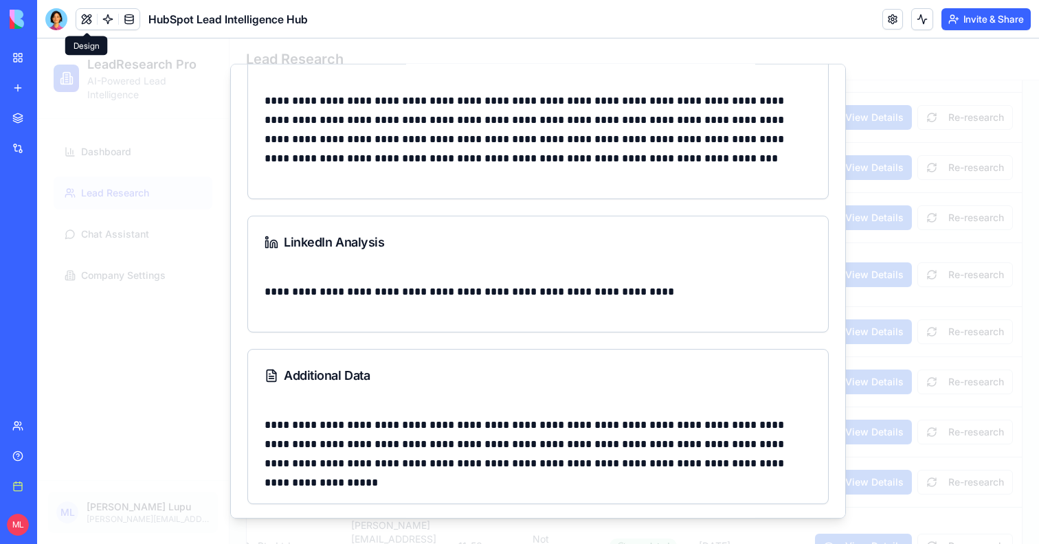
scroll to position [792, 0]
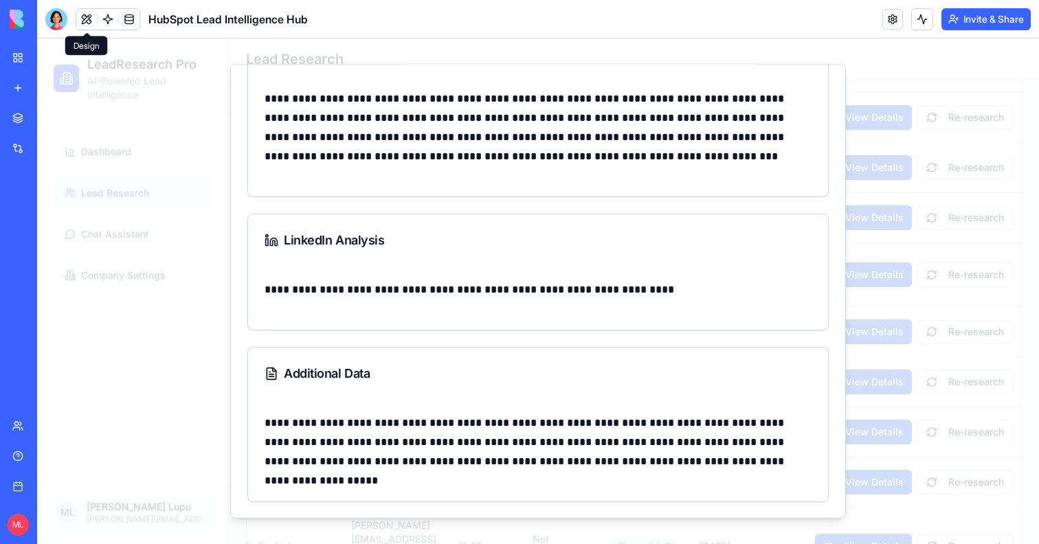
click at [955, 375] on div at bounding box center [538, 291] width 1002 height 506
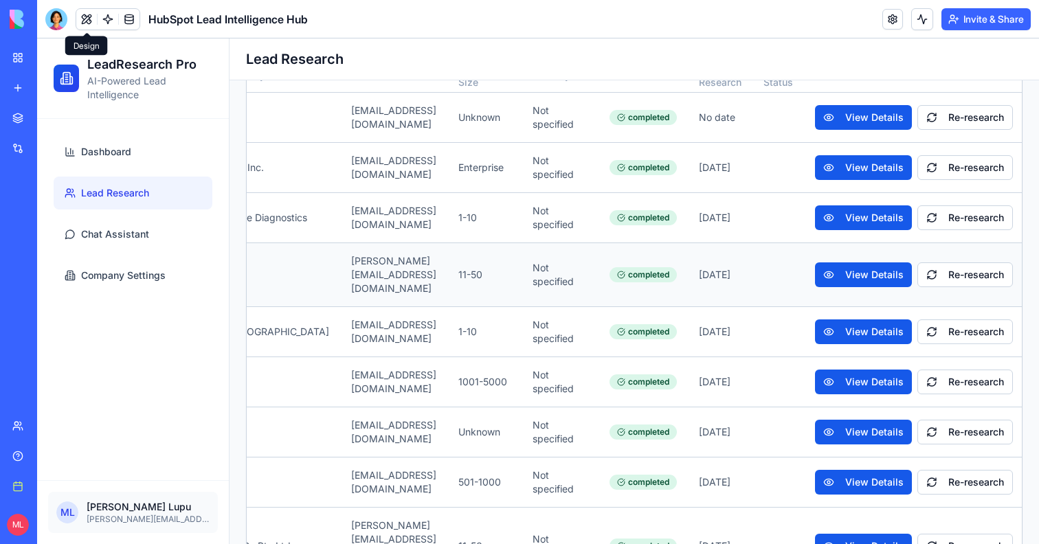
scroll to position [535, 0]
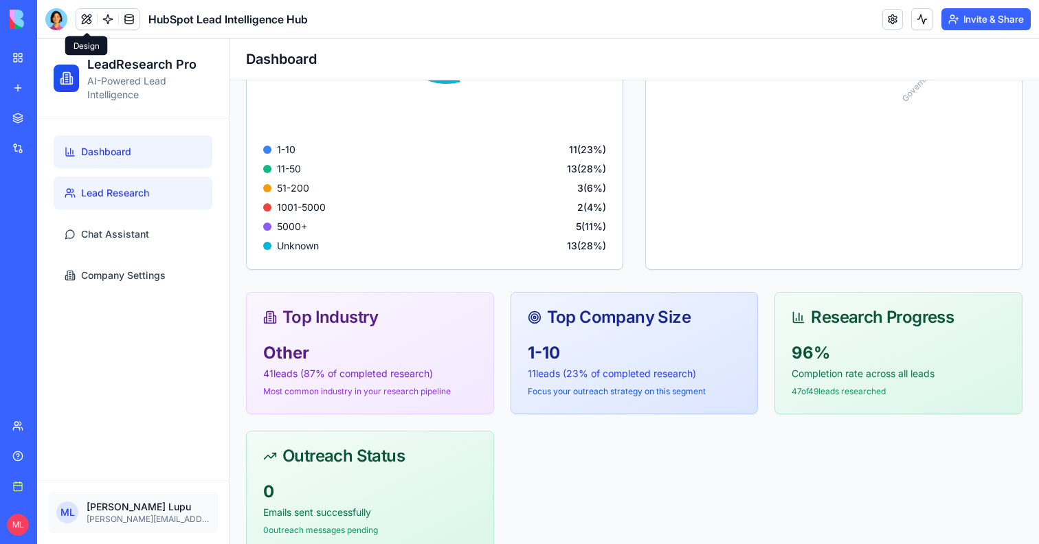
click at [102, 185] on link "Lead Research" at bounding box center [133, 193] width 159 height 33
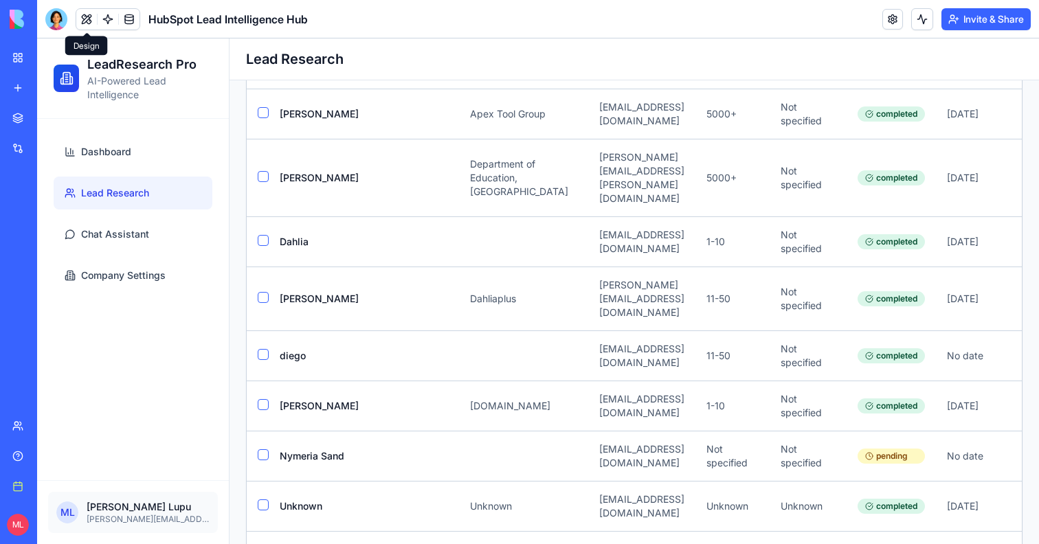
scroll to position [1553, 0]
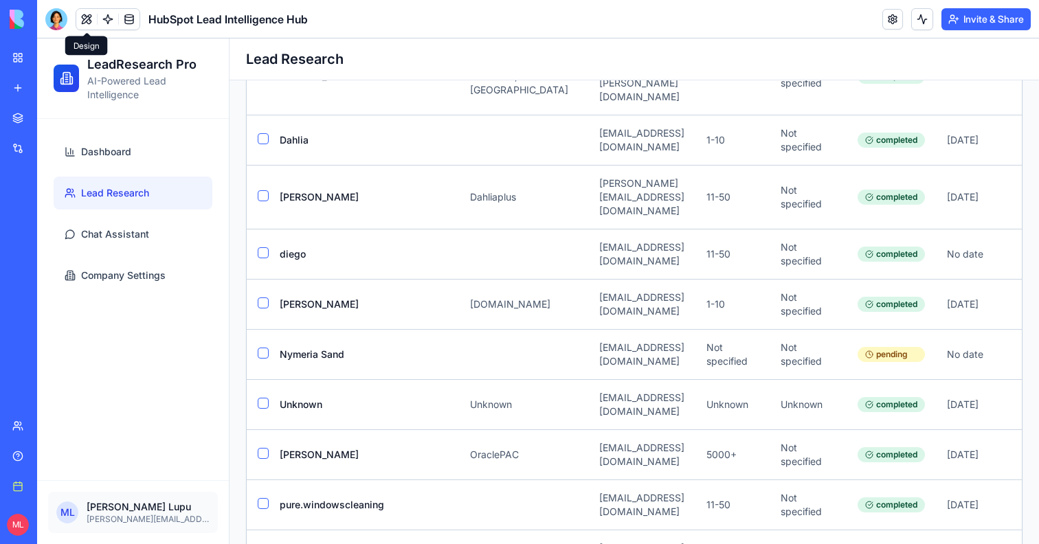
click at [140, 256] on ul "Dashboard Lead Research Chat Assistant Company Settings" at bounding box center [133, 213] width 159 height 157
click at [140, 246] on link "Chat Assistant" at bounding box center [133, 234] width 159 height 33
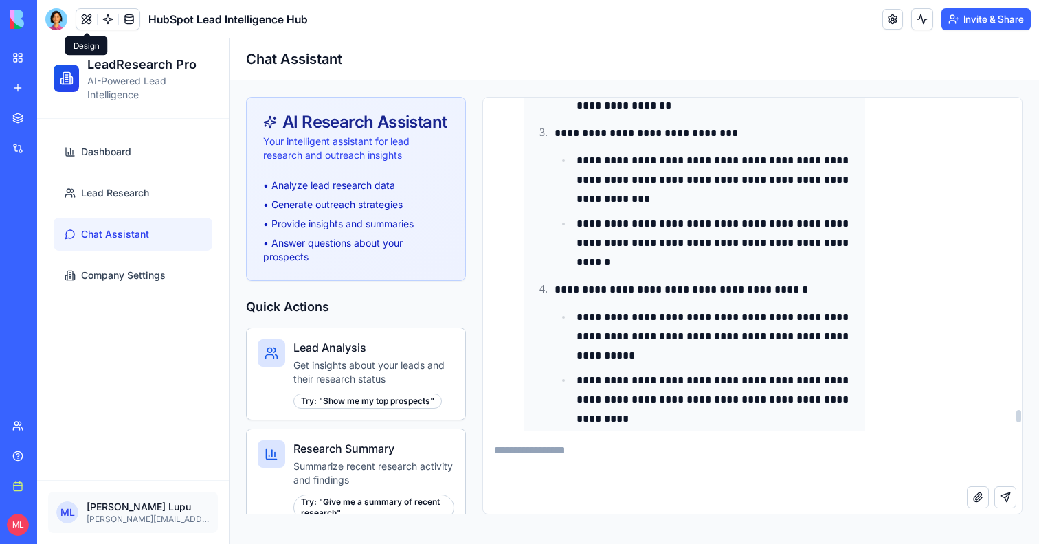
scroll to position [9924, 0]
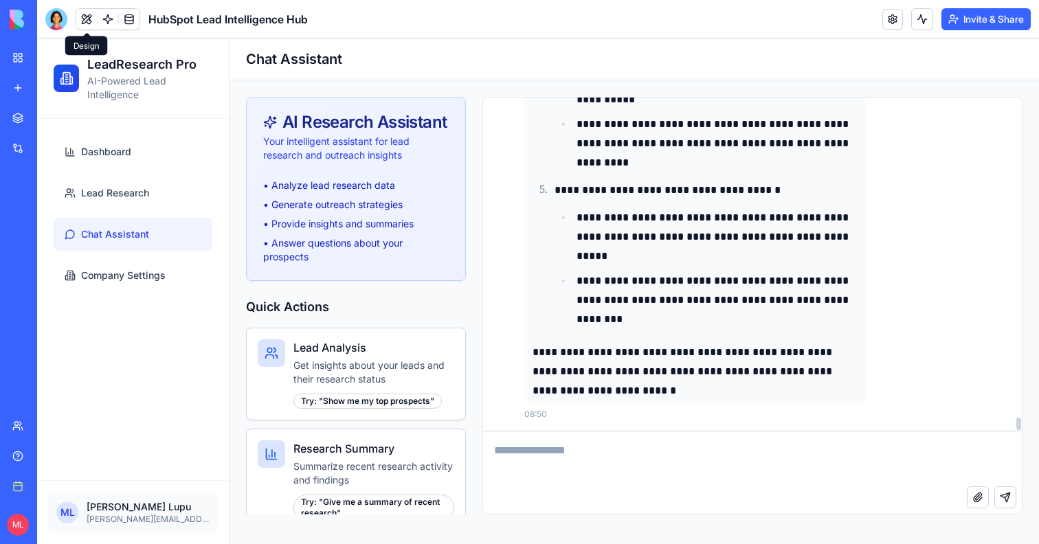
click at [585, 467] on textarea at bounding box center [752, 459] width 539 height 55
click at [175, 291] on link "Company Settings" at bounding box center [133, 275] width 159 height 33
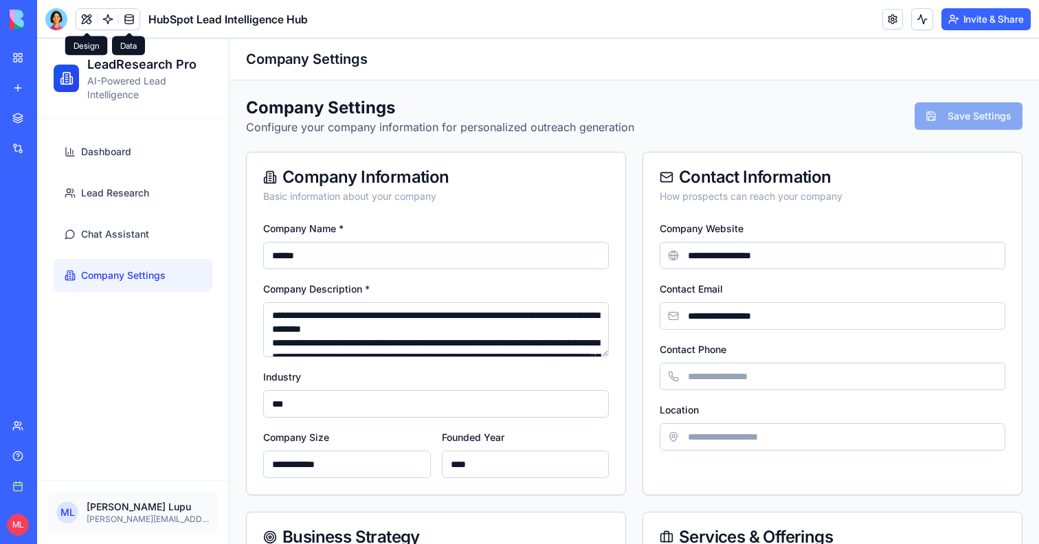
click at [129, 26] on link at bounding box center [129, 19] width 21 height 21
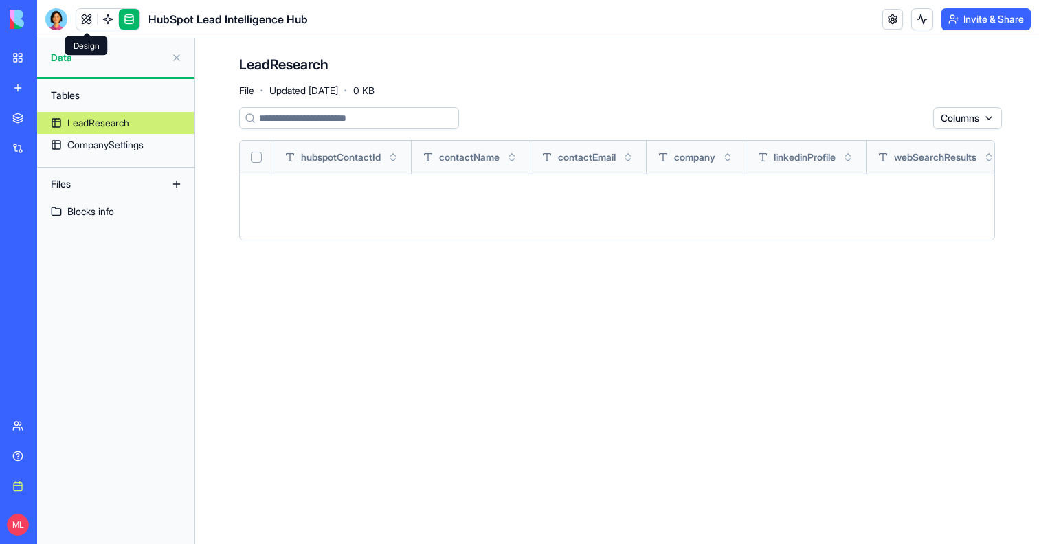
click at [87, 17] on link at bounding box center [86, 19] width 21 height 21
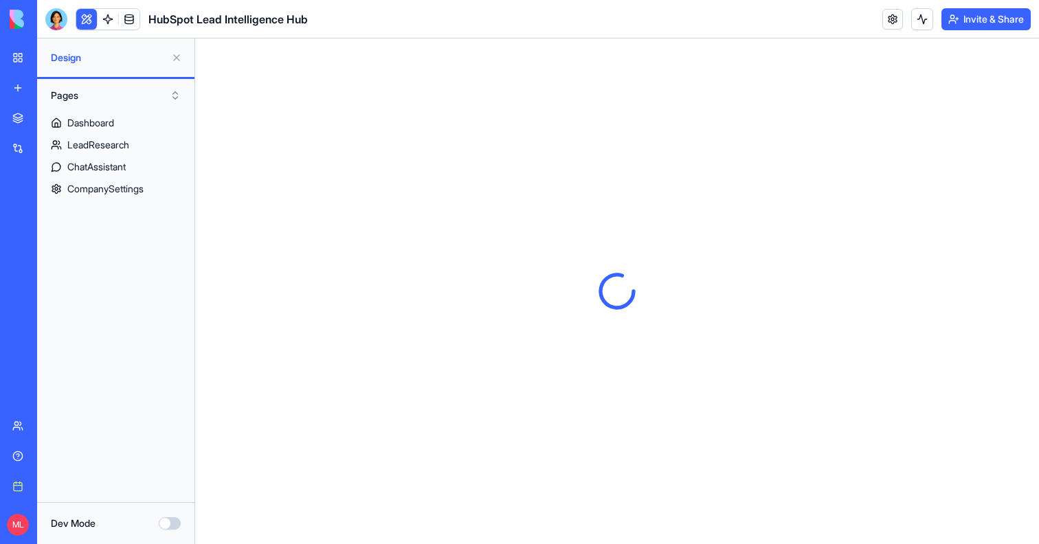
click at [85, 20] on button at bounding box center [86, 19] width 21 height 21
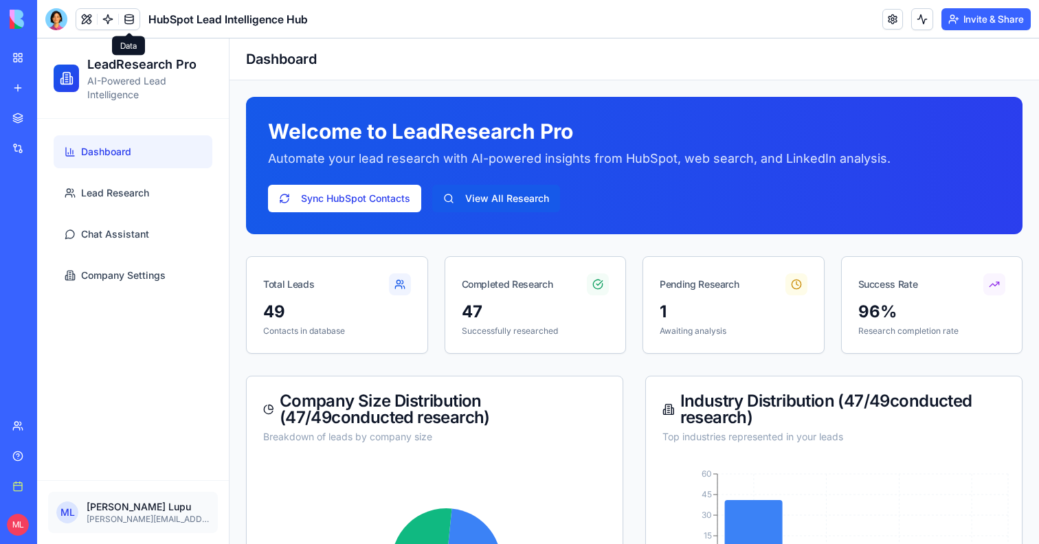
click at [133, 17] on link at bounding box center [129, 19] width 21 height 21
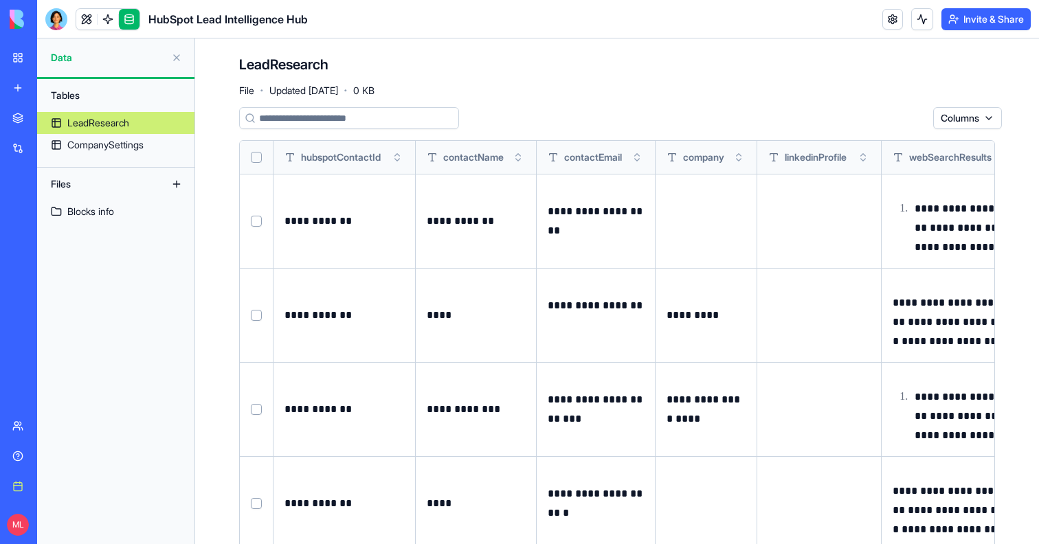
click at [173, 55] on button at bounding box center [177, 58] width 22 height 22
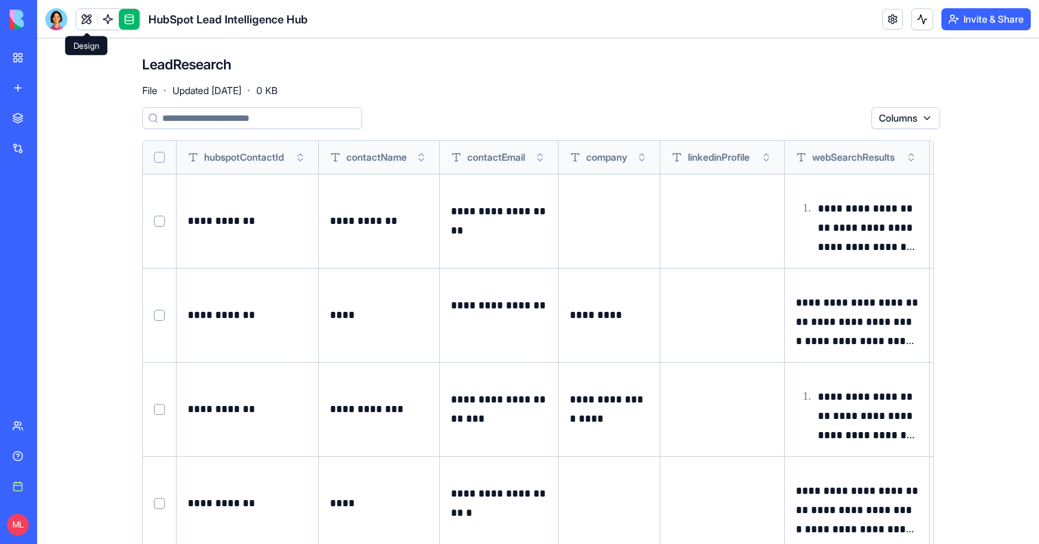
click at [82, 15] on link at bounding box center [86, 19] width 21 height 21
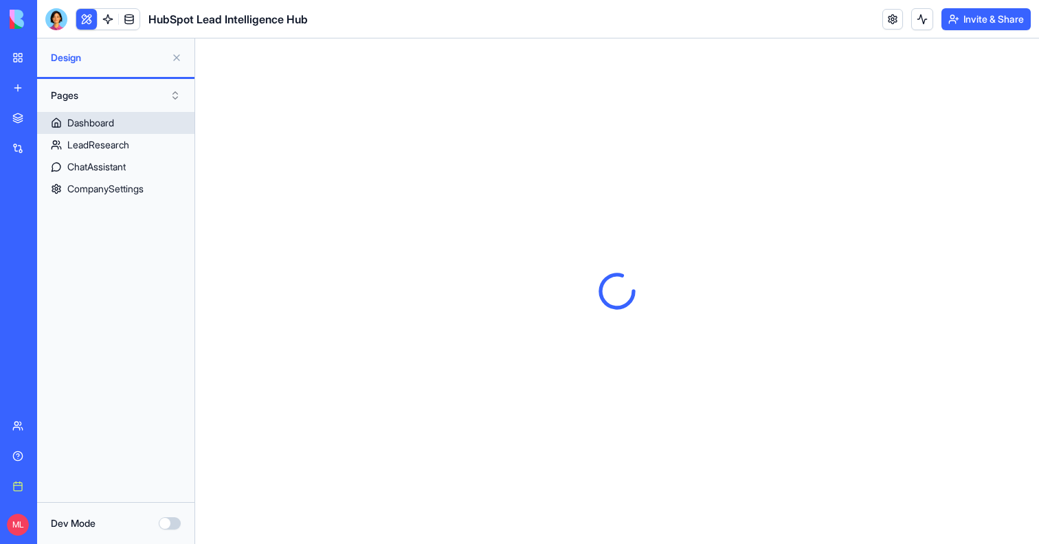
click at [114, 124] on div "Dashboard" at bounding box center [90, 123] width 47 height 14
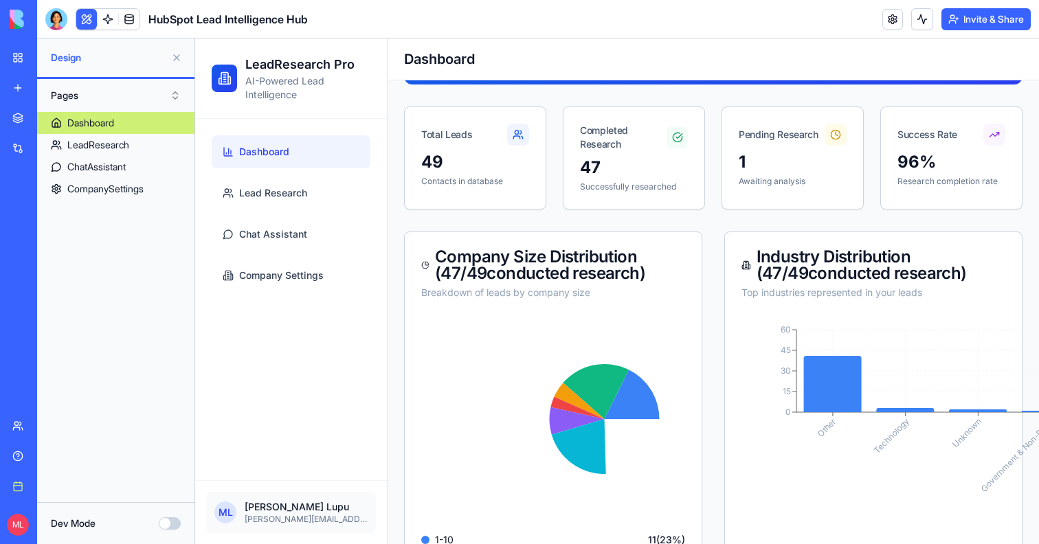
scroll to position [295, 0]
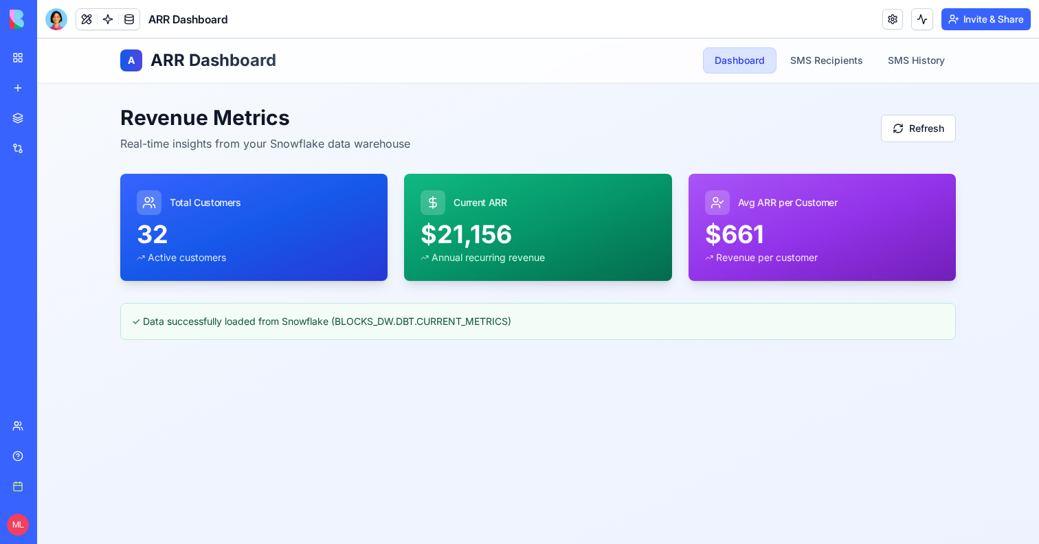
click at [27, 56] on link "My workspace" at bounding box center [31, 57] width 55 height 27
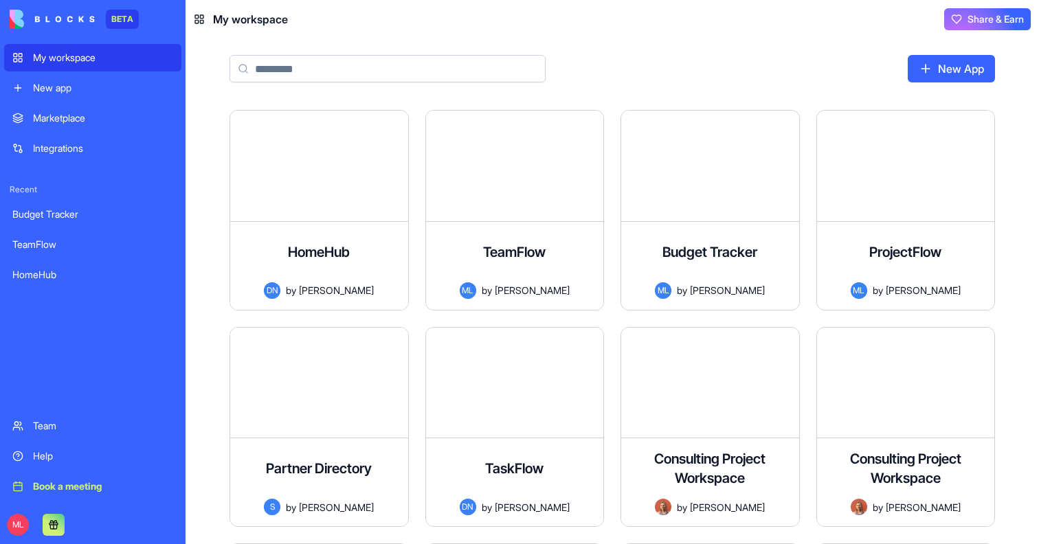
click at [376, 75] on input at bounding box center [388, 68] width 316 height 27
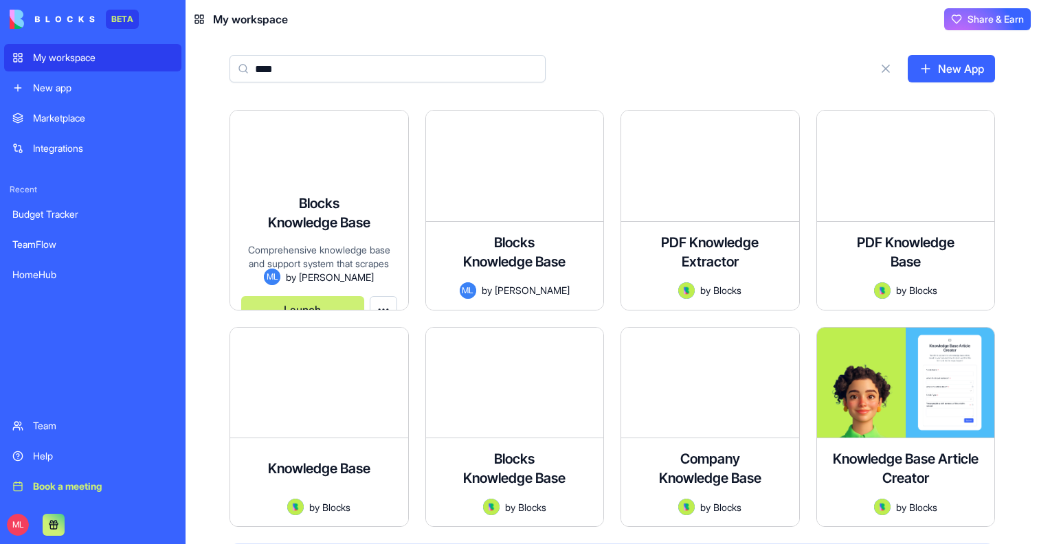
type input "****"
click at [358, 243] on div "Comprehensive knowledge base and support system that scrapes content from the B…" at bounding box center [319, 255] width 156 height 25
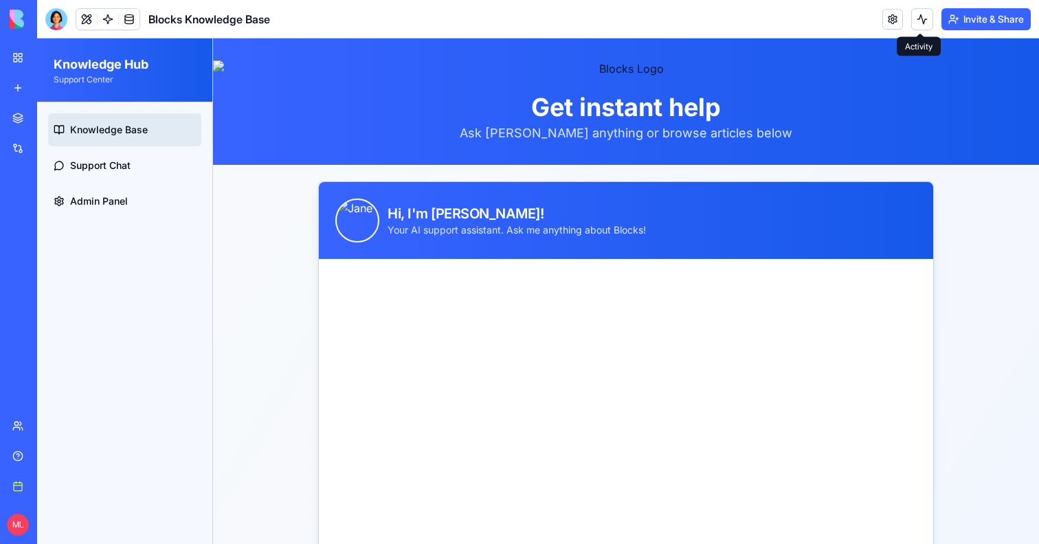
click at [968, 19] on button "Invite & Share" at bounding box center [986, 19] width 89 height 22
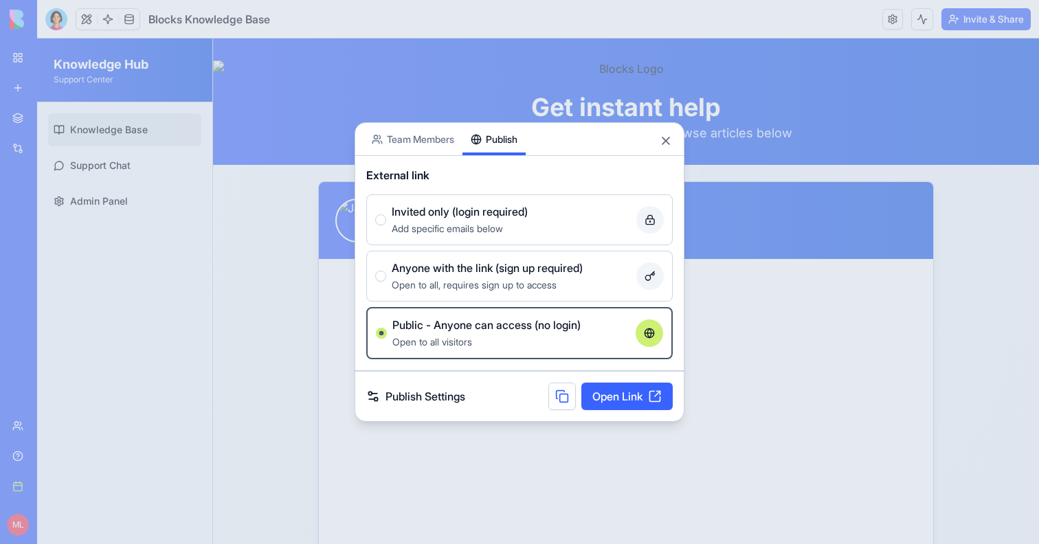
click at [526, 128] on button "Publish" at bounding box center [494, 139] width 63 height 32
click at [591, 392] on link "Open Link" at bounding box center [626, 396] width 91 height 27
click at [668, 144] on button "Close" at bounding box center [666, 141] width 14 height 14
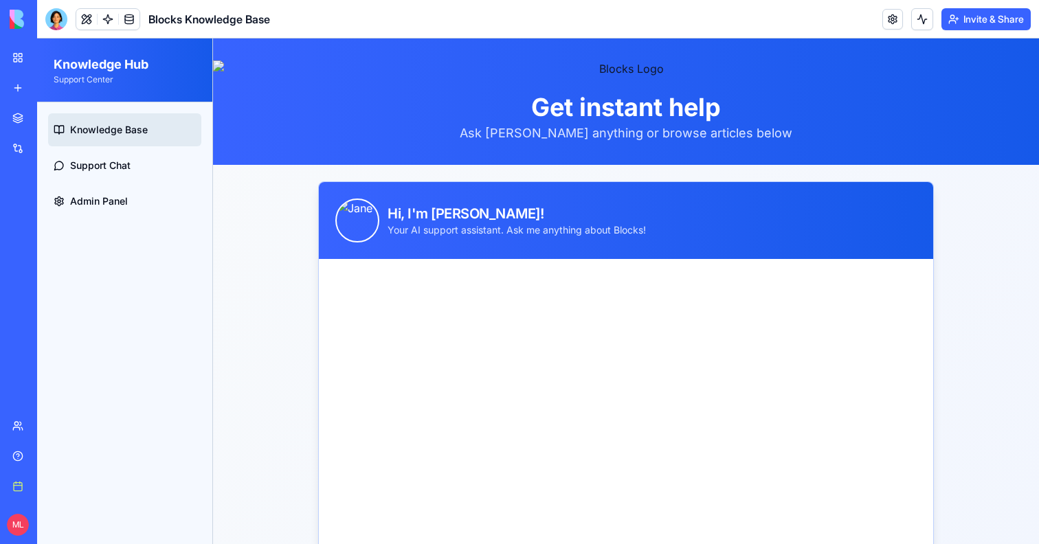
click at [1003, 27] on button "Invite & Share" at bounding box center [986, 19] width 89 height 22
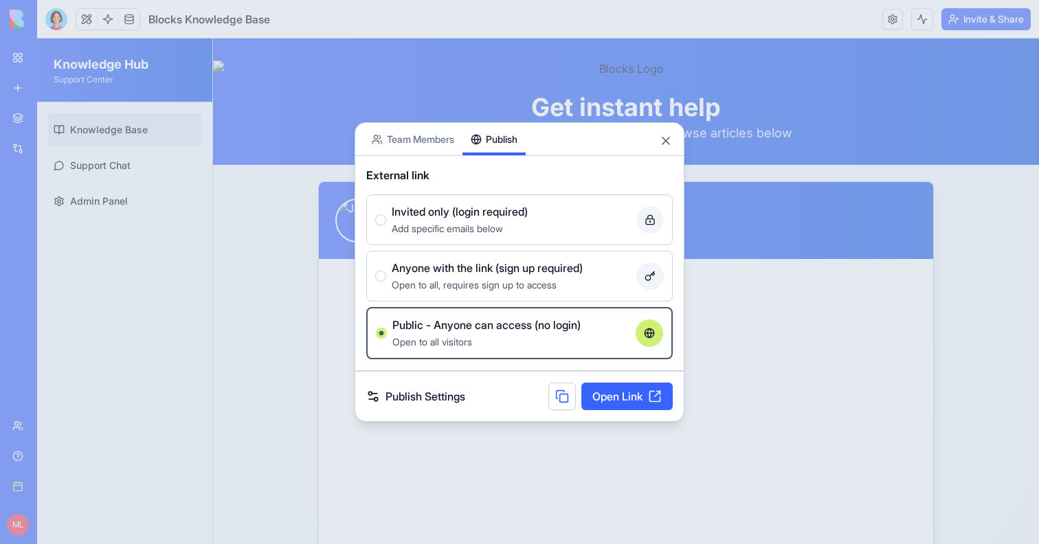
click at [673, 136] on div "Share App Team Members Publish" at bounding box center [519, 139] width 329 height 33
click at [669, 146] on button "Close" at bounding box center [666, 141] width 14 height 14
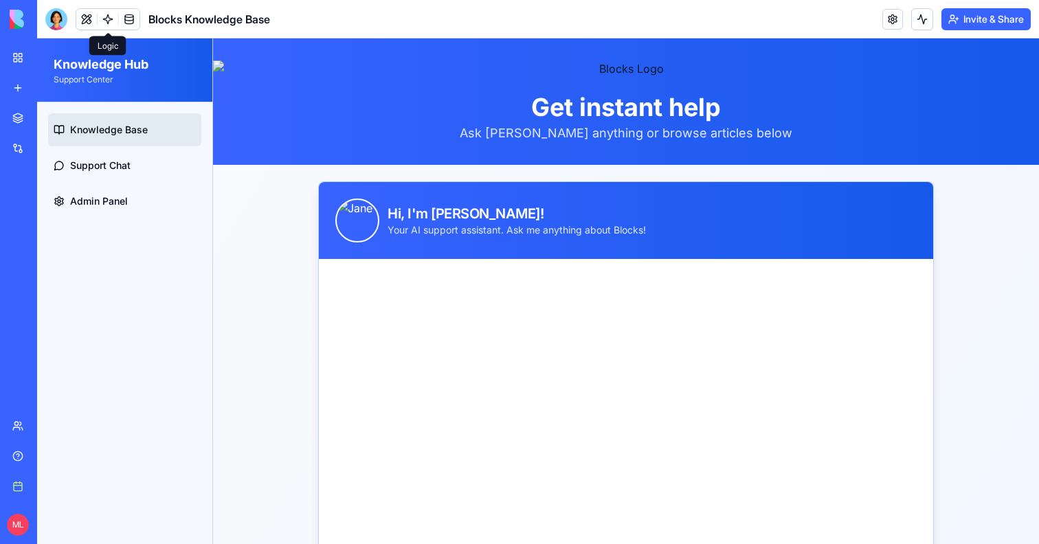
click at [104, 10] on link at bounding box center [108, 19] width 21 height 21
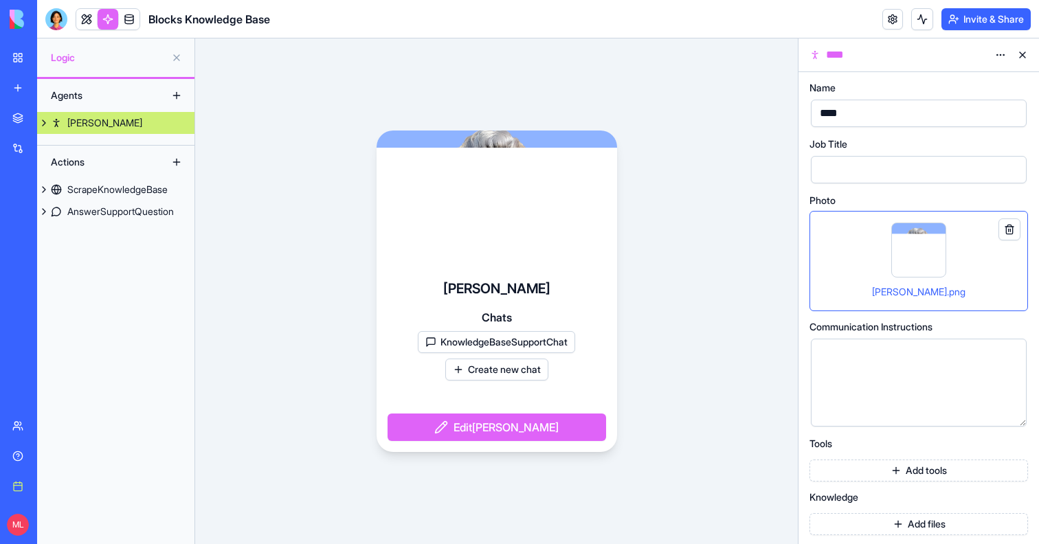
scroll to position [2, 0]
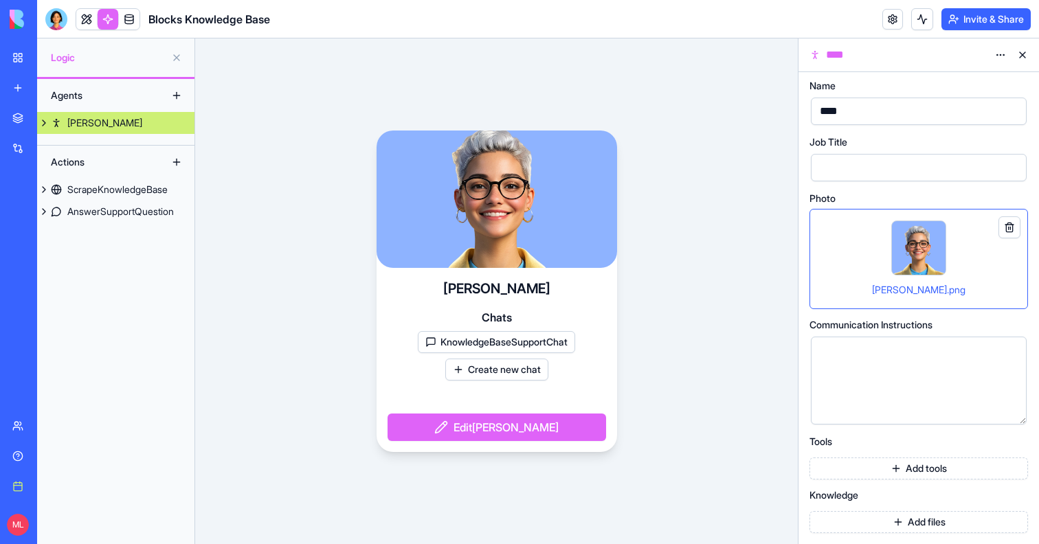
click at [49, 124] on button at bounding box center [44, 123] width 14 height 22
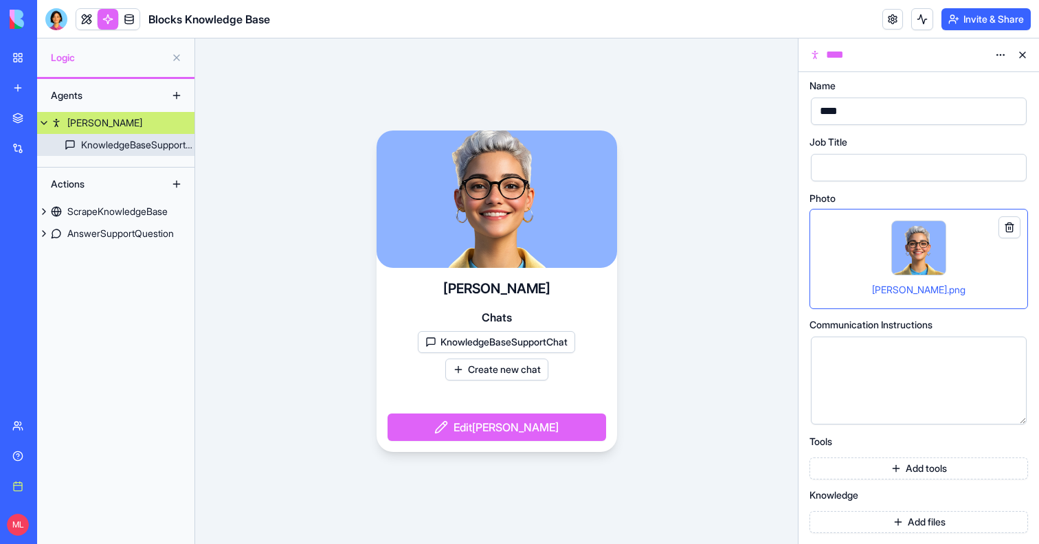
click at [76, 142] on link "KnowledgeBaseSupportChat" at bounding box center [115, 145] width 157 height 22
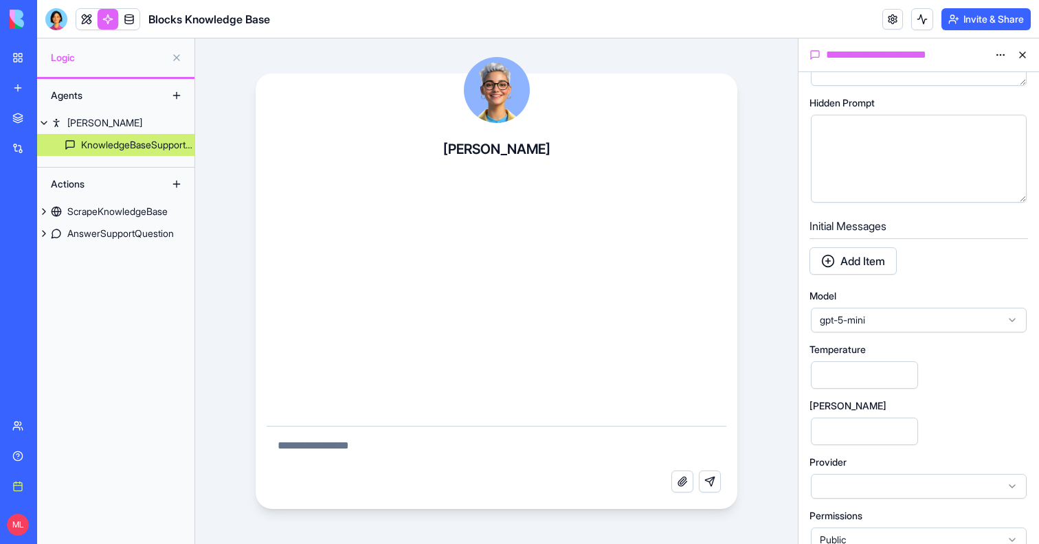
scroll to position [455, 0]
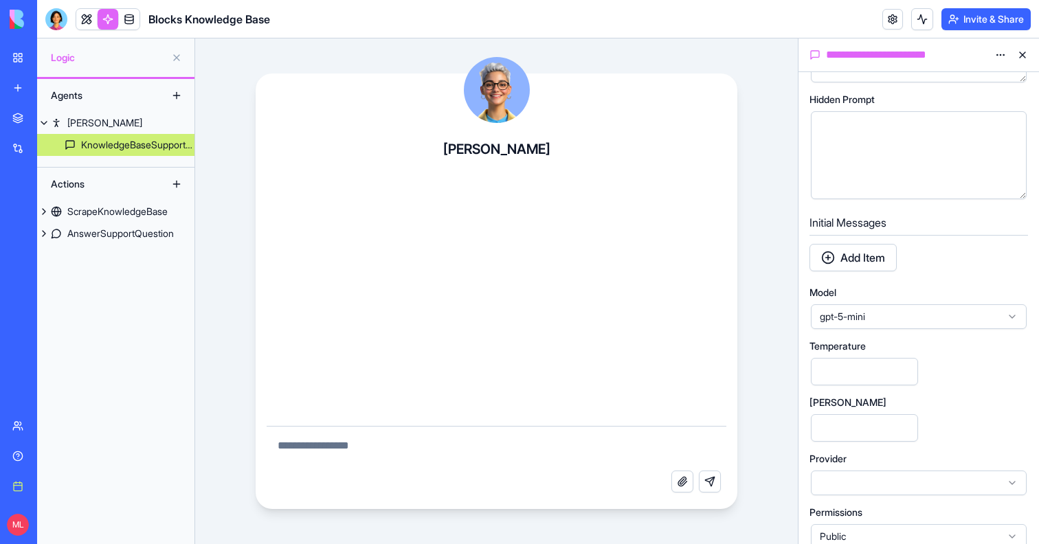
click at [852, 263] on button "Add Item" at bounding box center [853, 257] width 87 height 27
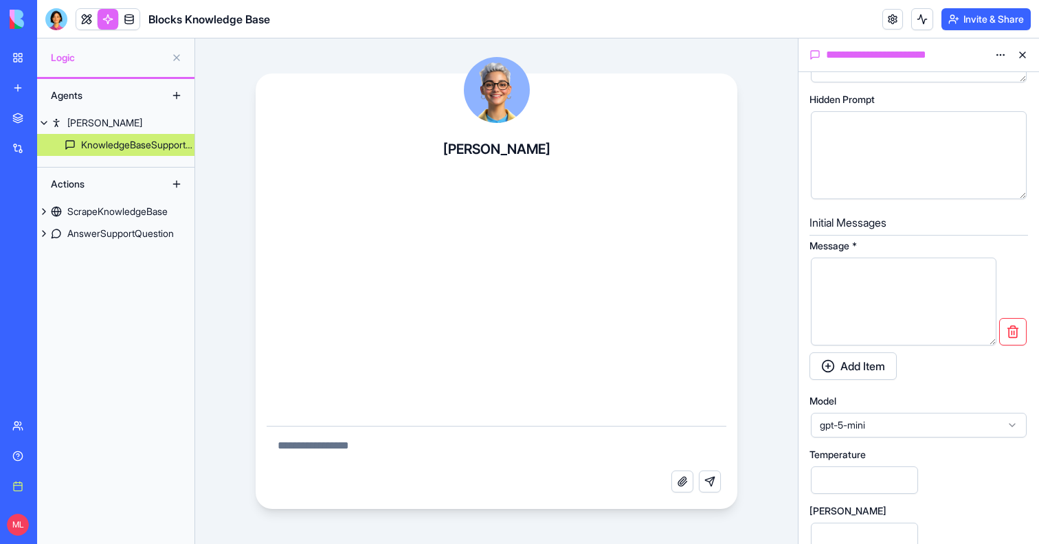
click at [856, 287] on div at bounding box center [892, 302] width 153 height 70
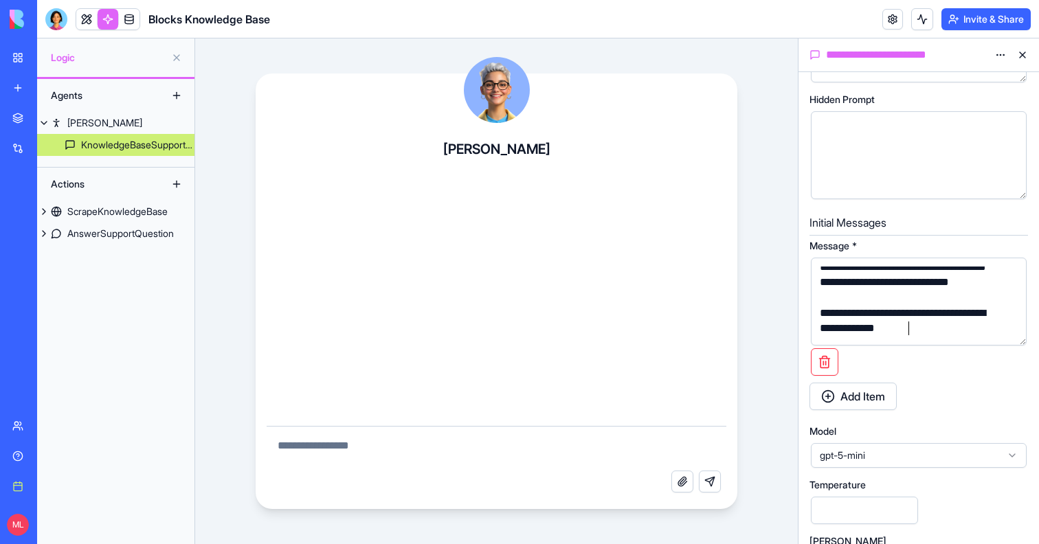
click at [984, 408] on div "Add Item" at bounding box center [919, 396] width 219 height 27
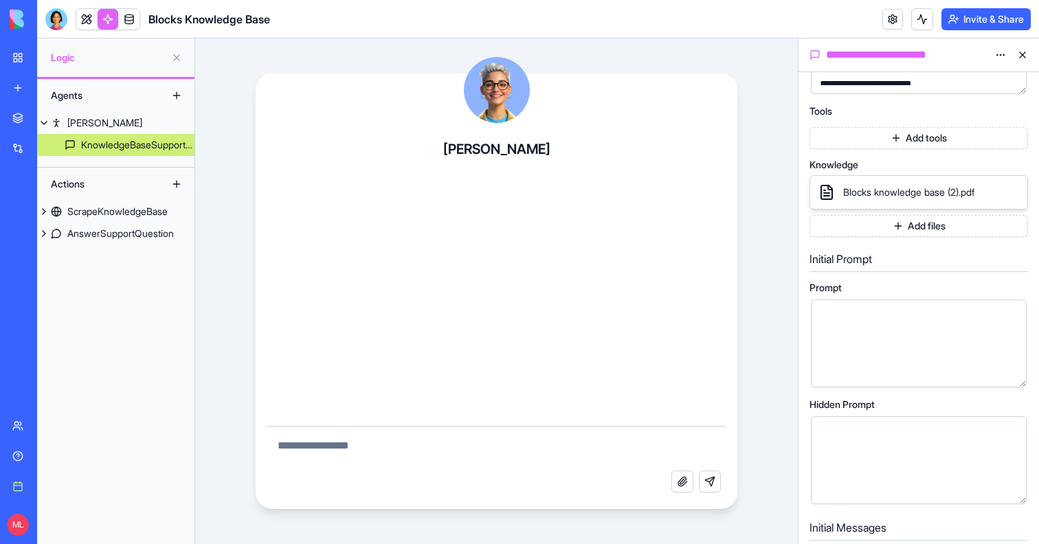
scroll to position [148, 0]
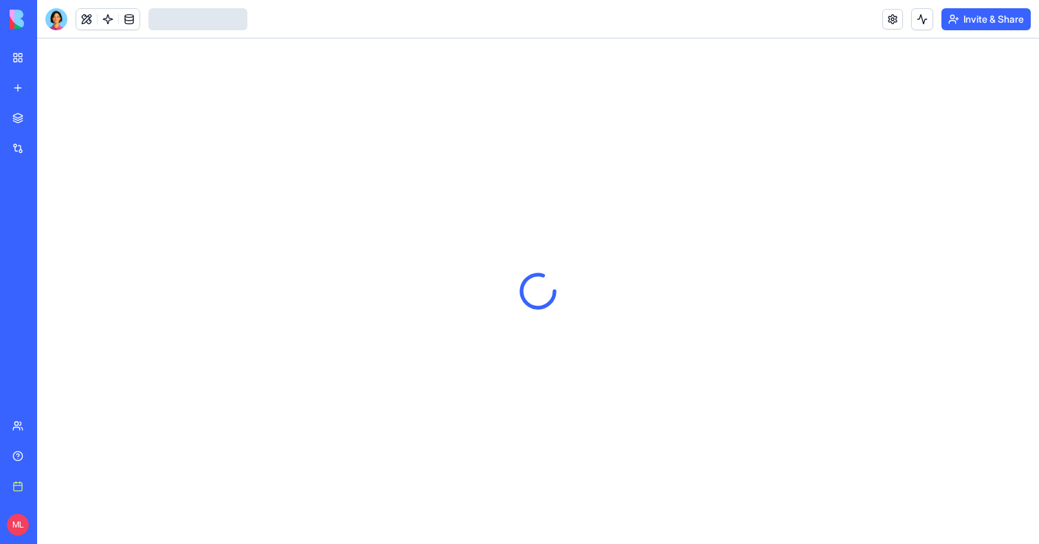
click at [19, 63] on link "My workspace" at bounding box center [31, 57] width 55 height 27
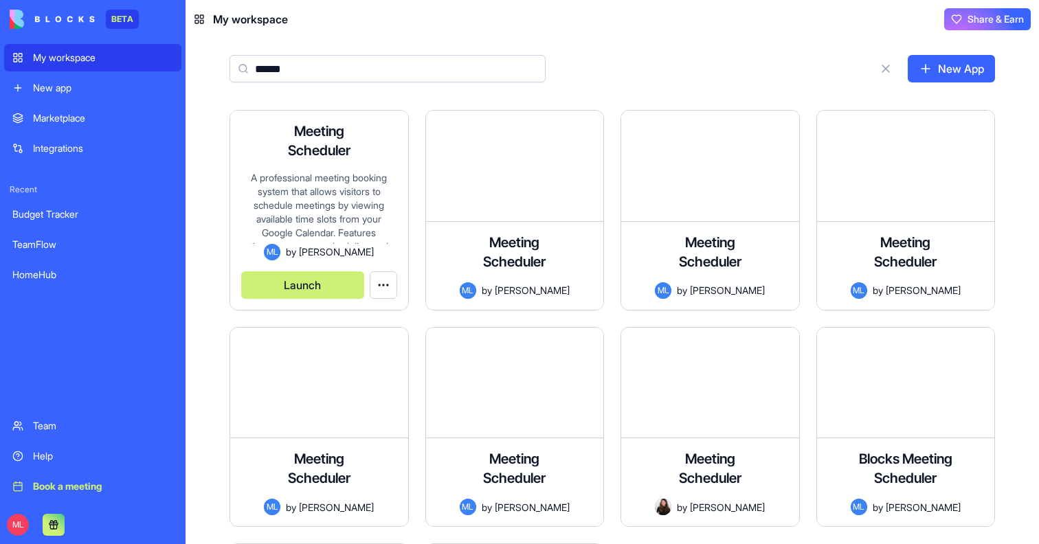
type input "******"
click at [300, 234] on div "A professional meeting booking system that allows visitors to schedule meetings…" at bounding box center [319, 207] width 156 height 73
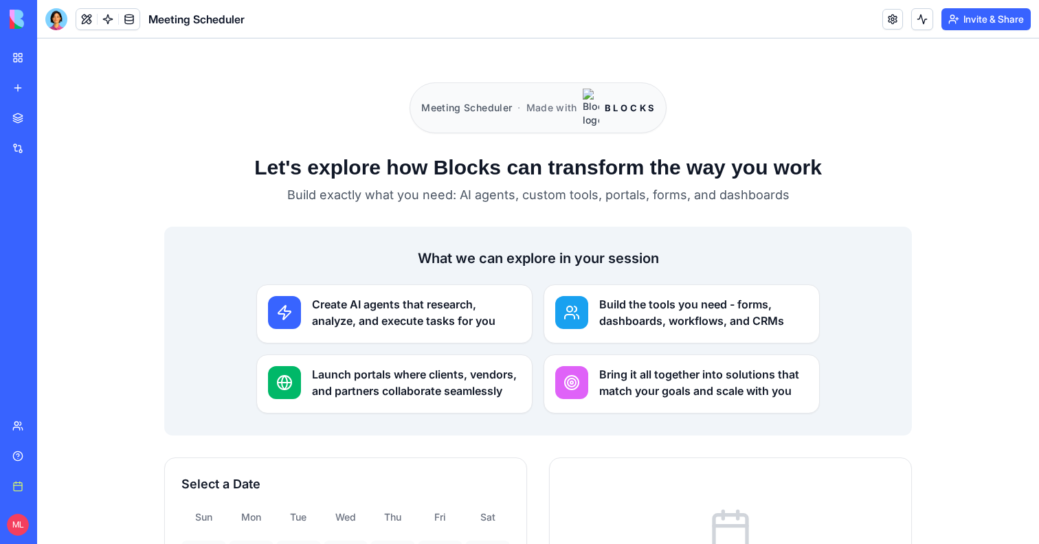
click at [16, 494] on link "Book a meeting" at bounding box center [31, 486] width 55 height 27
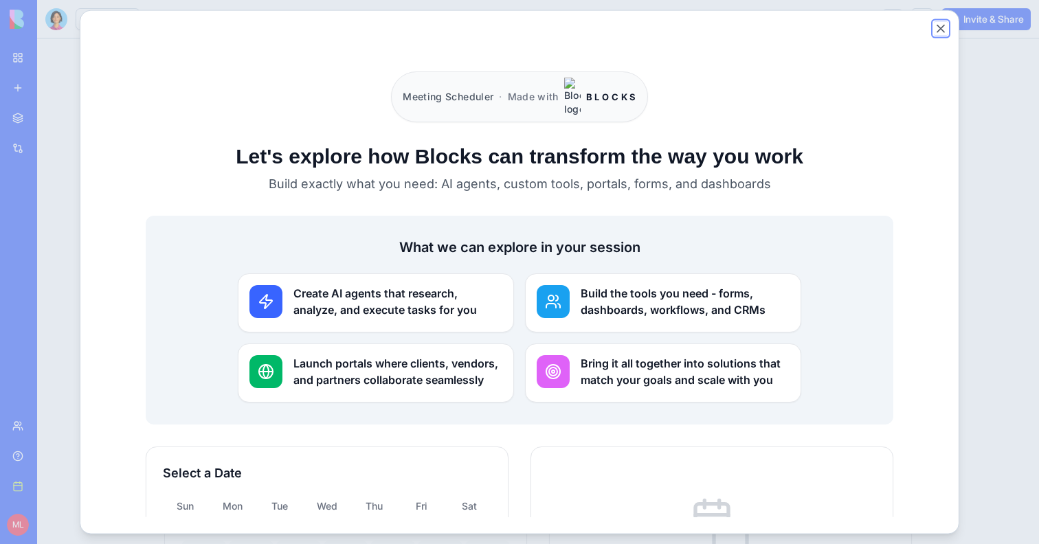
click at [940, 30] on button "Close" at bounding box center [941, 29] width 14 height 14
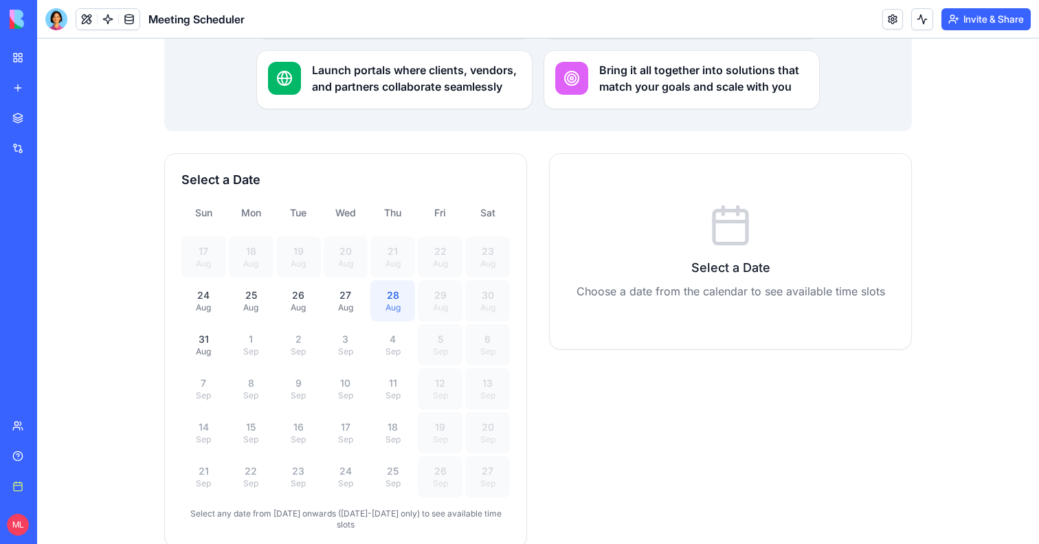
scroll to position [276, 0]
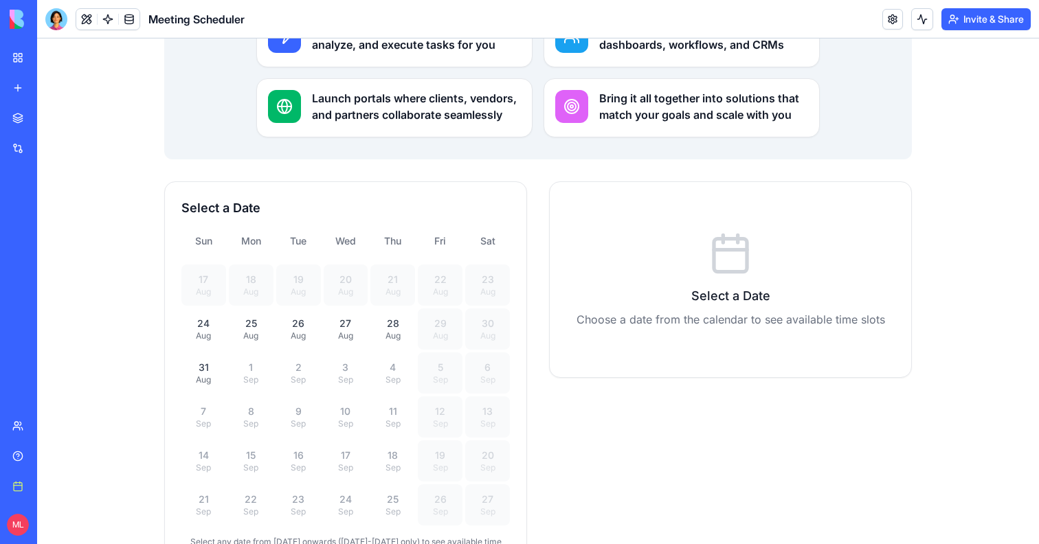
click at [51, 486] on div "Book a meeting" at bounding box center [42, 487] width 18 height 14
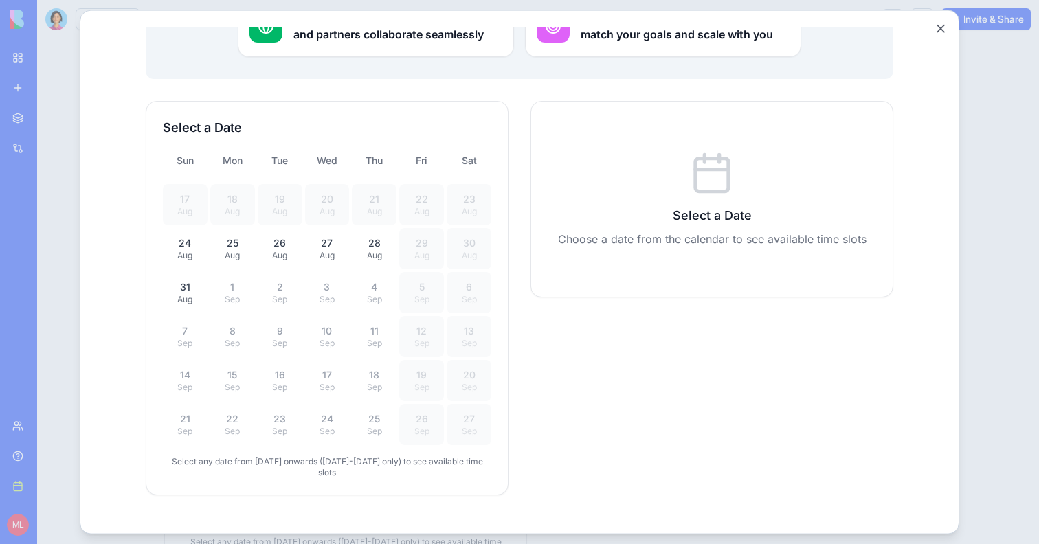
scroll to position [0, 0]
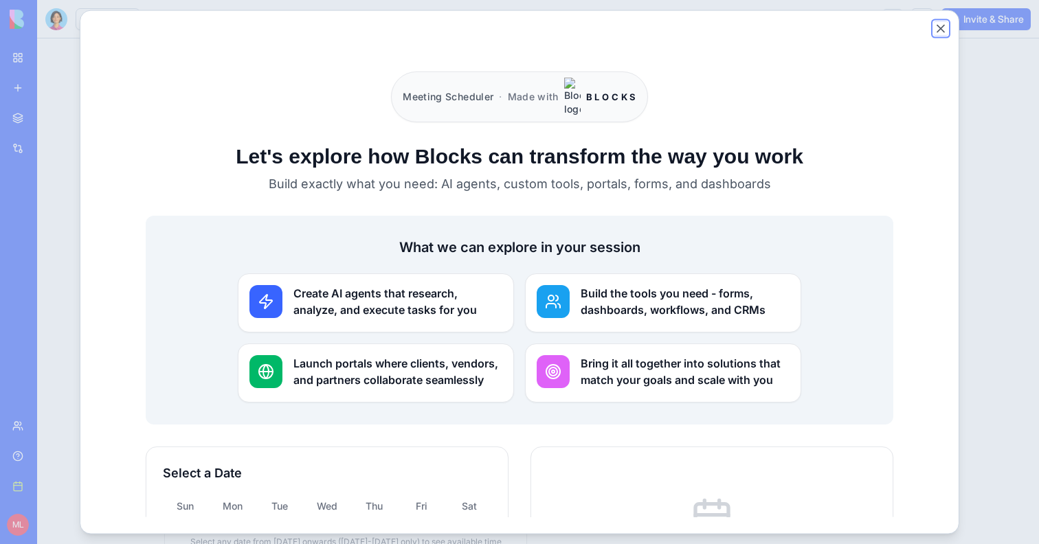
click at [941, 26] on button "Close" at bounding box center [941, 29] width 14 height 14
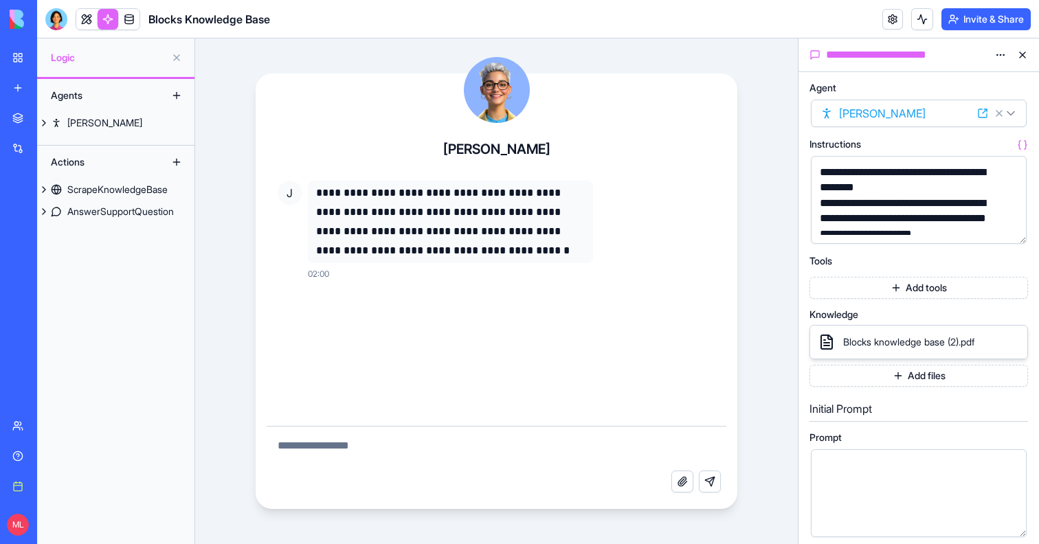
click at [1012, 340] on icon at bounding box center [1013, 342] width 5 height 5
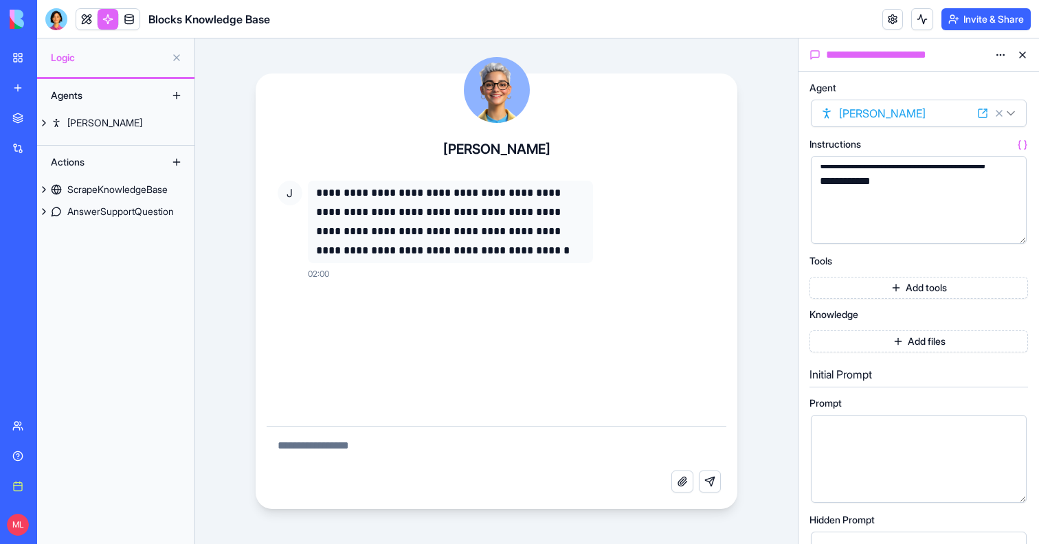
scroll to position [553, 0]
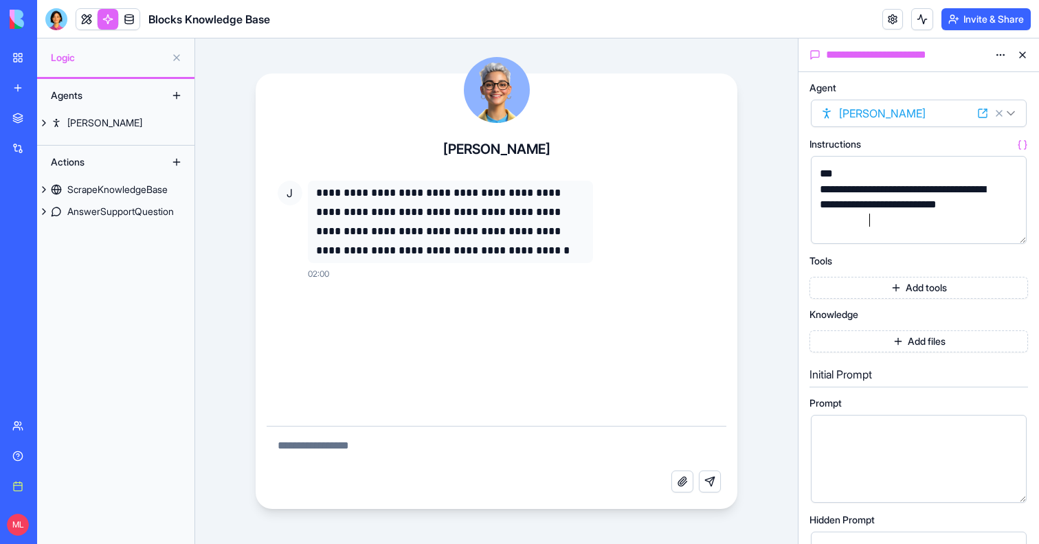
click at [911, 221] on div "**********" at bounding box center [907, 205] width 183 height 46
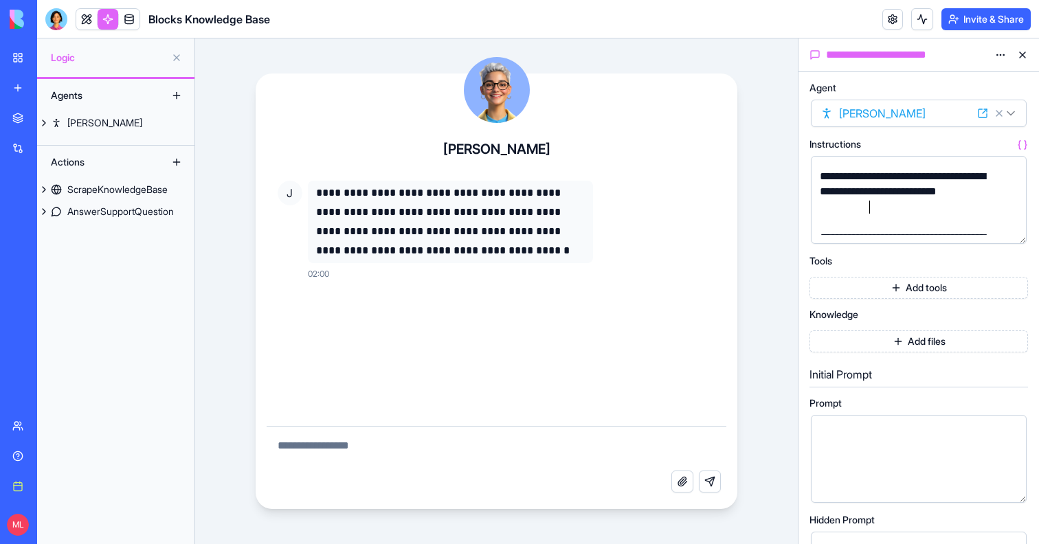
scroll to position [684, 0]
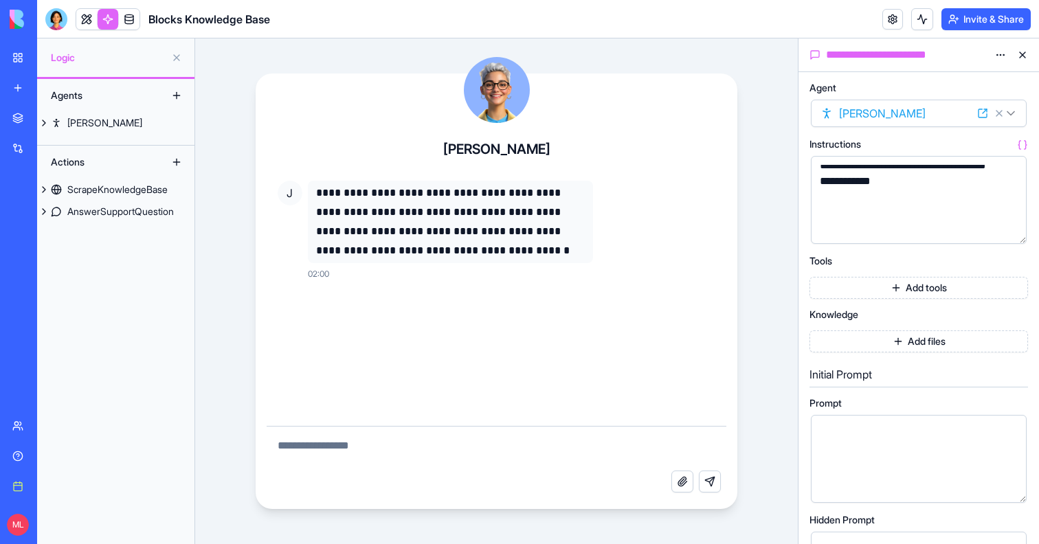
click at [911, 221] on div at bounding box center [907, 227] width 183 height 15
click at [595, 56] on div "**********" at bounding box center [496, 291] width 603 height 506
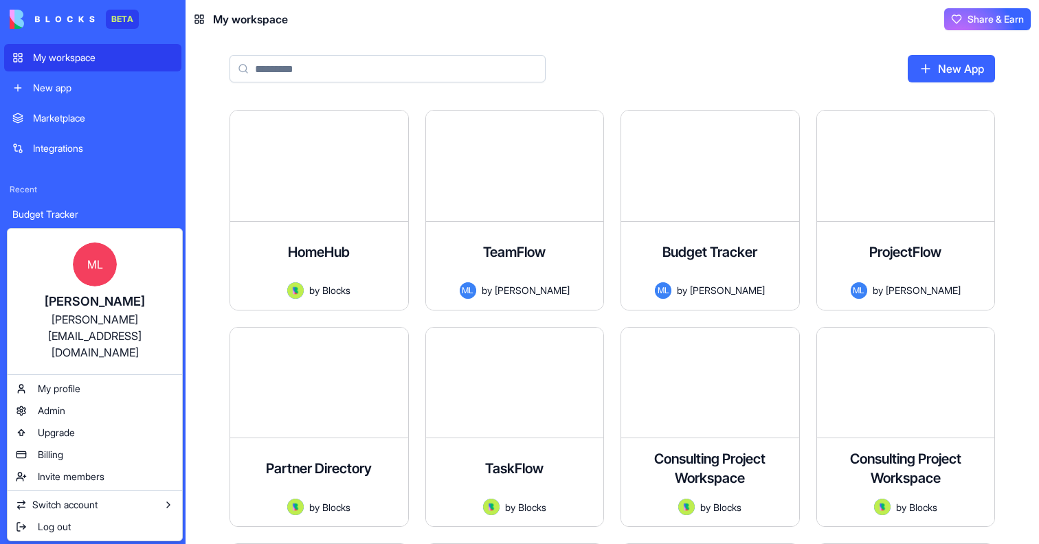
click at [416, 23] on html "BETA My workspace New app Marketplace Integrations Recent Budget Tracker TeamFl…" at bounding box center [519, 272] width 1039 height 544
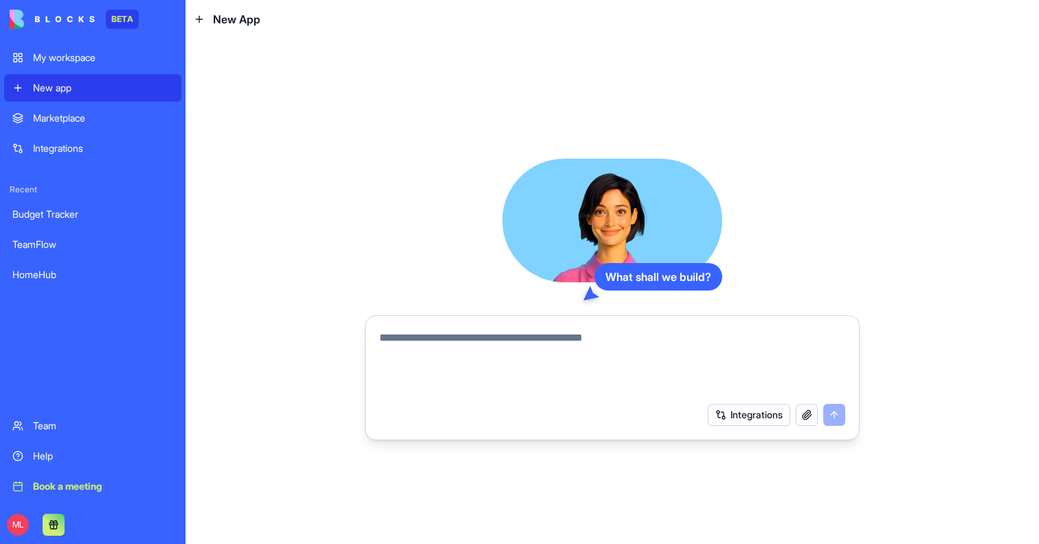
click at [619, 38] on div "What shall we build? Integrations" at bounding box center [613, 291] width 854 height 506
click at [447, 337] on textarea at bounding box center [612, 363] width 466 height 66
type textarea "**********"
